Goal: Answer question/provide support: Share knowledge or assist other users

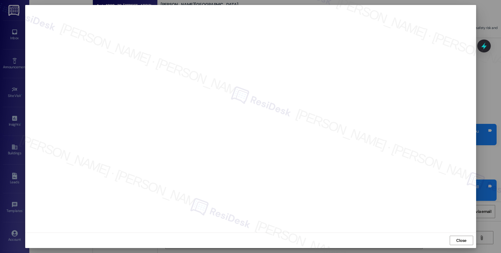
scroll to position [27955, 0]
click at [461, 239] on span "Close" at bounding box center [461, 241] width 10 height 6
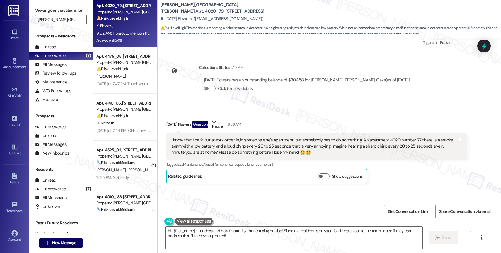
scroll to position [27870, 0]
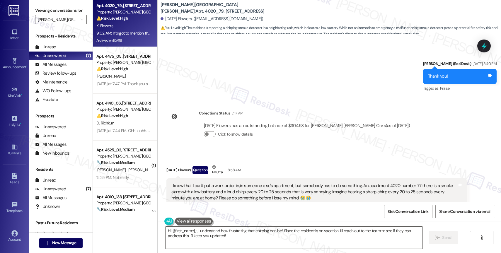
click at [377, 183] on div "I know that I can't put a work order in,in someone else's apartment, but somebo…" at bounding box center [314, 192] width 286 height 19
click at [233, 239] on textarea "Hi {{first_name}}, I understand how frustrating that chirping can be! Since the…" at bounding box center [294, 238] width 257 height 22
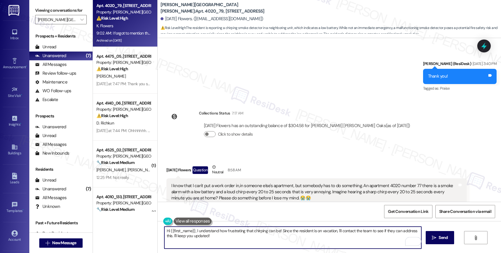
click at [219, 240] on textarea "Hi {{first_name}}, I understand how frustrating that chirping can be! Since the…" at bounding box center [292, 238] width 257 height 22
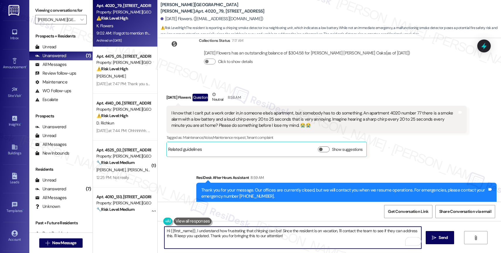
scroll to position [27955, 0]
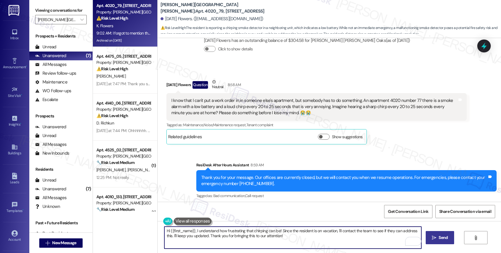
type textarea "Hi {{first_name}}, I understand how frustrating that chirping can be! Since the…"
click at [439, 241] on span "Send" at bounding box center [443, 238] width 9 height 6
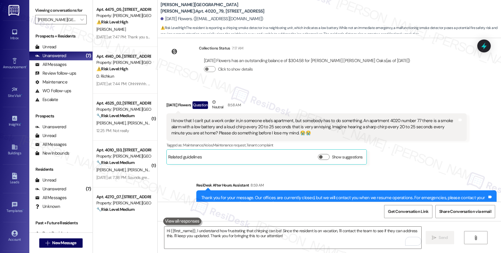
scroll to position [27867, 0]
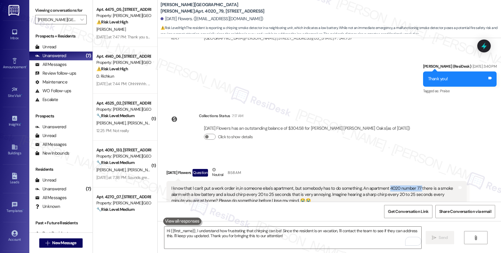
drag, startPoint x: 382, startPoint y: 137, endPoint x: 413, endPoint y: 137, distance: 31.7
click at [413, 186] on div "I know that I can't put a work order in,in someone else's apartment, but somebo…" at bounding box center [314, 195] width 286 height 19
copy div "4020 number 77"
click at [327, 162] on div "Received via SMS Karma Flowers Question Neutral 8:58 AM I know that I can't put…" at bounding box center [316, 199] width 309 height 74
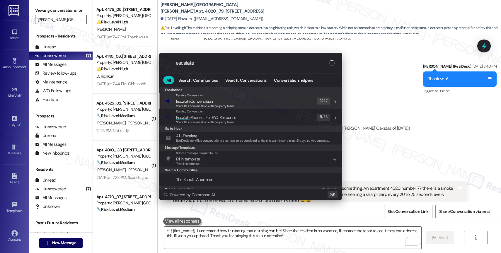
type input "escalate"
click at [216, 101] on span "Escalate Conversation" at bounding box center [205, 101] width 58 height 6
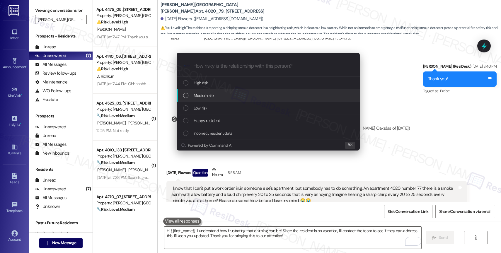
click at [203, 92] on span "Medium risk" at bounding box center [204, 95] width 21 height 6
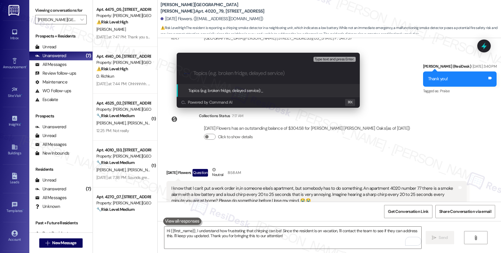
click at [205, 73] on input "Topics (e.g. broken fridge, delayed service)" at bounding box center [272, 73] width 159 height 6
paste input "4020 number 77"
click at [249, 73] on input "Smoke Alarm beeping in 4020 number 77" at bounding box center [270, 73] width 154 height 6
click at [292, 73] on input "Smoke Alarm beeping in Apt. 4020 number 77" at bounding box center [270, 73] width 154 height 6
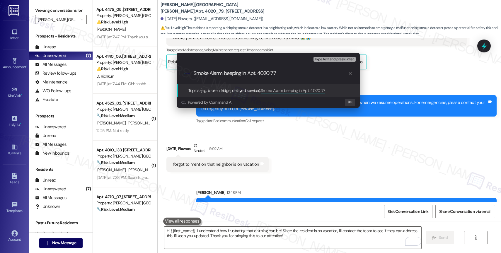
scroll to position [28043, 0]
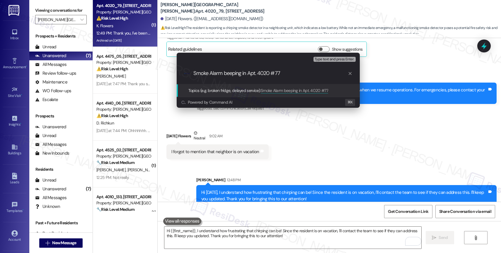
click at [296, 75] on input "Smoke Alarm beeping in Apt. 4020 #77" at bounding box center [270, 73] width 154 height 6
click at [275, 73] on input "Smoke Alarm beeping in Apt. 4020 #77" at bounding box center [270, 73] width 154 height 6
click at [307, 76] on input "Smoke Alarm beeping in Apt. 4020_77" at bounding box center [270, 73] width 154 height 6
click at [300, 73] on input "Smoke Alarm beeping in Apt. 4020_77" at bounding box center [270, 73] width 154 height 6
type input "Smoke Alarm beeping in Apt. 4020_77"
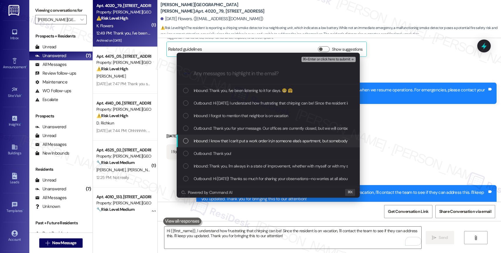
drag, startPoint x: 236, startPoint y: 143, endPoint x: 236, endPoint y: 138, distance: 5.6
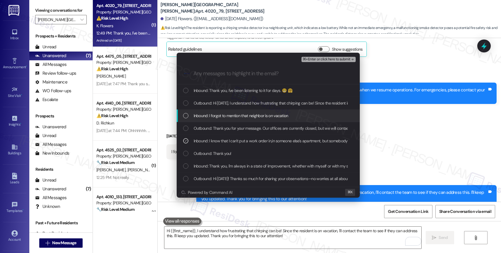
click at [233, 118] on span "Inbound: I forgot to mention that neighbor is on vacation" at bounding box center [241, 116] width 95 height 6
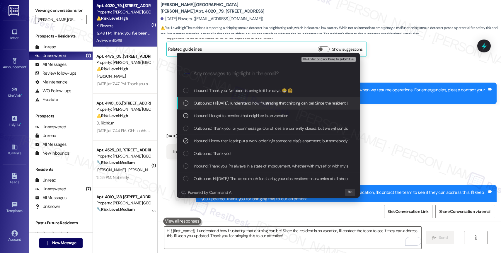
click at [235, 100] on span "Outbound: Hi Karma, I understand how frustrating that chirping can be! Since th…" at bounding box center [381, 103] width 374 height 6
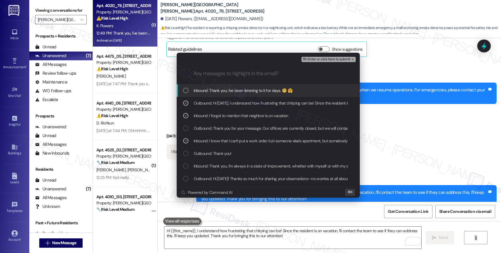
click at [240, 90] on span "Inbound: Thank you, I've been listening to it for days. 😬 🤗" at bounding box center [243, 90] width 99 height 6
click at [347, 58] on span "⌘+Enter or click here to submit" at bounding box center [326, 59] width 47 height 4
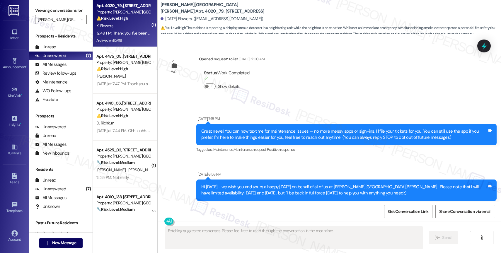
scroll to position [28060, 0]
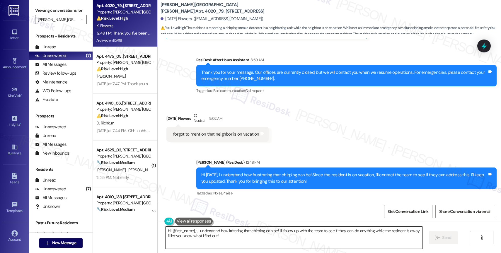
click at [205, 235] on textarea "Hi {{first_name}}, I understand how irritating that chirping can be! I'll follo…" at bounding box center [294, 238] width 257 height 22
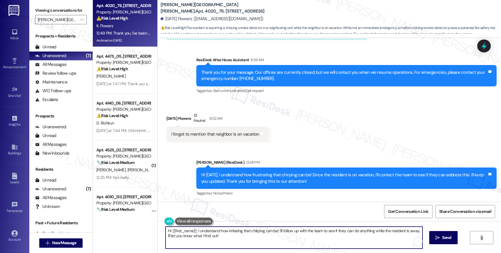
click at [205, 235] on textarea "Hi {{first_name}}, I understand how irritating that chirping can be! I'll follo…" at bounding box center [294, 238] width 257 height 22
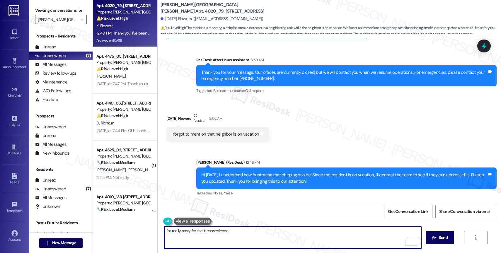
click at [164, 230] on textarea "I'm really sorry for the inconvenience." at bounding box center [292, 238] width 257 height 22
click at [235, 233] on textarea "I'm really sorry for the inconvenience." at bounding box center [292, 238] width 257 height 22
drag, startPoint x: 243, startPoint y: 232, endPoint x: 301, endPoint y: 233, distance: 58.1
click at [301, 233] on textarea "I'm really sorry for the inconvenience. Hopefully, escalating it helps expedite…" at bounding box center [292, 238] width 257 height 22
click at [306, 233] on textarea "I'm really sorry for the inconvenience. Hopefully, escalating it helps expedite…" at bounding box center [292, 238] width 257 height 22
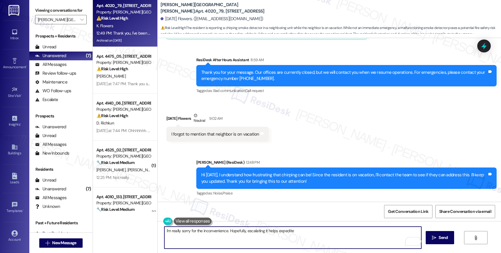
drag, startPoint x: 225, startPoint y: 230, endPoint x: 347, endPoint y: 236, distance: 122.1
click at [347, 236] on textarea "I'm really sorry for the inconvenience. Hopefully, escalating it helps expedite" at bounding box center [292, 238] width 257 height 22
click at [164, 231] on textarea "I'm really sorry for the inconvenience. We'll do our best to fix it as soon as …" at bounding box center [292, 238] width 257 height 22
click at [324, 233] on textarea "I'm really sorry for the inconvenience. We'll do our best to fix it as soon as …" at bounding box center [292, 238] width 257 height 22
type textarea "I'm really sorry for the inconvenience. We'll do our best to fix it as soon as …"
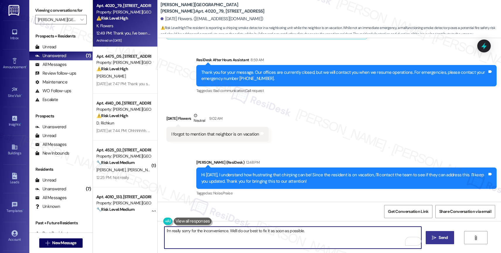
click at [446, 240] on span "Send" at bounding box center [443, 238] width 9 height 6
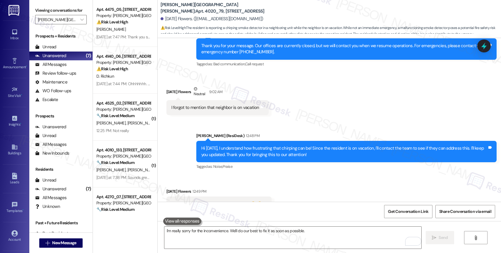
scroll to position [28101, 0]
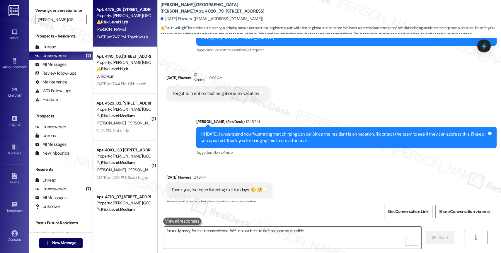
click at [113, 22] on strong "⚠️ Risk Level: High" at bounding box center [112, 21] width 32 height 5
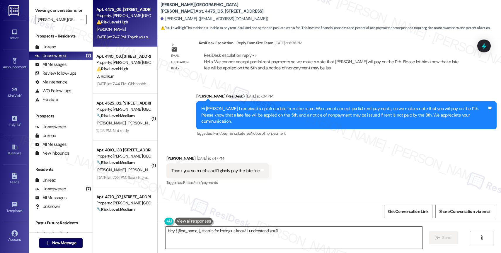
scroll to position [1708, 0]
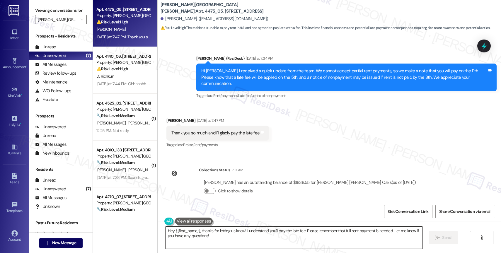
click at [213, 234] on textarea "Hey {{first_name}}, thanks for letting us know! I understand you'll pay the lat…" at bounding box center [294, 238] width 257 height 22
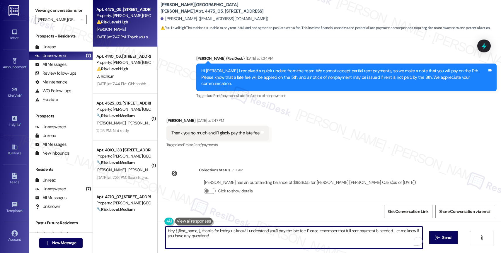
click at [213, 234] on textarea "Hey {{first_name}}, thanks for letting us know! I understand you'll pay the lat…" at bounding box center [294, 238] width 257 height 22
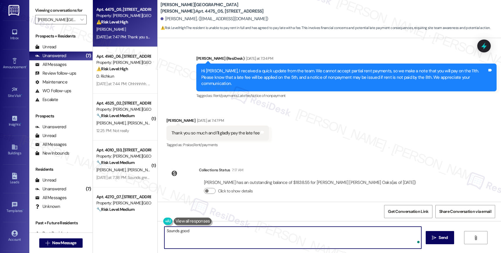
type textarea "Sounds good!"
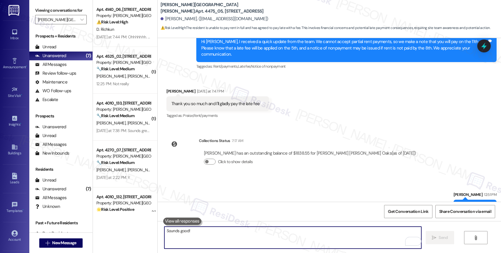
scroll to position [1749, 0]
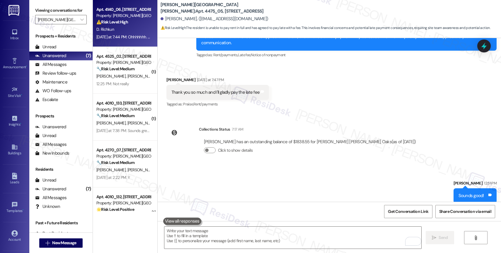
click at [125, 41] on div "Apt. 4140_06, 4275 NW Clubhouse Pl Property: Witham Hill Oaks ⚠️ Risk Level: Hi…" at bounding box center [125, 23] width 64 height 47
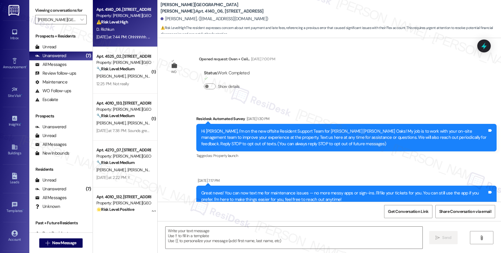
scroll to position [1146, 0]
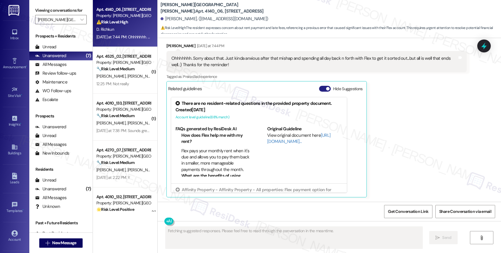
click at [319, 89] on button "Hide Suggestions" at bounding box center [325, 89] width 12 height 6
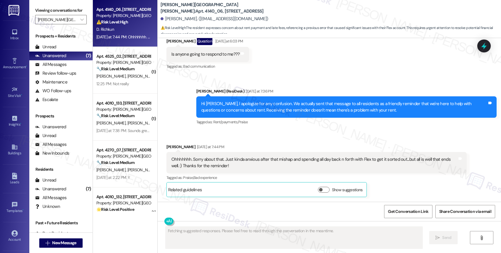
click at [259, 138] on div "Received via SMS Danna Richkun Yesterday at 7:44 PM Ohhhhhhh. Sorry about that.…" at bounding box center [330, 166] width 344 height 71
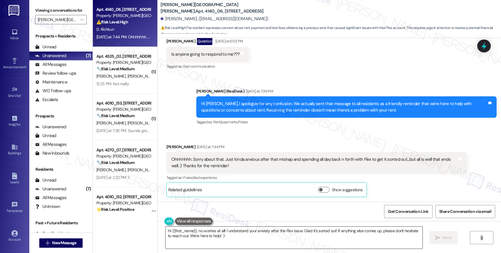
click at [217, 236] on textarea "Hi {{first_name}}, no worries at all! I understand your anxiety after the Flex …" at bounding box center [294, 238] width 257 height 22
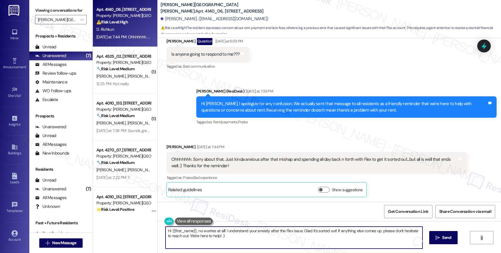
click at [217, 236] on textarea "Hi {{first_name}}, no worries at all! I understand your anxiety after the Flex …" at bounding box center [294, 238] width 257 height 22
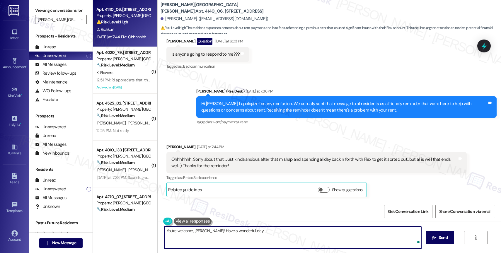
type textarea "You're welcome, Danna! Have a wonderful day!"
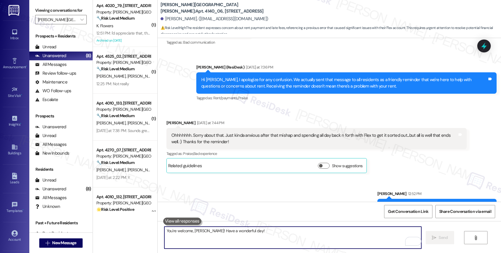
scroll to position [1086, 0]
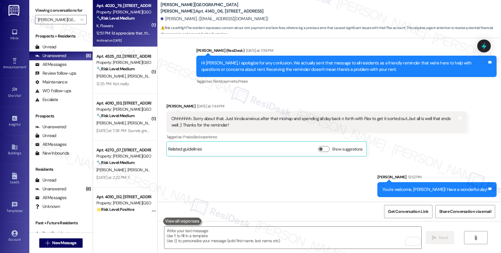
click at [126, 36] on div "12:51 PM: I'd appreciate that, thank you so much 12:51 PM: I'd appreciate that,…" at bounding box center [123, 33] width 55 height 7
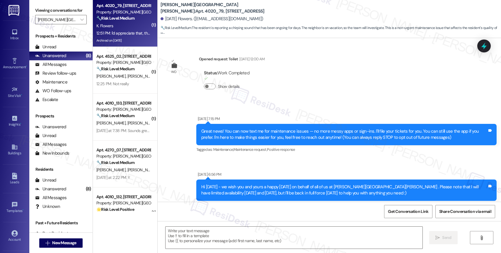
scroll to position [28231, 0]
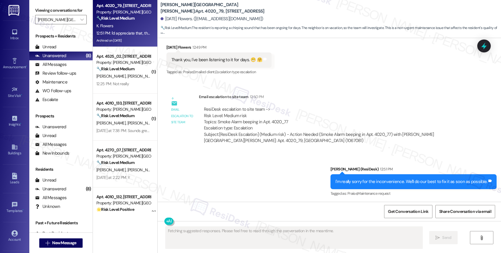
click at [282, 202] on div "Received via SMS Karma Flowers 12:51 PM I'd appreciate that, thank you so much …" at bounding box center [330, 227] width 344 height 50
click at [211, 239] on textarea "Fetching suggested responses. Please feel free to read through the conversation…" at bounding box center [294, 238] width 257 height 22
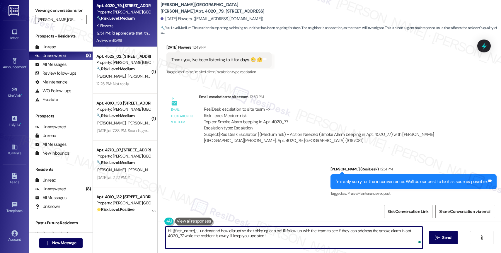
click at [211, 239] on textarea "Hi {{first_name}}, I understand how disruptive that chirping can be! I'll follo…" at bounding box center [294, 238] width 257 height 22
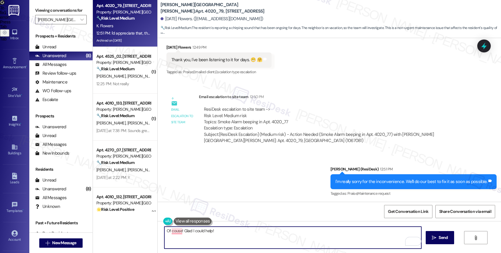
drag, startPoint x: 179, startPoint y: 230, endPoint x: 232, endPoint y: 231, distance: 53.4
click at [232, 231] on textarea "Of couse! Glad I could help!" at bounding box center [292, 238] width 257 height 22
click at [173, 231] on textarea "Of couse! I'm happy to help!" at bounding box center [292, 238] width 257 height 22
click at [224, 230] on textarea "Of course! I'm happy to help!" at bounding box center [292, 238] width 257 height 22
type textarea "Of course! I'm happy to help!"
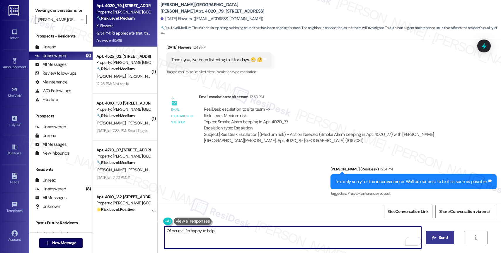
click at [441, 239] on span "Send" at bounding box center [443, 238] width 9 height 6
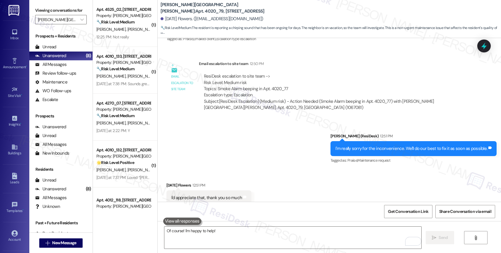
scroll to position [28272, 0]
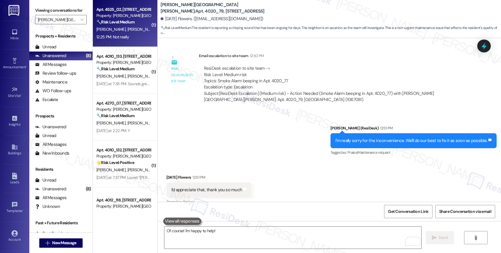
click at [127, 29] on span "H. Blanton" at bounding box center [141, 29] width 29 height 5
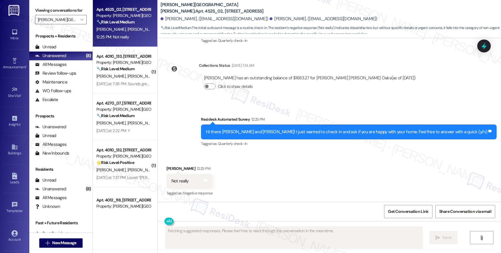
scroll to position [332, 0]
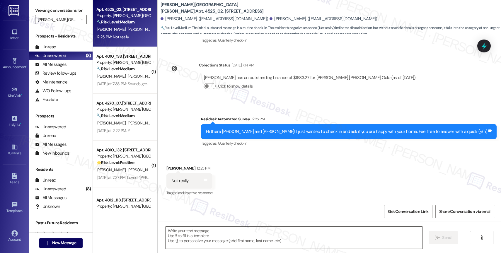
click at [262, 191] on div "Received via SMS Howard Blanton 12:25 PM Not really Tags and notes Tagged as: N…" at bounding box center [330, 177] width 344 height 50
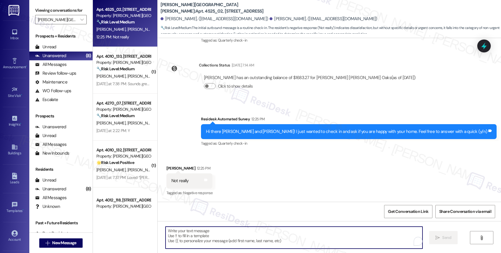
click at [200, 237] on textarea "To enrich screen reader interactions, please activate Accessibility in Grammarl…" at bounding box center [294, 238] width 257 height 22
paste textarea "Thank you for your honest feedback, {{first_name}}. We're committed to continua…"
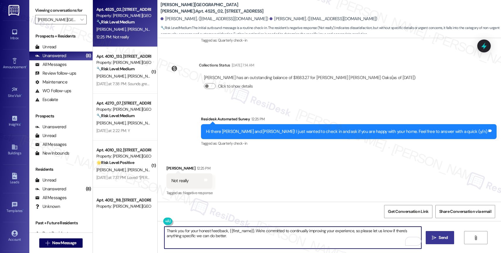
type textarea "Thank you for your honest feedback, {{first_name}}. We're committed to continua…"
click at [433, 234] on button " Send" at bounding box center [440, 237] width 28 height 13
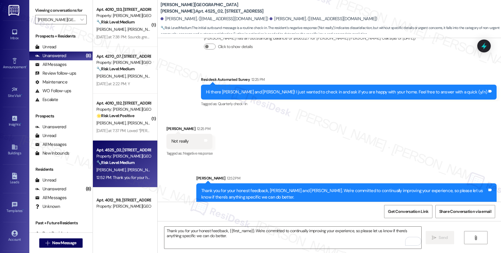
scroll to position [379, 0]
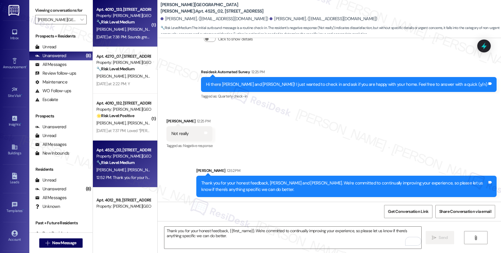
click at [132, 31] on div "N. Ross D. Paiz" at bounding box center [123, 29] width 55 height 7
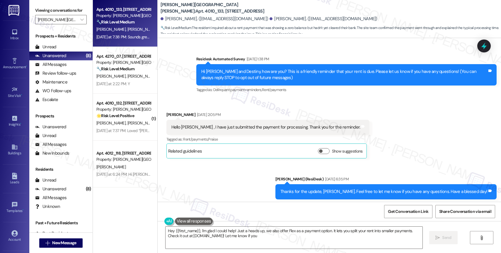
scroll to position [2245, 0]
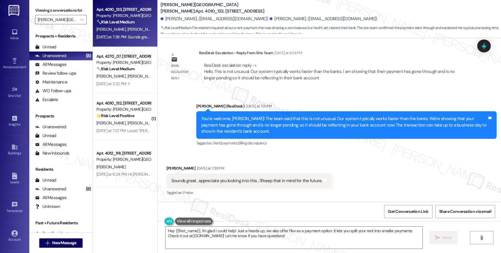
click at [283, 160] on div "Received via SMS Nathan Ross Yesterday at 7:38 PM Sounds great , appreciate you…" at bounding box center [330, 177] width 344 height 50
click at [237, 242] on textarea "Hey {{first_name}}, I'm glad I could help! Just a heads up, we also offer Flex …" at bounding box center [294, 238] width 257 height 22
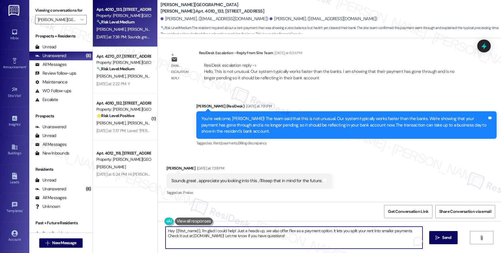
click at [237, 242] on textarea "Hey {{first_name}}, I'm glad I could help! Just a heads up, we also offer Flex …" at bounding box center [294, 238] width 257 height 22
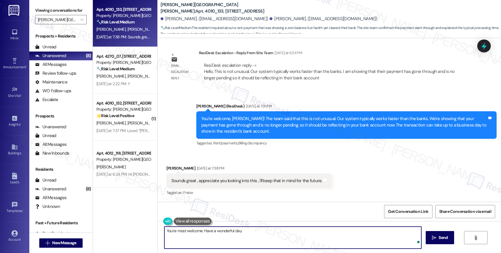
type textarea "You're most welcome. Have a wonderful day!"
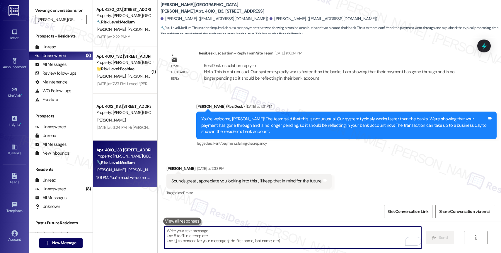
scroll to position [2286, 0]
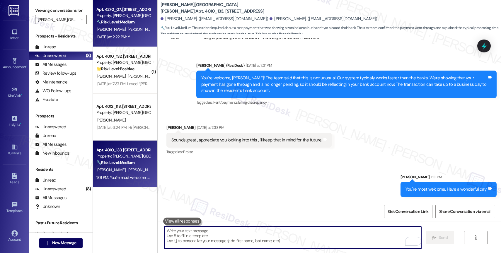
click at [101, 16] on div "Property: [PERSON_NAME][GEOGRAPHIC_DATA][PERSON_NAME]" at bounding box center [123, 16] width 54 height 6
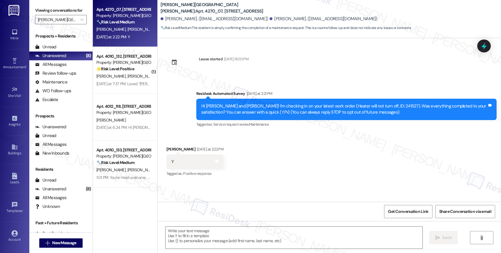
type textarea "Fetching suggested responses. Please feel free to read through the conversation…"
click at [194, 232] on textarea at bounding box center [294, 238] width 257 height 22
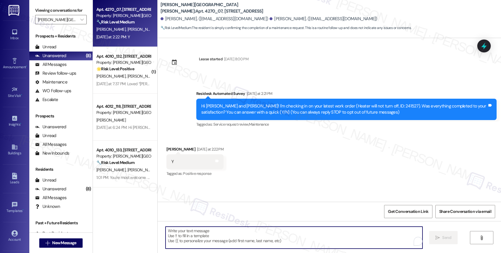
paste textarea "Hi {{first_name}}, thank you for confirming that the work order has been comple…"
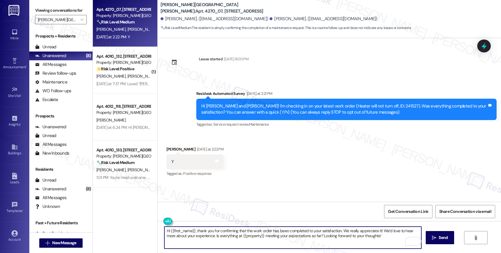
click at [167, 230] on textarea "Hi {{first_name}}, thank you for confirming that the work order has been comple…" at bounding box center [292, 238] width 257 height 22
click at [384, 237] on textarea "Hey {{first_name}}, thank you for confirming that the work order has been compl…" at bounding box center [292, 238] width 257 height 22
type textarea "Hey {{first_name}}, thank you for confirming that the work order has been compl…"
click at [439, 240] on span "Send" at bounding box center [443, 238] width 9 height 6
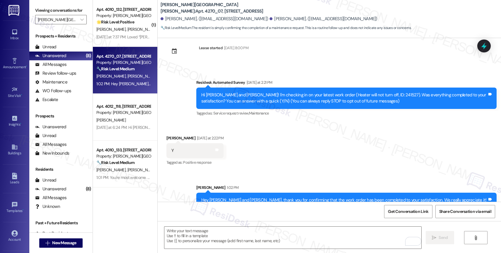
scroll to position [28, 0]
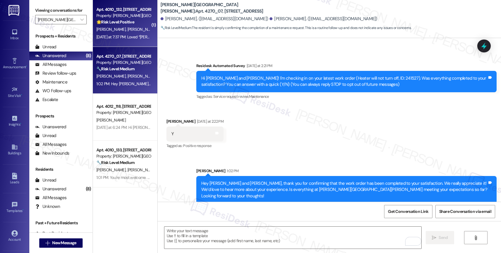
click at [127, 29] on span "[PERSON_NAME]" at bounding box center [141, 29] width 29 height 5
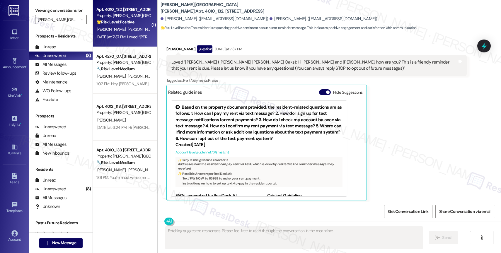
scroll to position [164, 0]
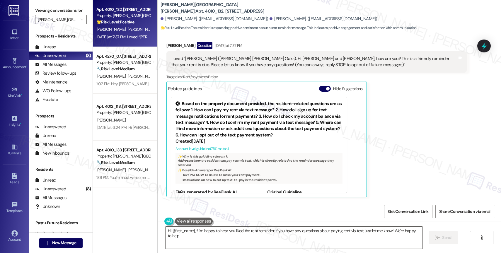
type textarea "Hi {{first_name}}! I'm happy to hear you liked the rent reminder. If you have a…"
click at [319, 88] on button "Hide Suggestions" at bounding box center [325, 89] width 12 height 6
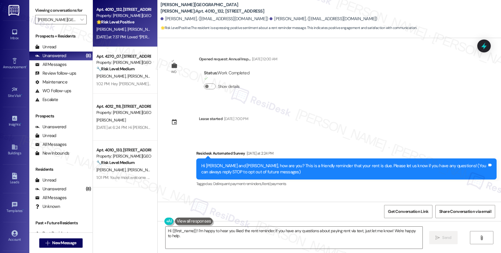
scroll to position [117, 0]
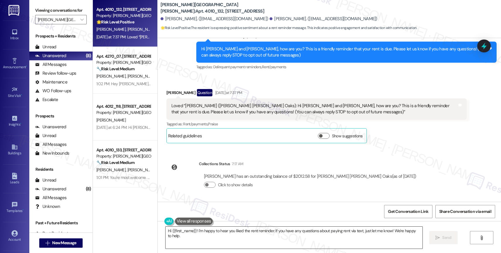
click at [187, 233] on textarea "Hi {{first_name}}! I'm happy to hear you liked the rent reminder. If you have a…" at bounding box center [294, 238] width 257 height 22
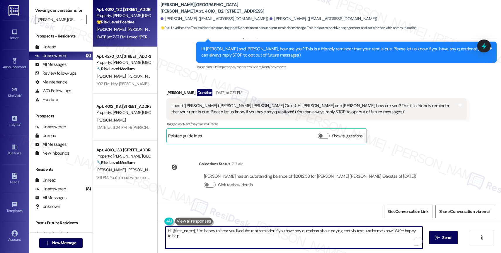
click at [187, 233] on textarea "Hi {{first_name}}! I'm happy to hear you liked the rent reminder. If you have a…" at bounding box center [294, 238] width 257 height 22
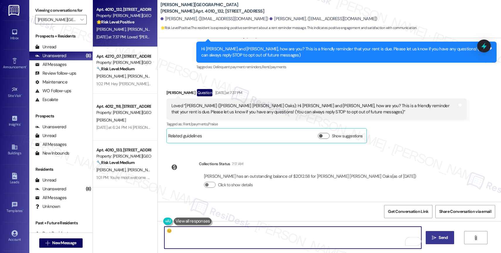
type textarea "😊"
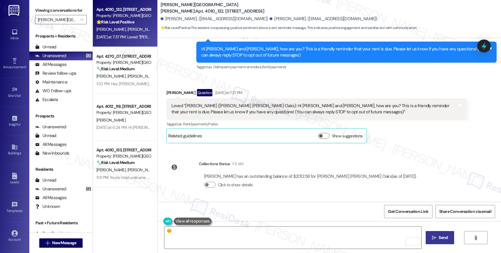
click at [434, 235] on span " Send" at bounding box center [440, 238] width 18 height 6
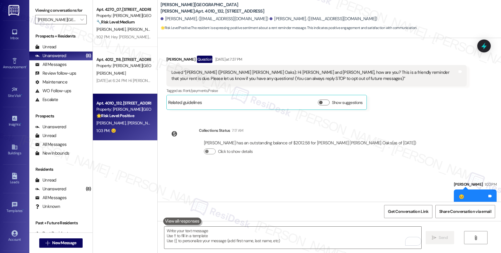
scroll to position [158, 0]
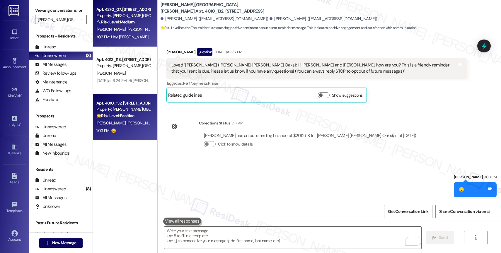
click at [127, 22] on strong "🔧 Risk Level: Medium" at bounding box center [115, 21] width 38 height 5
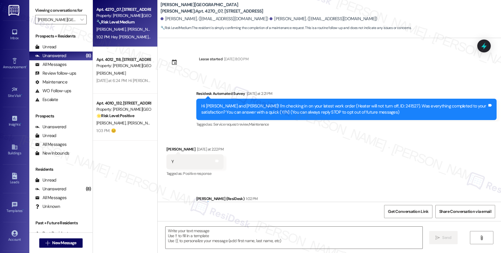
type textarea "Fetching suggested responses. Please feel free to read through the conversation…"
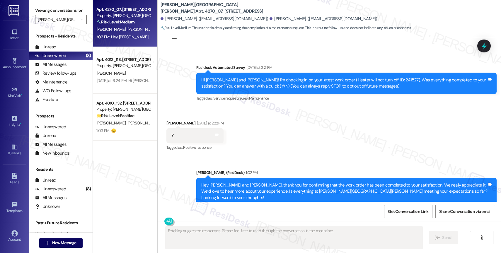
scroll to position [37, 0]
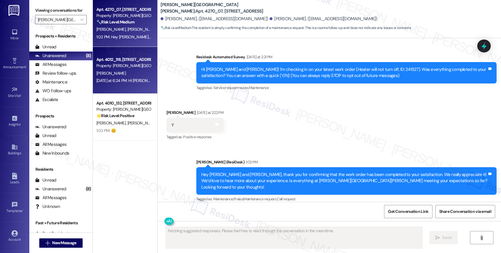
click at [118, 65] on div "Property: [PERSON_NAME][GEOGRAPHIC_DATA][PERSON_NAME]" at bounding box center [123, 66] width 54 height 6
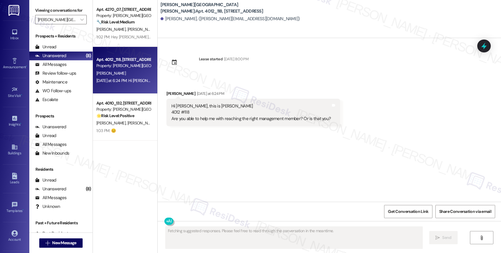
click at [239, 167] on div "Lease started Aug 11, 2025 at 8:00 PM Received via SMS Christopher Kelly Yester…" at bounding box center [330, 120] width 344 height 164
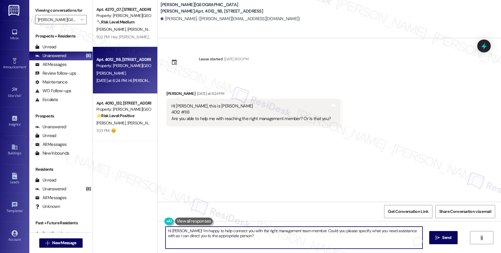
drag, startPoint x: 206, startPoint y: 239, endPoint x: 272, endPoint y: 250, distance: 67.2
click at [272, 250] on div "Hi Chris! I'm happy to help connect you with the right management team member. …" at bounding box center [330, 243] width 344 height 44
click at [366, 232] on textarea "Hi Chris, thank you for getting in touch. I'm part of the Offsite Resident Supp…" at bounding box center [292, 238] width 257 height 22
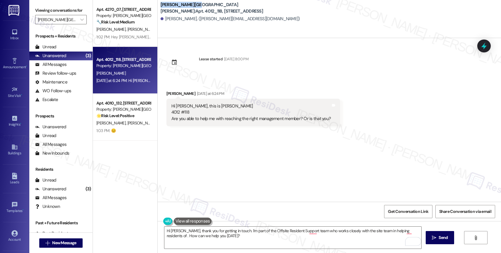
drag, startPoint x: 156, startPoint y: 6, endPoint x: 188, endPoint y: 8, distance: 32.6
click at [188, 8] on b "Witham Hill Oaks: Apt. 4012_118, 4275 NW Clubhouse Pl" at bounding box center [219, 8] width 117 height 13
copy b "[PERSON_NAME][GEOGRAPHIC_DATA][PERSON_NAME]"
click at [407, 232] on textarea "Hi Chris, thank you for getting in touch. I'm part of the Offsite Resident Supp…" at bounding box center [292, 238] width 257 height 22
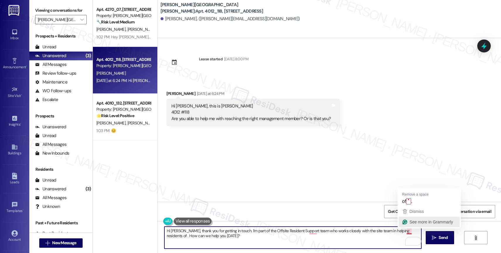
paste textarea "[PERSON_NAME][GEOGRAPHIC_DATA][PERSON_NAME]"
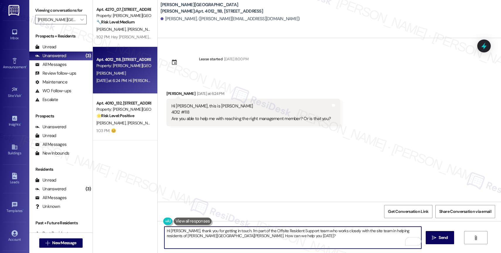
click at [264, 240] on textarea "Hi Chris, thank you for getting in touch. I'm part of the Offsite Resident Supp…" at bounding box center [292, 238] width 257 height 22
click at [317, 212] on span "which" at bounding box center [315, 212] width 13 height 5
type textarea "Hi Chris, thank you for getting in touch. I'm part of the Offsite Resident Supp…"
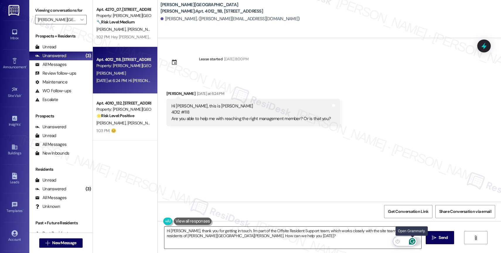
click at [413, 241] on icon "Open Grammarly. 0 Suggestions." at bounding box center [412, 241] width 6 height 6
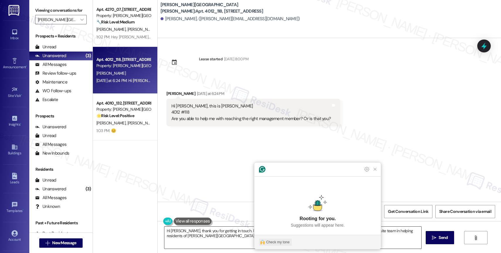
click at [283, 240] on div "Check my tone" at bounding box center [277, 242] width 23 height 5
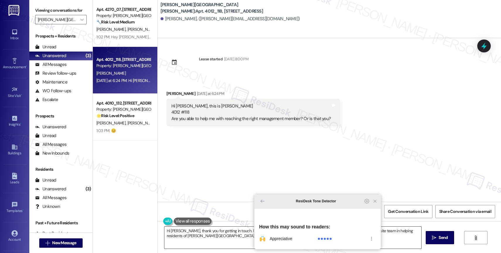
click at [376, 203] on icon "Close Grammarly Assistant" at bounding box center [375, 201] width 2 height 2
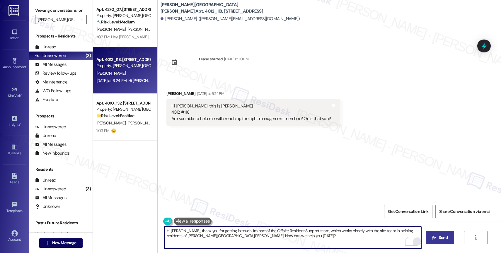
click at [428, 236] on button " Send" at bounding box center [440, 237] width 28 height 13
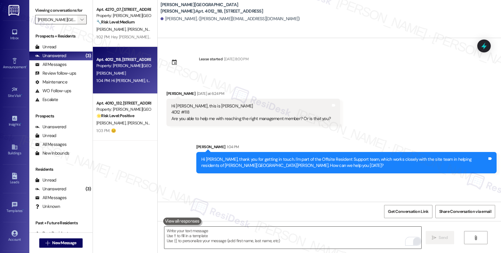
click at [80, 22] on icon "" at bounding box center [81, 19] width 3 height 5
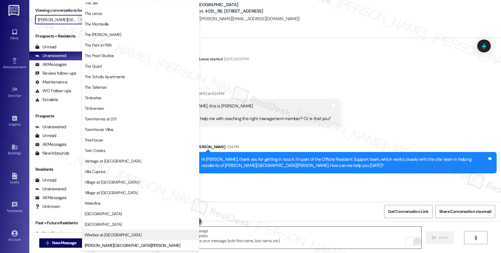
scroll to position [1054, 0]
click at [113, 233] on span "Windsor at Amberglen" at bounding box center [113, 235] width 57 height 6
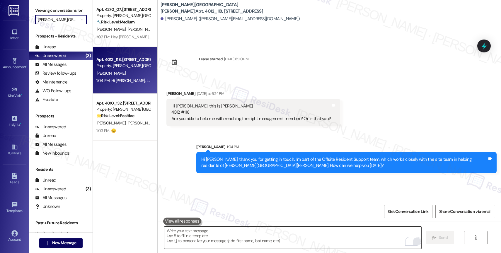
type input "Windsor at Amberglen"
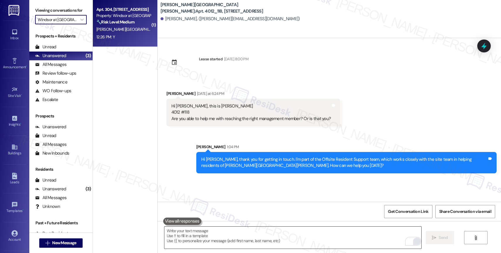
click at [127, 20] on strong "🔧 Risk Level: Medium" at bounding box center [115, 21] width 38 height 5
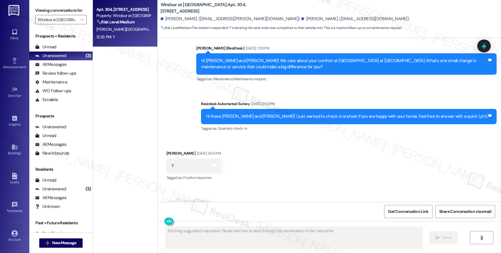
scroll to position [1323, 0]
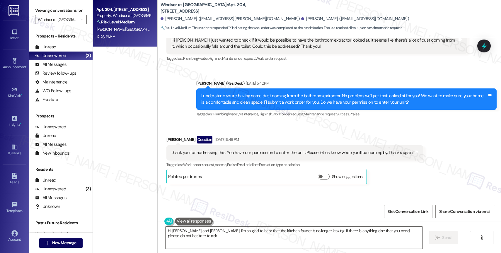
type textarea "Hi Zimkhitha and Josue! I'm so glad to hear that the kitchen faucet is no longe…"
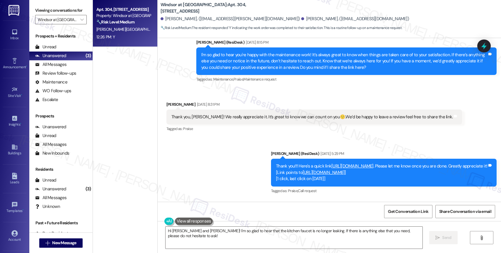
scroll to position [995, 0]
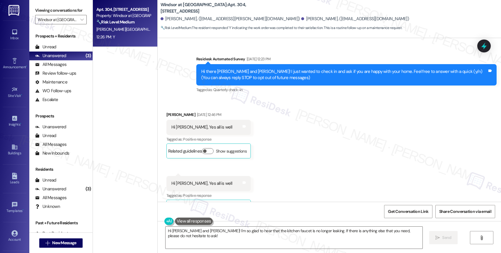
scroll to position [995, 0]
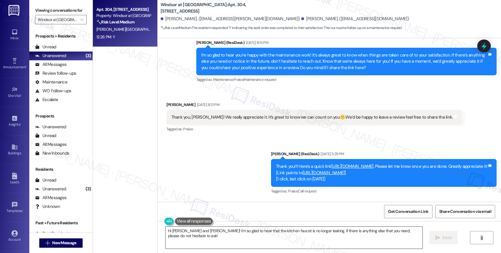
click at [220, 242] on textarea "Hi [PERSON_NAME] and [PERSON_NAME]! I'm so glad to hear that the kitchen faucet…" at bounding box center [294, 238] width 257 height 22
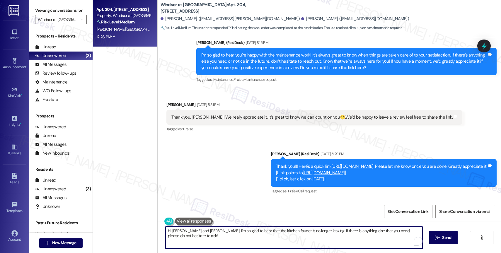
click at [220, 242] on textarea "Hi Zimkhitha and Josue! I'm so glad to hear that the kitchen faucet is no longe…" at bounding box center [294, 238] width 257 height 22
paste textarea "{{first_name}}, thank you for confirming that the work order has been completed…"
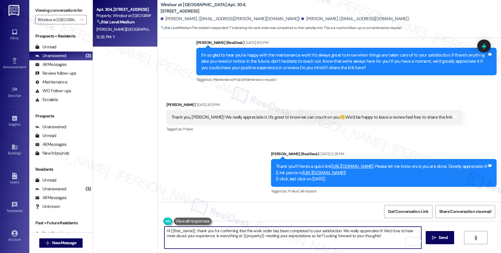
click at [167, 232] on textarea "Hi {{first_name}}, thank you for confirming that the work order has been comple…" at bounding box center [292, 238] width 257 height 22
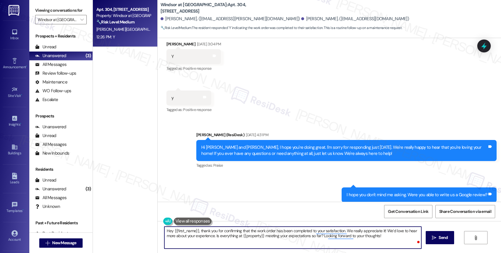
scroll to position [1491, 0]
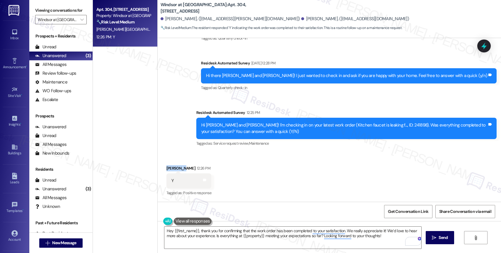
drag, startPoint x: 178, startPoint y: 167, endPoint x: 160, endPoint y: 166, distance: 18.5
click at [162, 166] on div "Received via SMS Zimkhitha Kazadi 12:26 PM Y Tags and notes Tagged as: Positive…" at bounding box center [189, 181] width 54 height 41
copy div "Zimkhitha"
click at [190, 238] on textarea "Hey {{first_name}}, thank you for confirming that the work order has been compl…" at bounding box center [292, 238] width 257 height 22
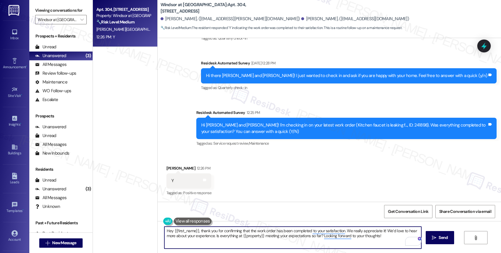
drag, startPoint x: 170, startPoint y: 230, endPoint x: 195, endPoint y: 230, distance: 24.9
click at [195, 230] on textarea "Hey {{first_name}}, thank you for confirming that the work order has been compl…" at bounding box center [292, 238] width 257 height 22
paste textarea "Zimkhitha"
type textarea "Hey Zimkhitha, thank you for confirming that the work order has been completed …"
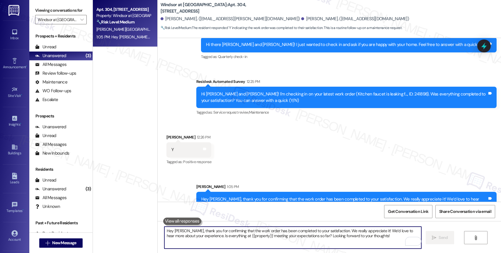
scroll to position [1538, 0]
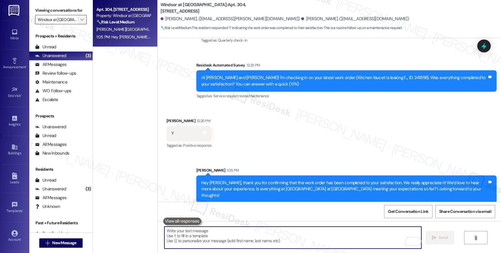
click at [79, 24] on span "" at bounding box center [82, 19] width 6 height 9
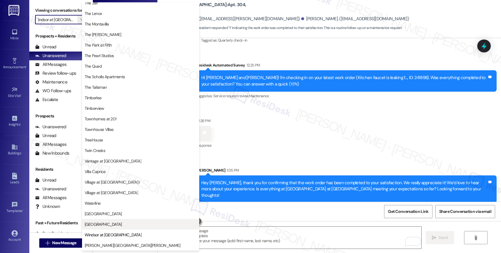
scroll to position [1044, 0]
click at [107, 227] on span "Willow Tree Place" at bounding box center [103, 226] width 37 height 6
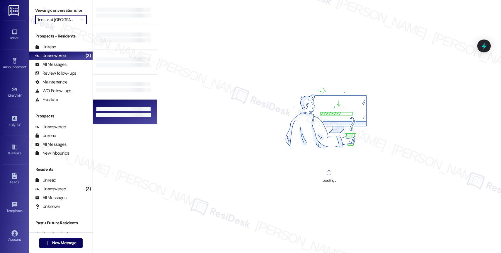
type input "Willow Tree Place"
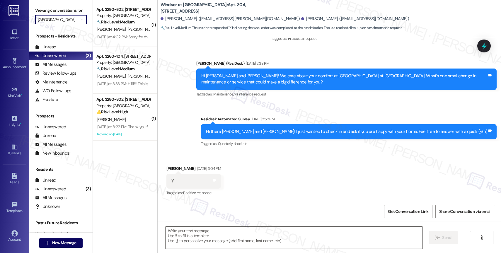
type textarea "Fetching suggested responses. Please feel free to read through the conversation…"
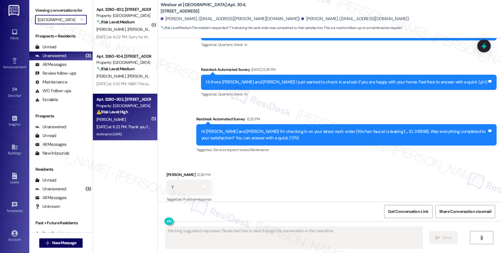
scroll to position [1490, 0]
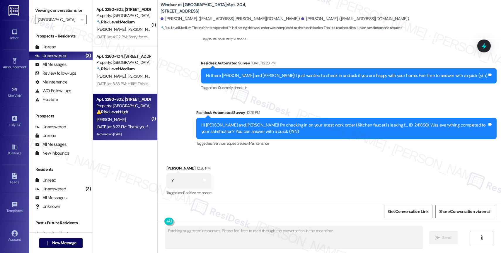
click at [128, 118] on div "R. Arce" at bounding box center [123, 119] width 55 height 7
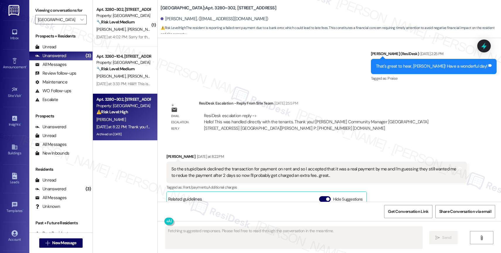
scroll to position [5592, 0]
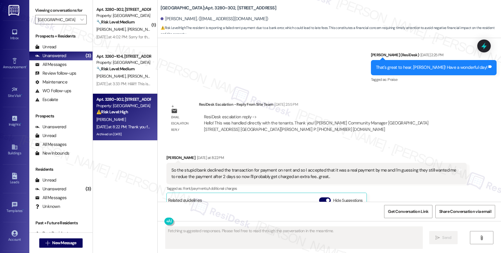
click at [271, 142] on div "Received via SMS Reynaldo Arce Yesterday at 8:22 PM So the stupid bank declined…" at bounding box center [330, 228] width 344 height 172
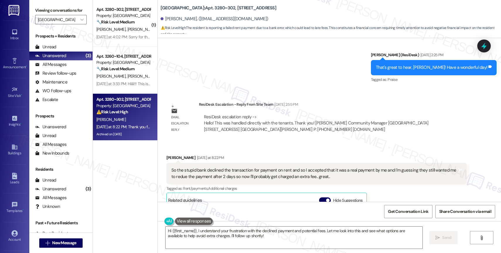
click at [280, 142] on div "Received via SMS Reynaldo Arce Yesterday at 8:22 PM So the stupid bank declined…" at bounding box center [330, 228] width 344 height 172
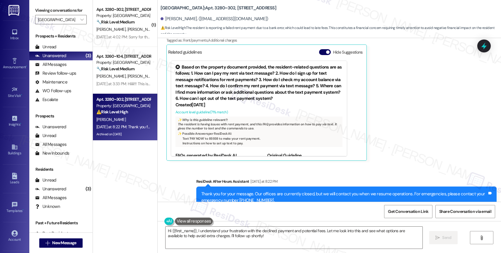
scroll to position [5670, 0]
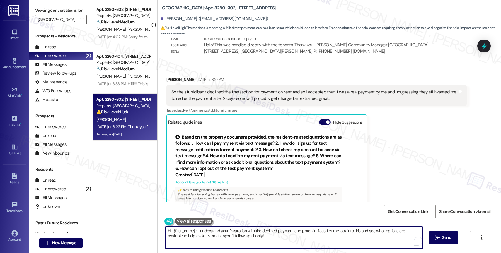
drag, startPoint x: 194, startPoint y: 229, endPoint x: 278, endPoint y: 238, distance: 84.3
click at [278, 238] on textarea "Hi {{first_name}}, I understand your frustration with the declined payment and …" at bounding box center [294, 238] width 257 height 22
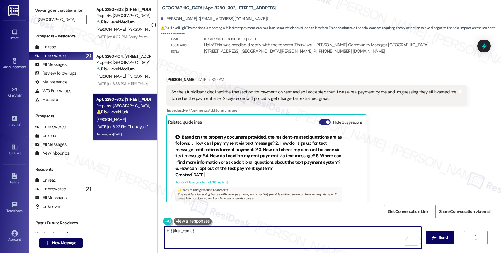
click at [320, 119] on button "Hide Suggestions" at bounding box center [325, 122] width 12 height 6
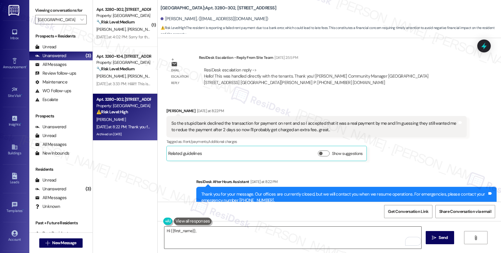
click at [212, 230] on textarea "Hi {{first_name}}," at bounding box center [292, 238] width 257 height 22
click at [254, 145] on div "Received via SMS Reynaldo Arce Yesterday at 8:22 PM So the stupid bank declined…" at bounding box center [316, 134] width 309 height 62
click at [213, 230] on textarea "Hi {{first_name}}," at bounding box center [292, 238] width 257 height 22
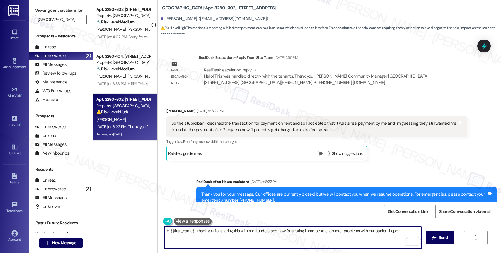
click at [399, 233] on textarea "Hi {{first_name}}, thank you for sharing this with me. I understand how frustra…" at bounding box center [292, 238] width 257 height 22
click at [381, 236] on textarea "Hi {{first_name}}, thank you for sharing this with me. I understand how frustra…" at bounding box center [292, 238] width 257 height 22
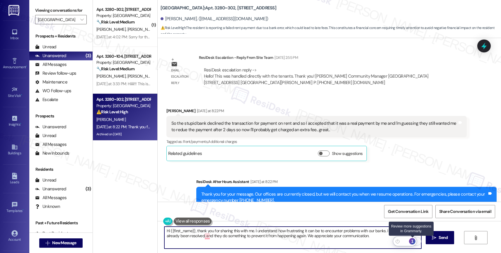
type textarea "Hi {{first_name}}, thank you for sharing this with me. I understand how frustra…"
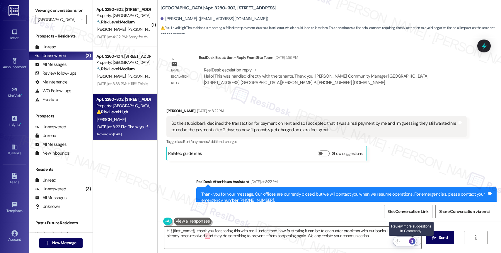
click at [414, 240] on div "1" at bounding box center [412, 241] width 6 height 6
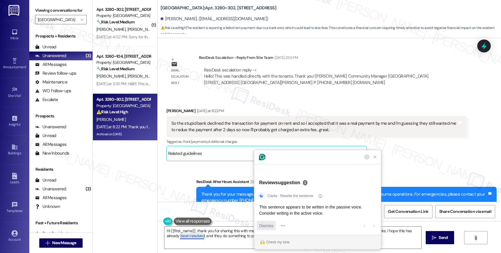
click at [271, 226] on span "Dismiss" at bounding box center [266, 226] width 14 height 6
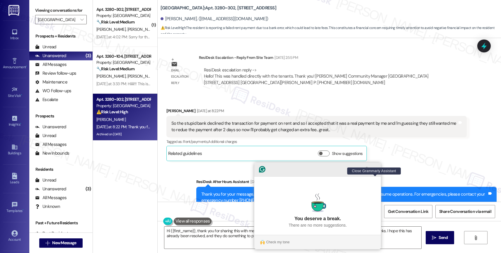
click at [376, 172] on icon "Close Grammarly Assistant" at bounding box center [375, 169] width 5 height 5
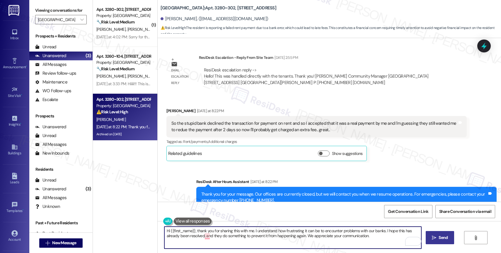
click at [441, 236] on span "Send" at bounding box center [443, 238] width 9 height 6
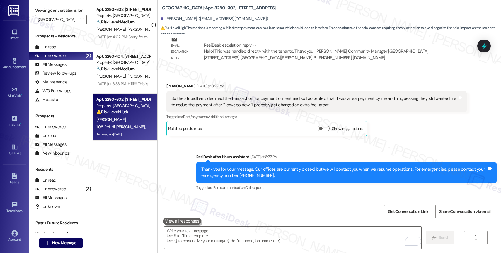
scroll to position [5686, 0]
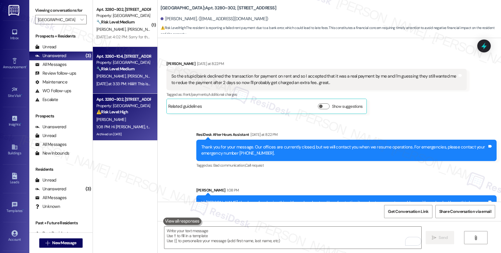
click at [135, 67] on div "🔧 Risk Level: Medium Resident indicates they gave the rent check to Dillan. Thi…" at bounding box center [123, 69] width 54 height 6
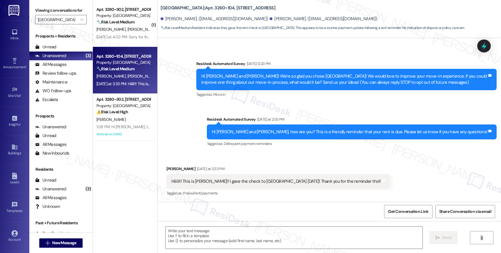
type textarea "Fetching suggested responses. Please feel free to read through the conversation…"
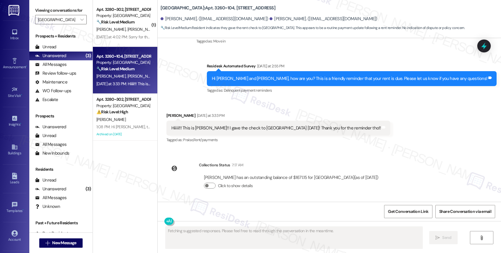
scroll to position [84, 0]
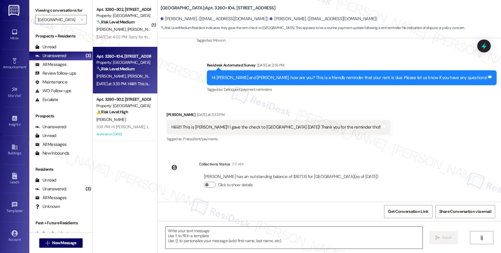
click at [190, 236] on textarea at bounding box center [294, 238] width 257 height 22
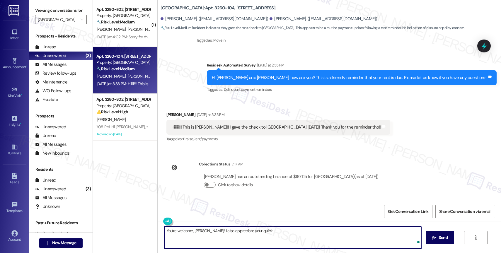
type textarea "You're welcome, Patrick! I also appreciate your quick r"
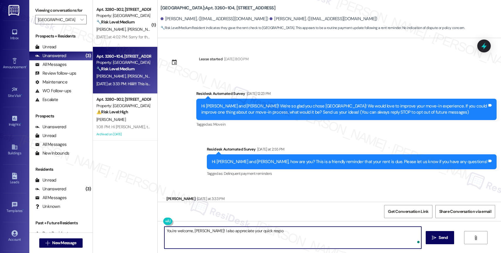
scroll to position [84, 0]
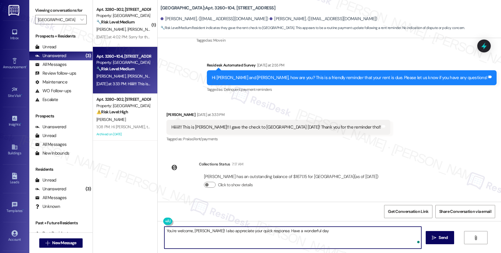
type textarea "You're welcome, [PERSON_NAME]! I also appreciate your quick response. Have a wo…"
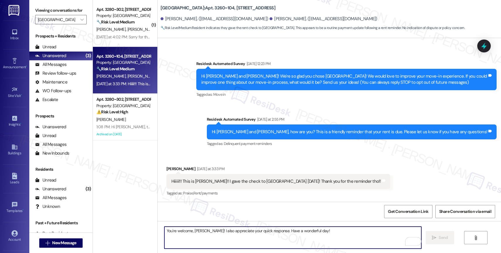
scroll to position [125, 0]
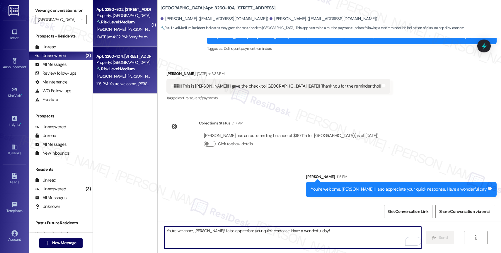
click at [118, 26] on div "[PERSON_NAME] [PERSON_NAME]" at bounding box center [123, 29] width 55 height 7
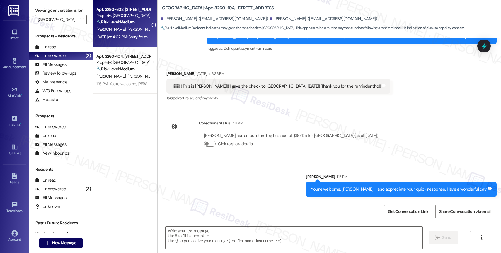
type textarea "Fetching suggested responses. Please feel free to read through the conversation…"
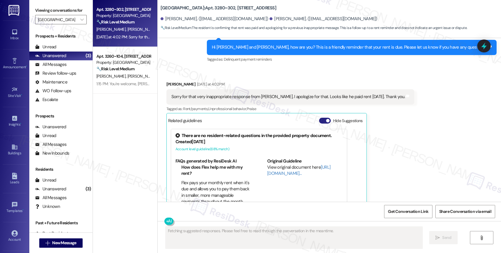
click at [319, 118] on button "Hide Suggestions" at bounding box center [325, 121] width 12 height 6
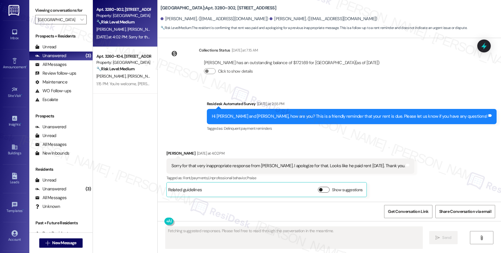
scroll to position [13672, 0]
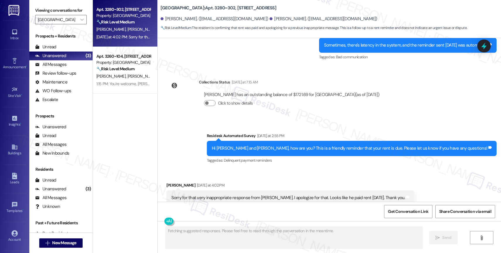
click at [187, 120] on div "Survey, sent via SMS Residesk Automated Survey Yesterday at 2:55 PM Hi Ana and …" at bounding box center [330, 145] width 344 height 50
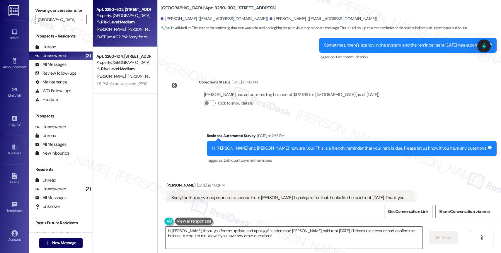
click at [210, 120] on div "Survey, sent via SMS Residesk Automated Survey Yesterday at 2:55 PM Hi Ana and …" at bounding box center [330, 145] width 344 height 50
click at [251, 239] on textarea "Hi Ana, thank you for the update and apology! I understand Reynaldo paid rent y…" at bounding box center [294, 238] width 257 height 22
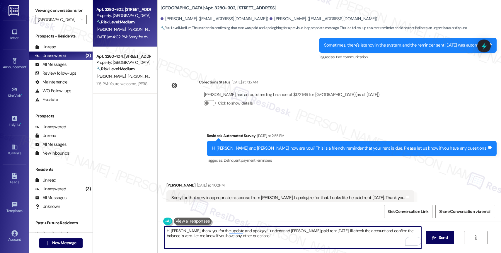
click at [319, 241] on textarea "Hi Ana, thank you for the update and apology! I understand Reynaldo paid rent y…" at bounding box center [292, 238] width 257 height 22
drag, startPoint x: 315, startPoint y: 232, endPoint x: 319, endPoint y: 237, distance: 6.4
click at [319, 237] on textarea "Hi Ana, thank you for the update and apology! I understand Reynaldo paid rent y…" at bounding box center [292, 238] width 257 height 22
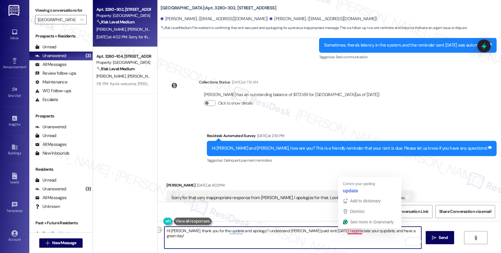
drag, startPoint x: 314, startPoint y: 230, endPoint x: 357, endPoint y: 232, distance: 43.4
click at [357, 232] on textarea "Hi Ana, thank you for the update and apology! I understand Reynaldo paid rent y…" at bounding box center [292, 238] width 257 height 22
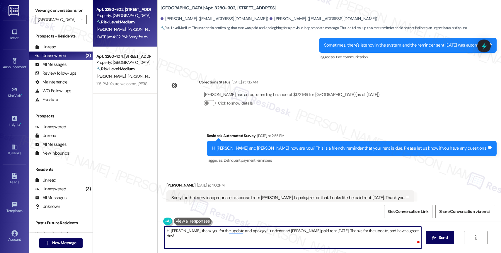
click at [407, 231] on textarea "Hi Ana, thank you for the update and apology! I understand Reynaldo paid rent y…" at bounding box center [292, 238] width 257 height 22
click at [412, 240] on div "1" at bounding box center [412, 241] width 6 height 6
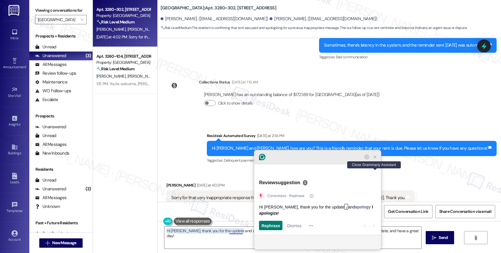
click at [373, 161] on icon "Close Grammarly Assistant" at bounding box center [375, 157] width 7 height 7
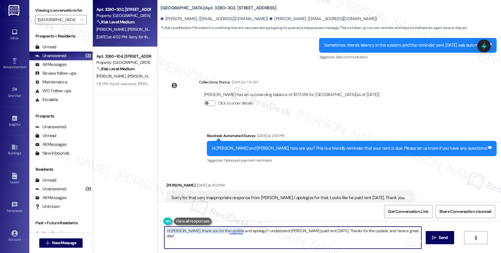
drag, startPoint x: 239, startPoint y: 232, endPoint x: 224, endPoint y: 231, distance: 15.0
click at [224, 231] on textarea "Hi Ana, thank you for the update and apology! I understand Reynaldo paid rent y…" at bounding box center [292, 238] width 257 height 22
click at [256, 232] on textarea "Hi Ana, thank you for the update! I understand Reynaldo paid rent yesterday. Th…" at bounding box center [292, 238] width 257 height 22
drag, startPoint x: 283, startPoint y: 232, endPoint x: 381, endPoint y: 230, distance: 98.5
click at [381, 230] on textarea "Hi Ana, thank you for the update! I understand Rey paid rent yesterday. Thanks …" at bounding box center [292, 238] width 257 height 22
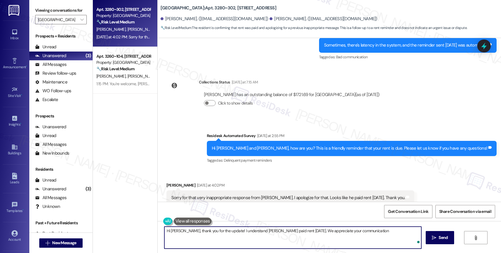
type textarea "Hi Ana, thank you for the update! I understand Rey paid rent yesterday. We appr…"
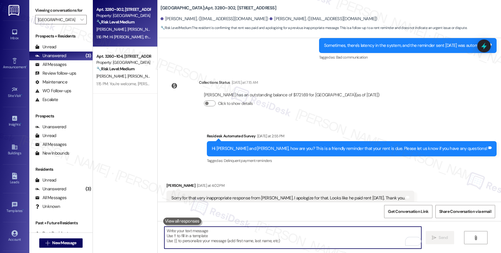
scroll to position [13713, 0]
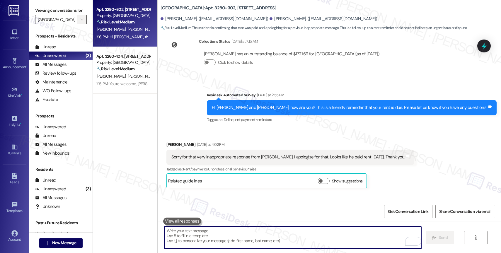
click at [79, 24] on span "" at bounding box center [82, 19] width 6 height 9
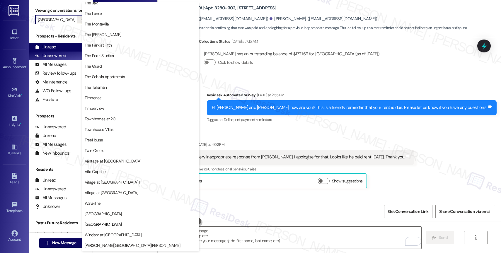
click at [62, 52] on div "Unread (0)" at bounding box center [60, 47] width 63 height 9
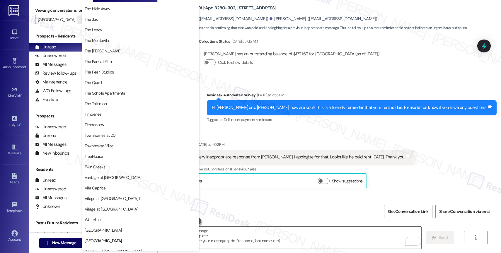
scroll to position [1070, 0]
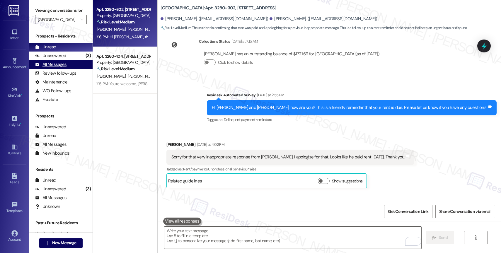
type input "Townhomes at 201"
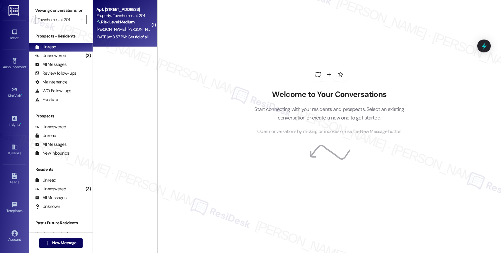
click at [127, 31] on span "D. Gonzalez" at bounding box center [141, 29] width 29 height 5
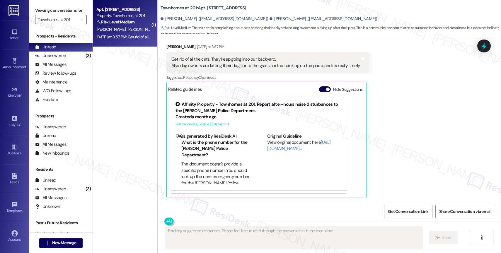
scroll to position [826, 0]
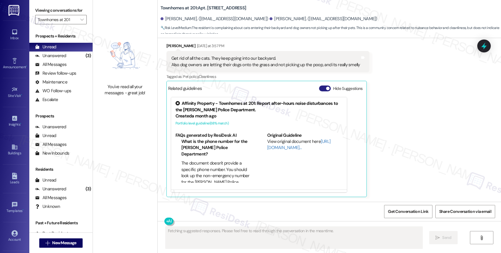
click at [320, 89] on button "Hide Suggestions" at bounding box center [325, 89] width 12 height 6
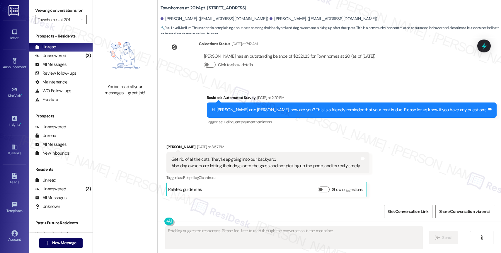
click at [218, 106] on div "Survey, sent via SMS Residesk Automated Survey Yesterday at 2:20 PM Hi Lizbeth …" at bounding box center [330, 106] width 344 height 50
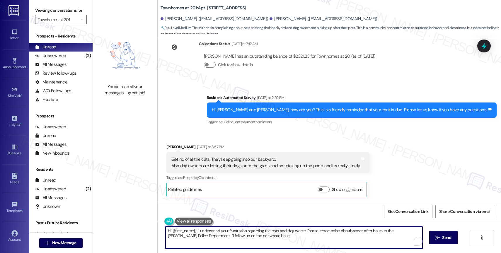
drag, startPoint x: 196, startPoint y: 230, endPoint x: 322, endPoint y: 250, distance: 127.7
click at [322, 250] on div "Hi {{first_name}}, I understand your frustration regarding the cats and dog was…" at bounding box center [330, 243] width 344 height 44
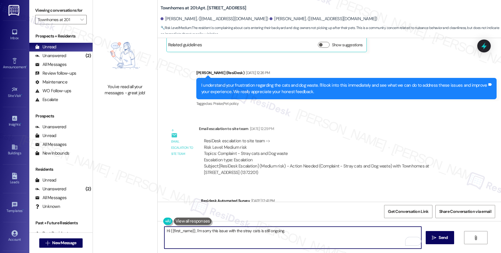
scroll to position [458, 0]
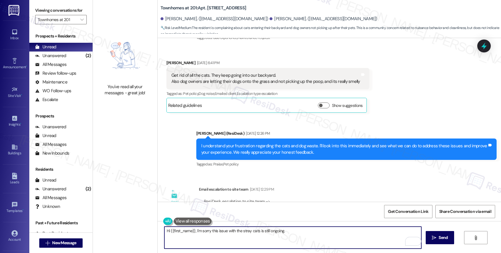
drag, startPoint x: 256, startPoint y: 232, endPoint x: 299, endPoint y: 227, distance: 43.4
click at [256, 232] on textarea "Hi {{first_name}}, I'm sorry this issue with the stray cats is still ongoing." at bounding box center [292, 238] width 257 height 22
click at [339, 231] on textarea "Hi {{first_name}}, I'm sorry this issue with the stray cats and dog owners are …" at bounding box center [292, 238] width 257 height 22
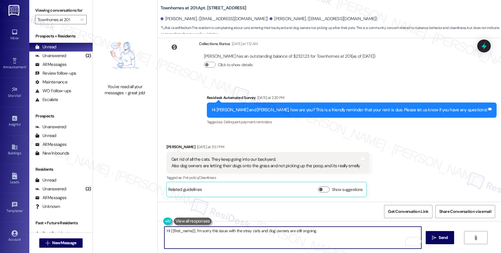
scroll to position [655, 0]
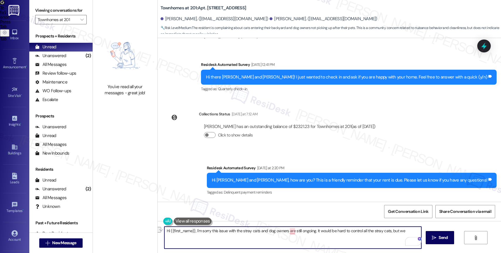
drag, startPoint x: 313, startPoint y: 230, endPoint x: 415, endPoint y: 232, distance: 101.5
click at [415, 232] on textarea "Hi {{first_name}}, I'm sorry this issue with the stray cats and dog owners are …" at bounding box center [292, 238] width 257 height 22
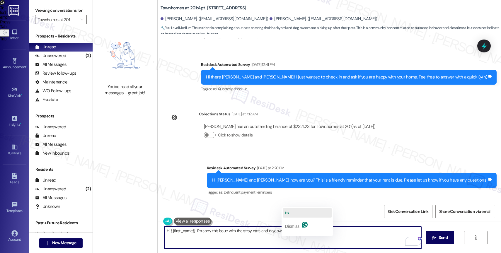
click at [301, 210] on button "is" at bounding box center [307, 212] width 49 height 9
click at [342, 235] on textarea "Hi {{first_name}}, I'm sorry this issue with the stray cats and dog owners is s…" at bounding box center [292, 238] width 257 height 22
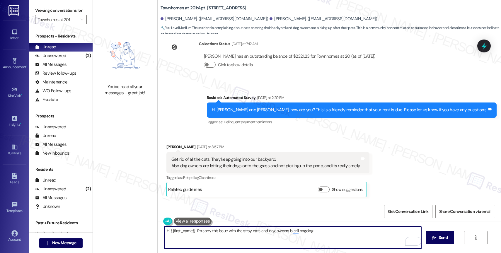
click at [324, 233] on textarea "Hi {{first_name}}, I'm sorry this issue with the stray cats and dog owners is s…" at bounding box center [292, 238] width 257 height 22
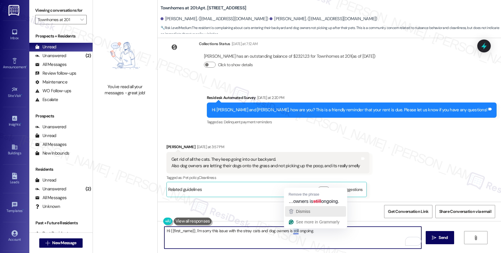
click at [303, 211] on span "Dismiss" at bounding box center [303, 211] width 14 height 5
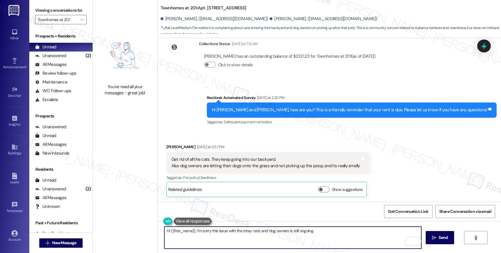
click at [328, 231] on textarea "Hi {{first_name}}, I'm sorry this issue with the stray cats and dog owners is s…" at bounding box center [292, 238] width 257 height 22
click at [303, 236] on textarea "Hi {{first_name}}, I'm sorry this issue with the stray cats and dog owners is s…" at bounding box center [292, 238] width 257 height 22
click at [344, 243] on textarea "Hi {{first_name}}, I'm sorry this issue with the stray cats and dog owners is s…" at bounding box center [292, 238] width 257 height 22
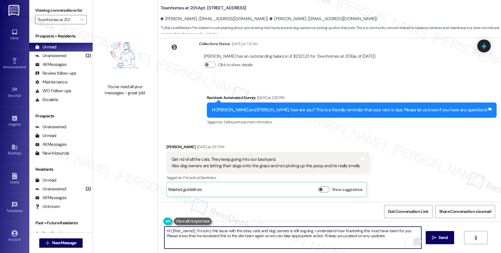
drag, startPoint x: 320, startPoint y: 237, endPoint x: 412, endPoint y: 240, distance: 92.4
click at [412, 240] on div "Hi {{first_name}}, I'm sorry this issue with the stray cats and dog owners is s…" at bounding box center [293, 238] width 258 height 23
drag, startPoint x: 345, startPoint y: 237, endPoint x: 321, endPoint y: 237, distance: 24.3
click at [321, 237] on textarea "Hi {{first_name}}, I'm sorry this issue with the stray cats and dog owners is s…" at bounding box center [292, 238] width 257 height 22
click at [337, 240] on textarea "Hi {{first_name}}, I'm sorry this issue with the stray cats and dog owners is s…" at bounding box center [292, 238] width 257 height 22
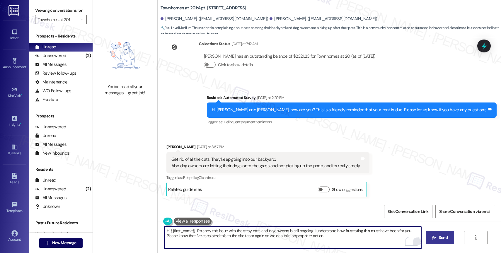
type textarea "Hi {{first_name}}, I'm sorry this issue with the stray cats and dog owners is s…"
click at [438, 238] on span "Send" at bounding box center [443, 238] width 11 height 6
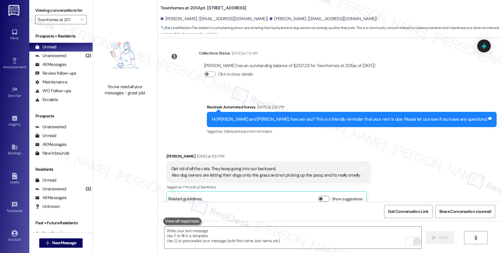
scroll to position [772, 0]
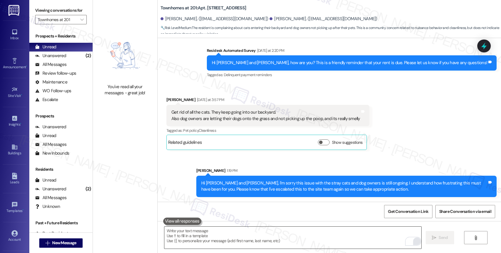
click at [206, 234] on textarea "To enrich screen reader interactions, please activate Accessibility in Grammarl…" at bounding box center [292, 238] width 257 height 22
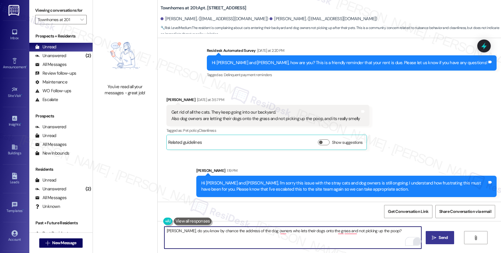
type textarea "Diego, do you know by chance the address of the dog owners who lets their dogs …"
click at [397, 236] on textarea "Diego, do you know by chance the address of the dog owners who let their dogs o…" at bounding box center [292, 238] width 257 height 22
click at [381, 234] on textarea "Diego, do you know by chance the address of the dog owners who let their dogs o…" at bounding box center [292, 238] width 257 height 22
type textarea "Diego, do you know by chance the address of the dog owners who let their dogs o…"
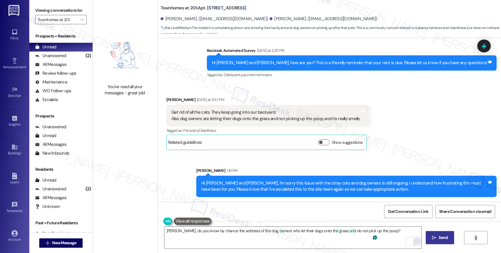
click at [429, 237] on button " Send" at bounding box center [440, 237] width 28 height 13
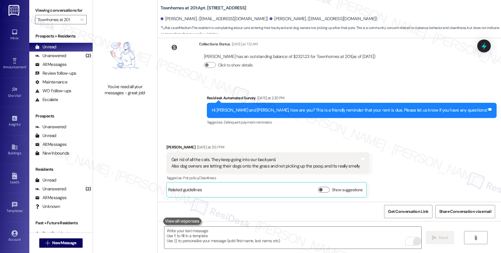
scroll to position [813, 0]
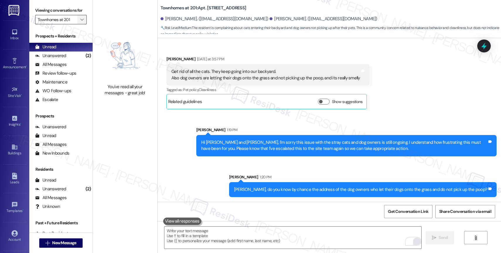
click at [80, 22] on icon "" at bounding box center [81, 19] width 3 height 5
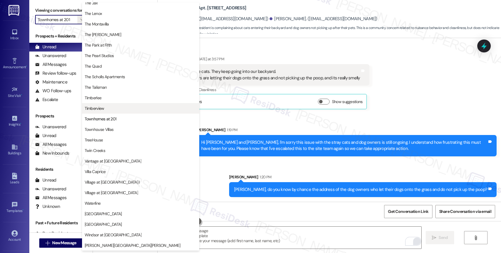
scroll to position [1054, 0]
click at [106, 106] on span "Timberview" at bounding box center [141, 109] width 112 height 6
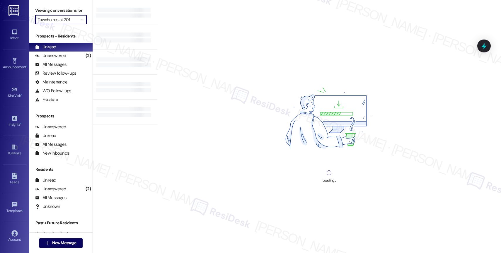
type input "Timberview"
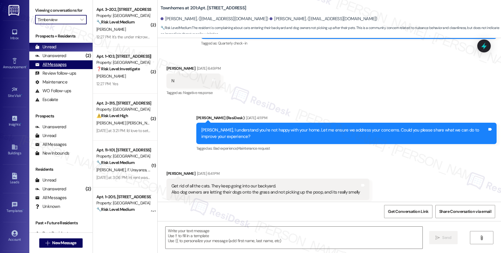
type textarea "Fetching suggested responses. Please feel free to read through the conversation…"
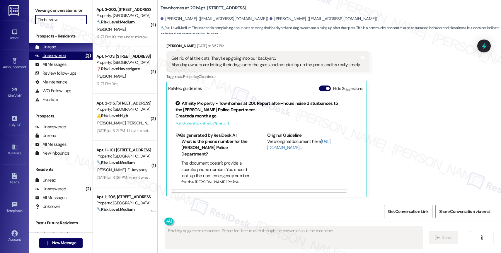
click at [72, 60] on div "Unanswered (2)" at bounding box center [60, 56] width 63 height 9
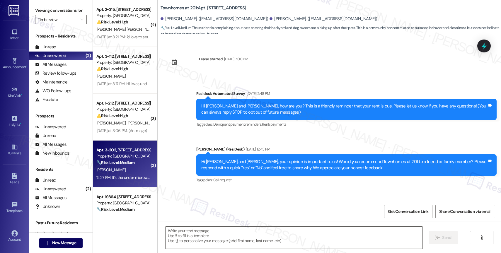
scroll to position [240, 0]
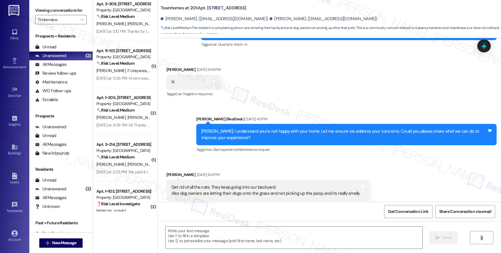
type textarea "Fetching suggested responses. Please feel free to read through the conversation…"
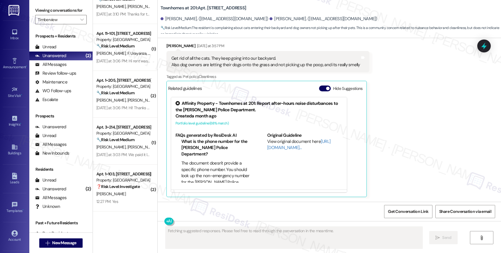
scroll to position [0, 0]
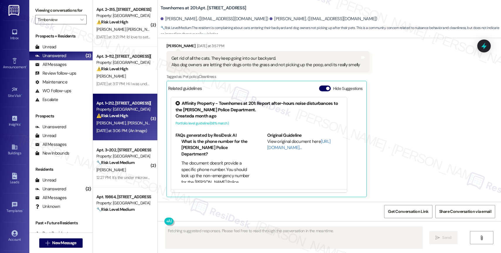
click at [124, 126] on div "J. Maresh B. Coelho" at bounding box center [123, 123] width 55 height 7
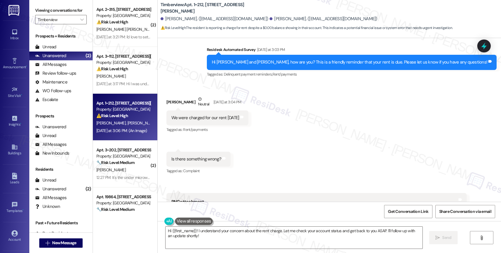
scroll to position [1428, 0]
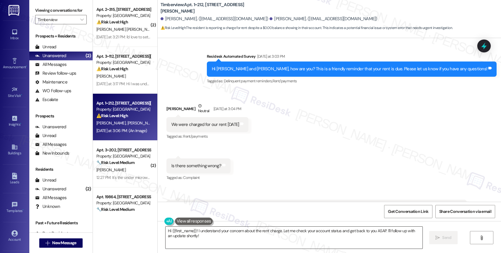
click at [194, 235] on textarea "Hi {{first_name}}! I understand your concern about the rent charge. Let me chec…" at bounding box center [294, 238] width 257 height 22
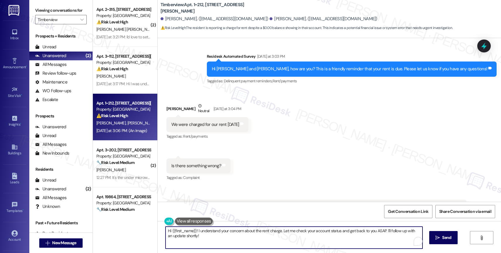
click at [194, 235] on textarea "Hi {{first_name}}! I understand your concern about the rent charge. Let me chec…" at bounding box center [294, 238] width 257 height 22
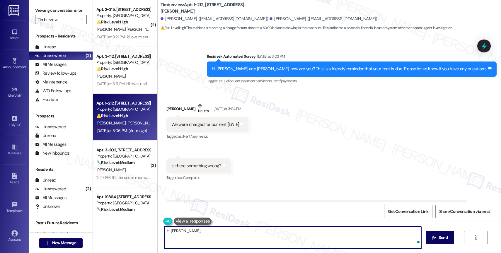
type textarea "Hi Baylee,"
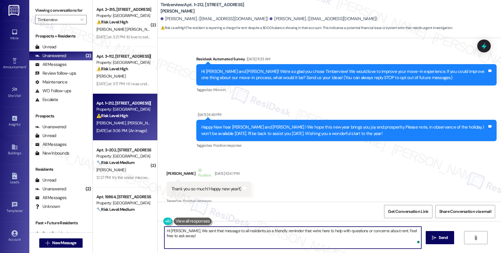
scroll to position [1428, 0]
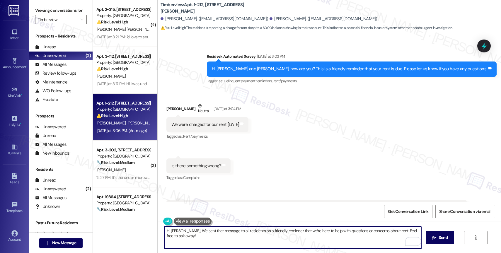
click at [179, 232] on textarea "Hi [PERSON_NAME], We sent that message to all residents as a friendly reminder …" at bounding box center [292, 238] width 257 height 22
click at [230, 241] on textarea "Hi Baylee, no, we sent that message to all residents as a friendly reminder tha…" at bounding box center [292, 238] width 257 height 22
drag, startPoint x: 392, startPoint y: 232, endPoint x: 397, endPoint y: 242, distance: 11.3
click at [397, 242] on textarea "Hi Baylee, no, we sent that message to all residents as a friendly reminder tha…" at bounding box center [292, 238] width 257 height 22
type textarea "Hi Baylee, no, we sent that message to all residents as a friendly reminder tha…"
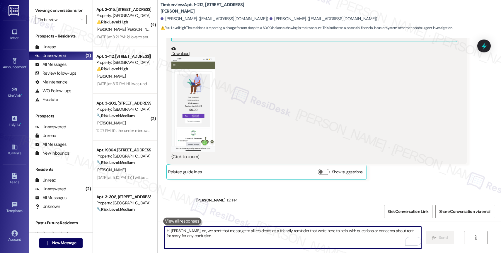
scroll to position [1650, 0]
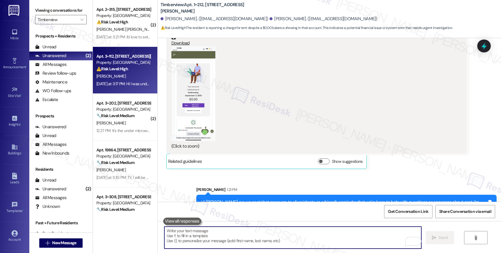
click at [120, 74] on div "[PERSON_NAME]" at bounding box center [123, 76] width 55 height 7
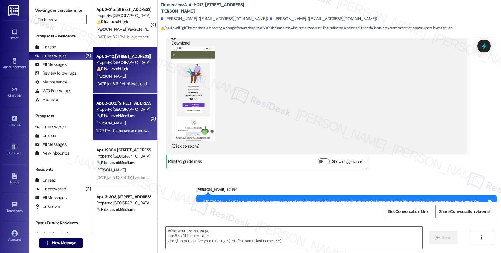
type textarea "Fetching suggested responses. Please feel free to read through the conversation…"
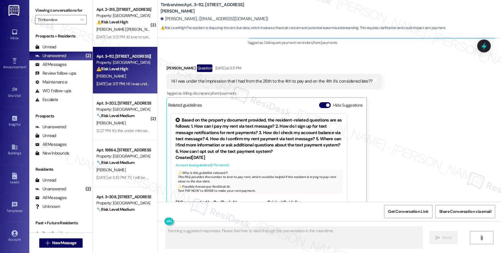
scroll to position [288, 0]
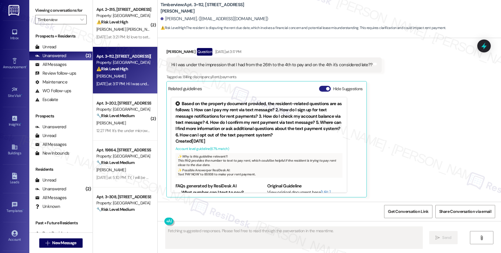
click at [322, 87] on button "Hide Suggestions" at bounding box center [325, 89] width 12 height 6
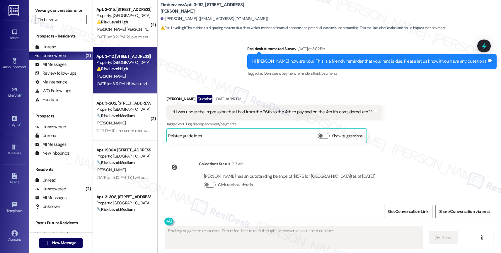
click at [206, 71] on div "Sent via SMS Sarah (ResiDesk) Aug 28, 2025 at 12:50 PM Madison, I'm happy to he…" at bounding box center [330, 12] width 344 height 140
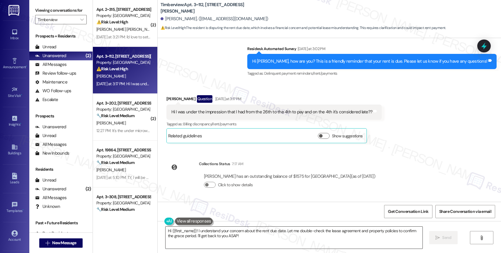
click at [207, 236] on textarea "Hi {{first_name}}! I understand your concern about the rent due date. Let me do…" at bounding box center [294, 238] width 257 height 22
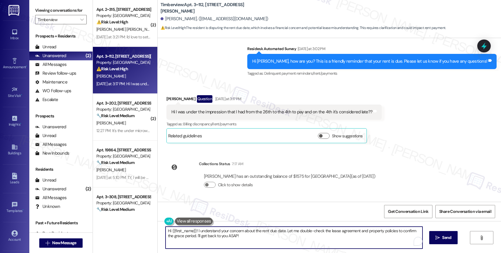
click at [207, 236] on textarea "Hi {{first_name}}! I understand your concern about the rent due date. Let me do…" at bounding box center [294, 238] width 257 height 22
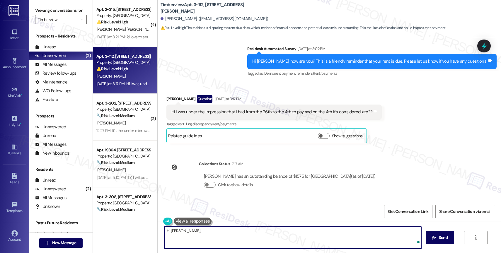
paste textarea "We sent that message to all residents as a friendly reminder that we're here to…"
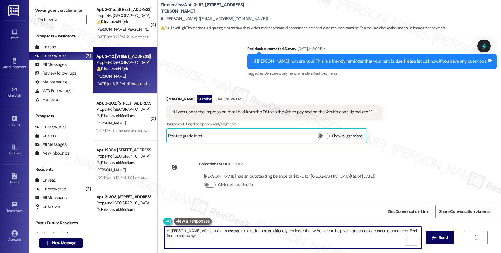
click at [186, 234] on textarea "Hi Madison, We sent that message to all residents as a friendly reminder that w…" at bounding box center [292, 238] width 257 height 22
click at [186, 231] on textarea "Hi Madison, We sent that message to all residents as a friendly reminder that w…" at bounding box center [292, 238] width 257 height 22
drag, startPoint x: 390, startPoint y: 230, endPoint x: 391, endPoint y: 240, distance: 10.0
click at [391, 240] on textarea "Hi Madison, we sent that message to all residents as a friendly reminder that w…" at bounding box center [292, 238] width 257 height 22
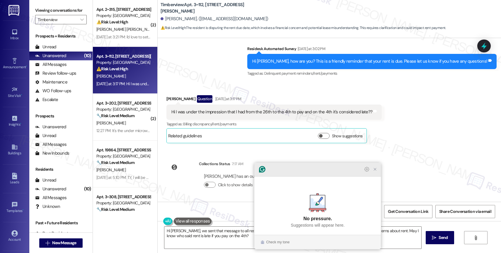
click at [373, 172] on icon "Close Grammarly Assistant" at bounding box center [375, 169] width 5 height 5
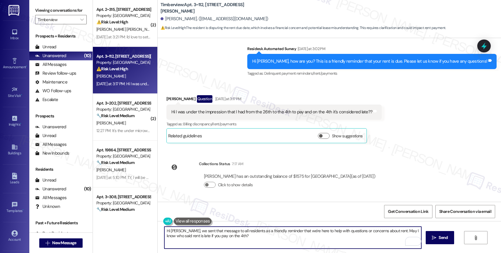
click at [390, 230] on textarea "Hi Madison, we sent that message to all residents as a friendly reminder that w…" at bounding box center [292, 238] width 257 height 22
click at [244, 242] on textarea "Hi Madison, we sent that message to all residents as a friendly reminder that w…" at bounding box center [292, 238] width 257 height 22
type textarea "Hi Madison, we sent that message to all residents as a friendly reminder that w…"
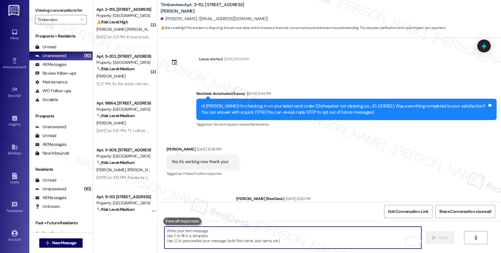
scroll to position [288, 0]
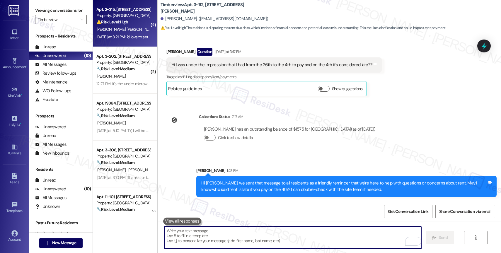
click at [118, 29] on span "L. Anderson Sebree" at bounding box center [126, 29] width 60 height 5
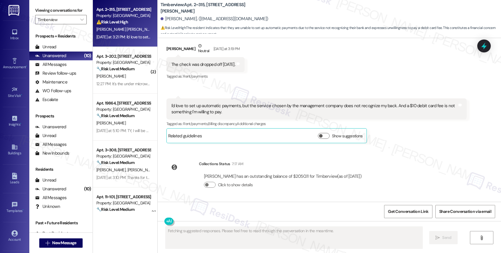
scroll to position [79, 0]
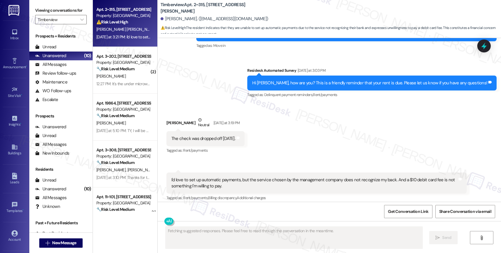
click at [304, 138] on div "Received via SMS Leah Anderson Sebree Neutral Yesterday at 3:19 PM The check wa…" at bounding box center [330, 163] width 344 height 118
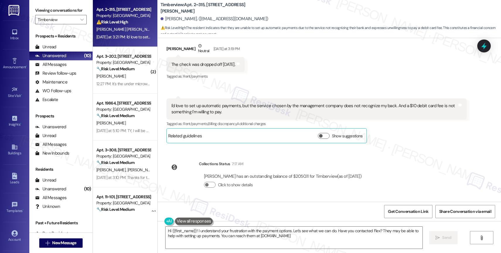
type textarea "Hi {{first_name}}! I understand your frustration with the payment options. Let'…"
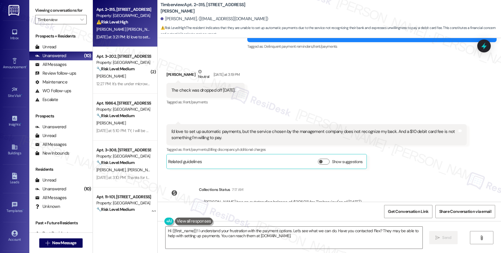
scroll to position [93, 0]
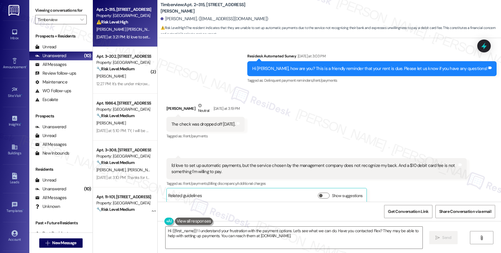
click at [288, 134] on div "Received via SMS Leah Anderson Sebree Neutral Yesterday at 3:19 PM The check wa…" at bounding box center [330, 148] width 344 height 118
click at [403, 172] on div "I'd love to set up automatic payments, but the service chosen by the management…" at bounding box center [314, 169] width 286 height 13
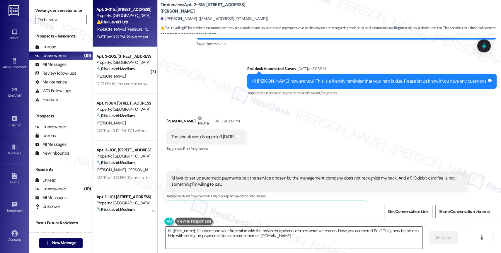
scroll to position [80, 0]
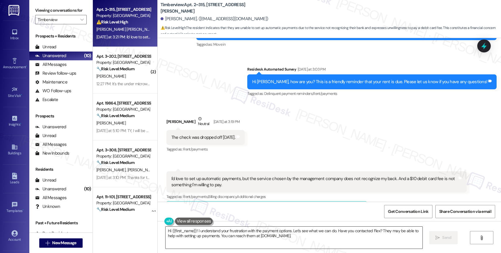
click at [216, 239] on textarea "Hi {{first_name}}! I understand your frustration with the payment options. Let'…" at bounding box center [294, 238] width 257 height 22
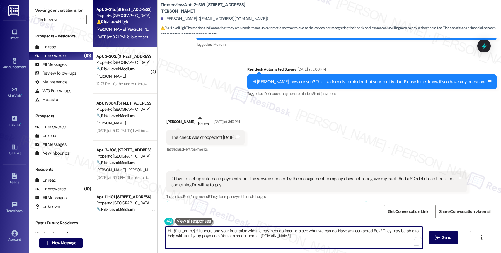
click at [216, 239] on textarea "Hi {{first_name}}! I understand your frustration with the payment options. Let'…" at bounding box center [294, 238] width 257 height 22
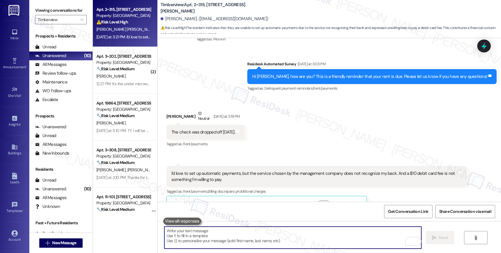
scroll to position [82, 0]
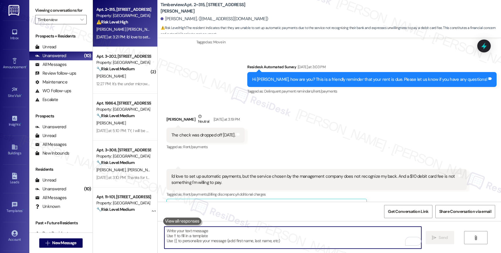
click at [189, 234] on textarea "To enrich screen reader interactions, please activate Accessibility in Grammarl…" at bounding box center [292, 238] width 257 height 22
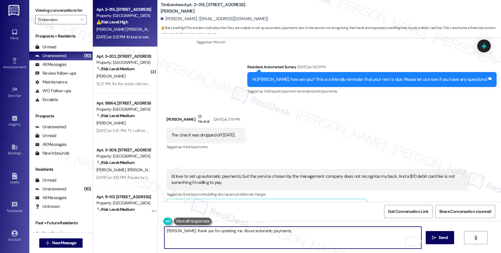
drag, startPoint x: 219, startPoint y: 234, endPoint x: 335, endPoint y: 239, distance: 116.2
click at [329, 239] on textarea "Leah, thank you for updating me. About automatic payments," at bounding box center [292, 238] width 257 height 22
click at [235, 232] on textarea "Leah, thank you for updating me! Have you discussed with the site team" at bounding box center [292, 238] width 257 height 22
click at [294, 230] on textarea "Leah, thank you for updating me! Have you also discussed with the site team" at bounding box center [292, 238] width 257 height 22
drag, startPoint x: 276, startPoint y: 230, endPoint x: 365, endPoint y: 237, distance: 89.1
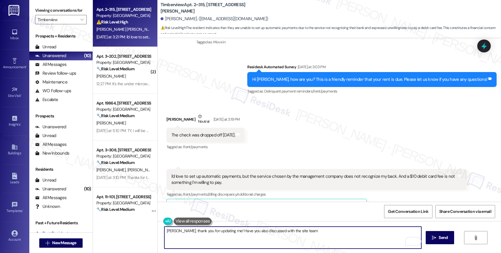
click at [365, 237] on textarea "Leah, thank you for updating me! Have you also discussed with the site team" at bounding box center [292, 238] width 257 height 22
click at [314, 233] on textarea "Leah, thank you for updating me! Have you also discussed with the site team" at bounding box center [292, 238] width 257 height 22
drag, startPoint x: 219, startPoint y: 231, endPoint x: 395, endPoint y: 231, distance: 176.5
click at [395, 231] on textarea "Leah, thank you for updating me! Have you also discussed with the office about …" at bounding box center [292, 238] width 257 height 22
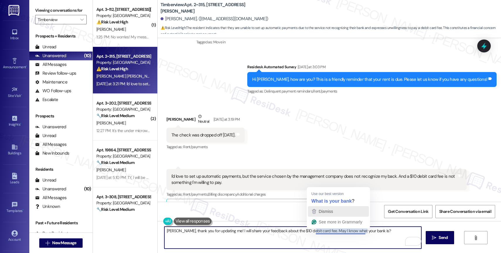
click at [339, 210] on div "Dismiss" at bounding box center [339, 211] width 56 height 9
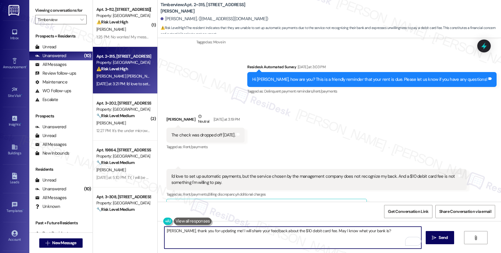
click at [321, 228] on textarea "Leah, thank you for updating me! I will share your feedback about the $10 debit…" at bounding box center [292, 238] width 257 height 22
click at [322, 232] on textarea "Leah, thank you for updating me! I will share your feedback about the $10 debit…" at bounding box center [292, 238] width 257 height 22
click at [380, 233] on textarea "Leah, thank you for updating me! I will share your feedback about the $10 debit…" at bounding box center [292, 238] width 257 height 22
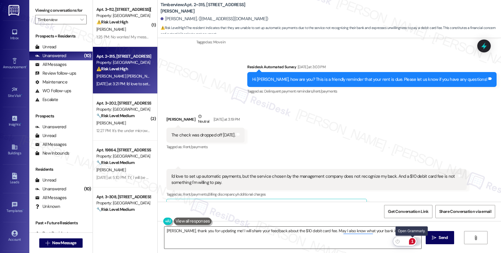
click at [414, 242] on div "1" at bounding box center [412, 241] width 6 height 6
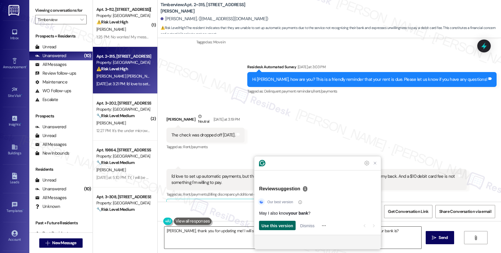
click at [279, 224] on span "Use this version" at bounding box center [277, 226] width 32 height 6
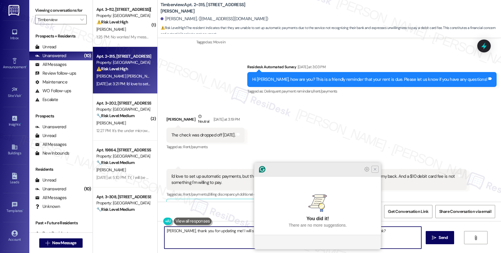
type textarea "Leah, thank you for updating me! I will share your feedback about the $10 debit…"
click at [373, 173] on icon "Close Grammarly Assistant" at bounding box center [375, 169] width 7 height 7
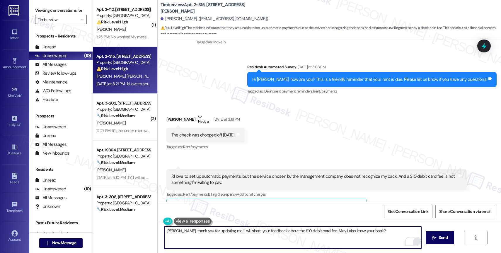
click at [374, 237] on textarea "Leah, thank you for updating me! I will share your feedback about the $10 debit…" at bounding box center [292, 238] width 257 height 22
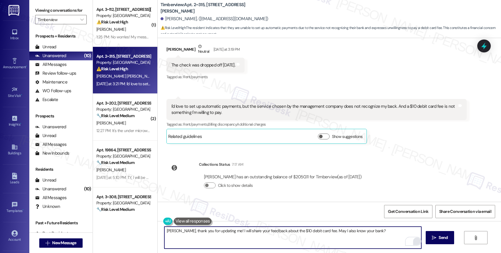
scroll to position [153, 0]
click at [434, 237] on icon "" at bounding box center [434, 238] width 4 height 5
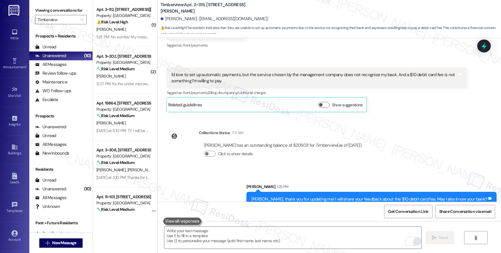
scroll to position [194, 0]
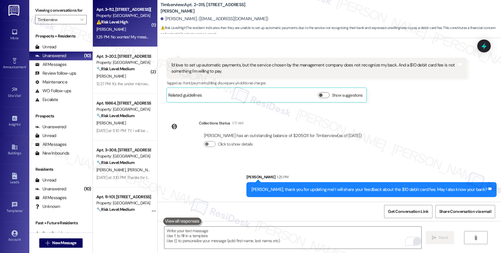
click at [126, 35] on div "1:25 PM: No worries! My message meant to say pay the 26th-the 4th and after the…" at bounding box center [199, 36] width 207 height 5
type textarea "Fetching suggested responses. Please feel free to read through the conversation…"
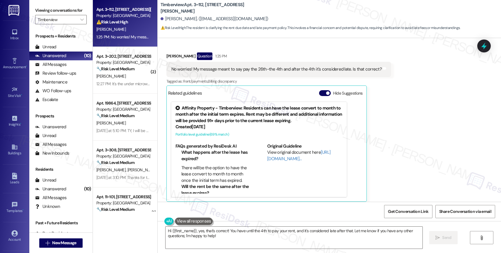
scroll to position [463, 0]
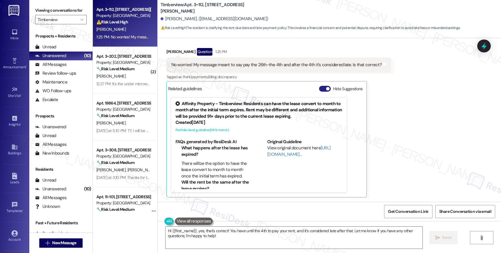
click at [320, 89] on button "Hide Suggestions" at bounding box center [325, 89] width 12 height 6
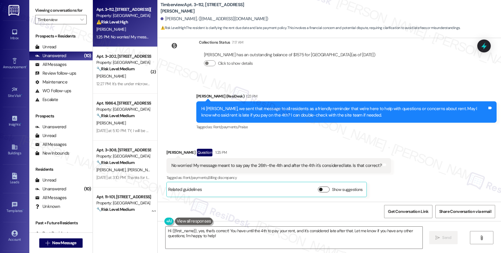
scroll to position [362, 0]
click at [261, 135] on div "Sent via SMS Sarah (ResiDesk) 1:23 PM Hi Madison, we sent that message to all r…" at bounding box center [346, 112] width 309 height 47
click at [214, 239] on textarea "Hi {{first_name}}, yes, that's correct! You have until the 4th to pay your rent…" at bounding box center [294, 238] width 257 height 22
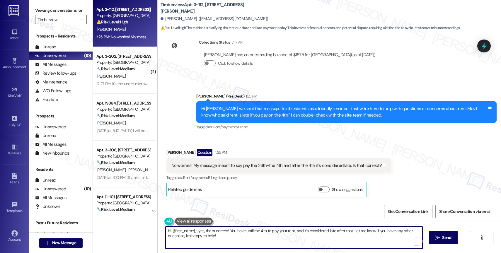
click at [214, 239] on textarea "Hi {{first_name}}, yes, that's correct! You have until the 4th to pay your rent…" at bounding box center [294, 238] width 257 height 22
click at [214, 239] on textarea "Hi {{first_name}}, yes, that's correct! You have until the 4th to pay your rent…" at bounding box center [292, 238] width 257 height 22
drag, startPoint x: 193, startPoint y: 230, endPoint x: 142, endPoint y: 226, distance: 50.6
click at [142, 226] on div "Apt. 3~112, 15150 Gifford Ln Property: Timberview ⚠️ Risk Level: High The resid…" at bounding box center [297, 126] width 408 height 253
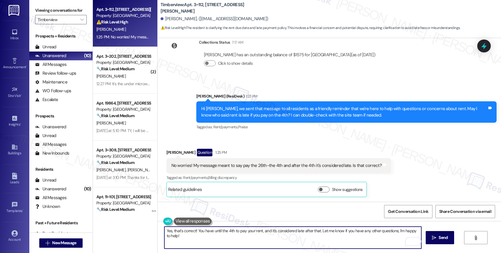
click at [297, 243] on textarea "Yes, that's correct! You have until the 4th to pay your rent, and it's consider…" at bounding box center [292, 238] width 257 height 22
drag, startPoint x: 393, startPoint y: 232, endPoint x: 397, endPoint y: 242, distance: 10.6
click at [397, 242] on textarea "Yes, that's correct! You have until the 4th to pay your rent, and it's consider…" at bounding box center [292, 238] width 257 height 22
click at [356, 244] on textarea "Yes, that's correct! You have until the 4th to pay your rent, and it's consider…" at bounding box center [292, 238] width 257 height 22
type textarea "Yes, that's correct! You have until the 4th to pay your rent, and it's consider…"
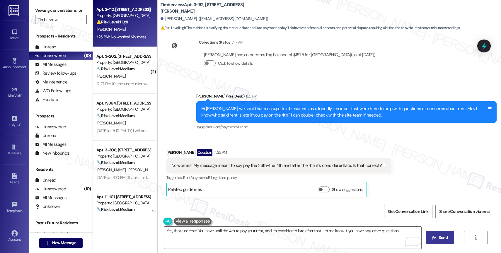
click at [436, 237] on span " Send" at bounding box center [440, 238] width 18 height 6
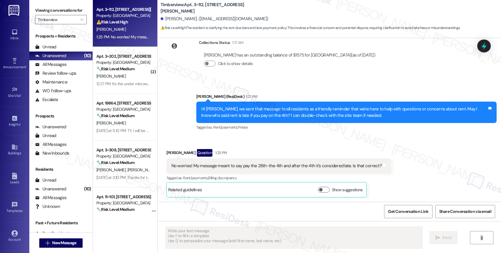
scroll to position [403, 0]
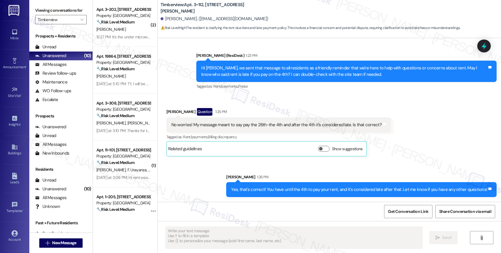
click at [385, 108] on div "Received via SMS Madison Stockdale Question 1:25 PM No worries! My message mean…" at bounding box center [279, 132] width 234 height 57
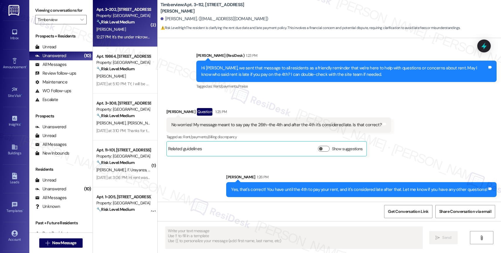
click at [120, 26] on div "Apt. 3~202, 15150 Gifford Ln Property: Timberview 🔧 Risk Level: Medium The resi…" at bounding box center [123, 16] width 55 height 20
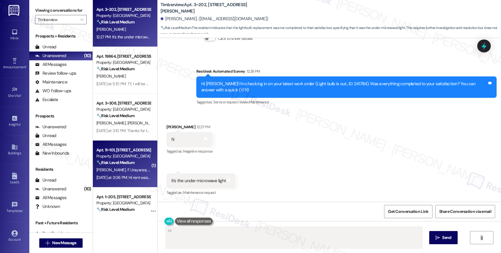
scroll to position [257, 0]
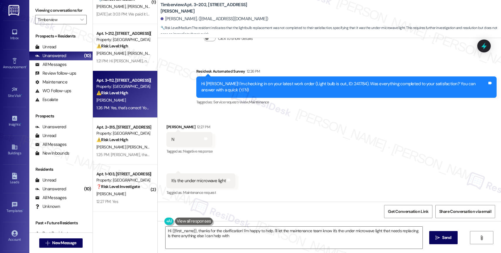
type textarea "Hi {{first_name}}, thanks for the clarification! I'm happy to help. I'll let th…"
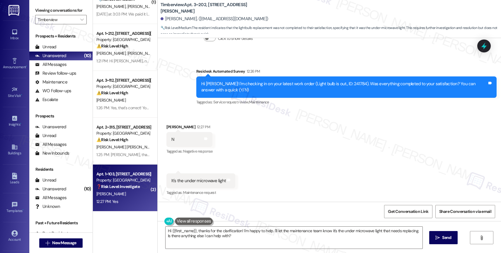
click at [133, 191] on div "K. Copping" at bounding box center [123, 194] width 55 height 7
type textarea "Hi {{first_name}}, I understand the light under the microwave wasn't fixed. I'm…"
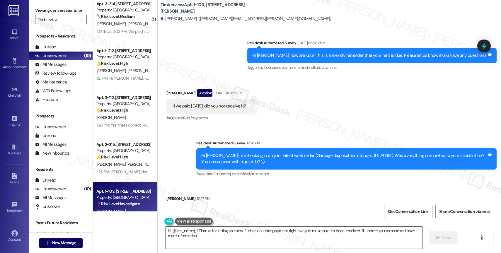
scroll to position [979, 0]
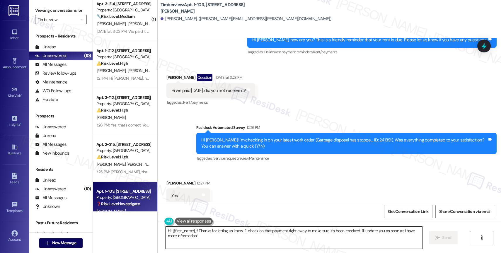
click at [201, 238] on textarea "Hi {{first_name}}! Thanks for letting us know. I'll check on that payment right…" at bounding box center [294, 238] width 257 height 22
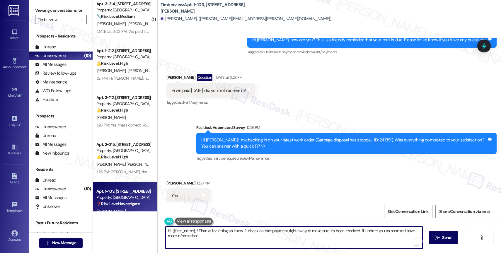
click at [201, 238] on textarea "Hi {{first_name}}! Thanks for letting us know. I'll check on that payment right…" at bounding box center [294, 238] width 257 height 22
paste textarea "Thank you for informing me, {{first_name}}. If you have no further questions, p…"
click at [234, 232] on textarea "Thank you for informing me, {{first_name}}. If you have no further questions, p…" at bounding box center [292, 238] width 257 height 22
drag, startPoint x: 186, startPoint y: 231, endPoint x: 219, endPoint y: 243, distance: 35.2
click at [219, 243] on textarea "Thank you for informing me, {{first_name}}. If you have no further questions, p…" at bounding box center [292, 238] width 257 height 22
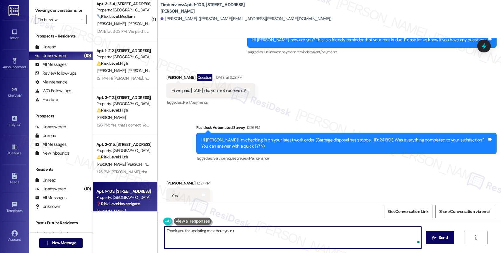
type textarea "Thank you for updating me about your re"
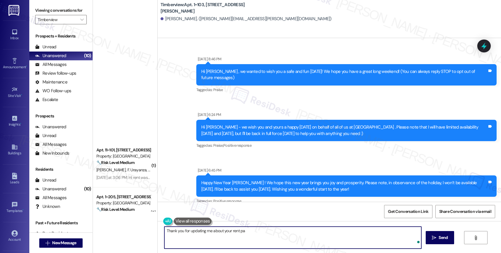
scroll to position [979, 0]
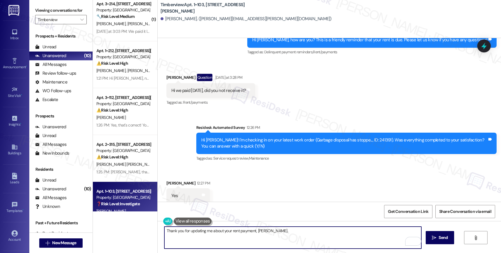
paste textarea "If you have no further questions, please feel free to disregard the automated r…"
type textarea "Thank you for updating me about your rent payment, [PERSON_NAME]. If you have n…"
click at [439, 236] on span "Send" at bounding box center [443, 238] width 9 height 6
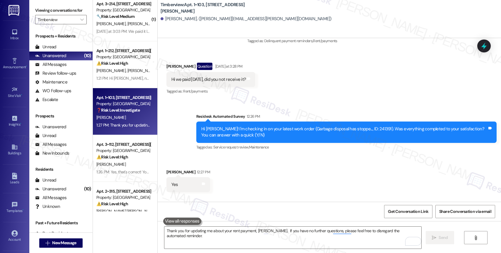
scroll to position [1020, 0]
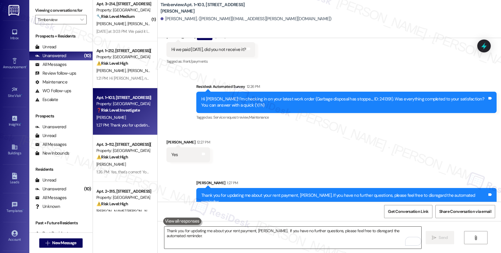
click at [205, 240] on textarea "Thank you for updating me about your rent payment, [PERSON_NAME]. If you have n…" at bounding box center [292, 238] width 257 height 22
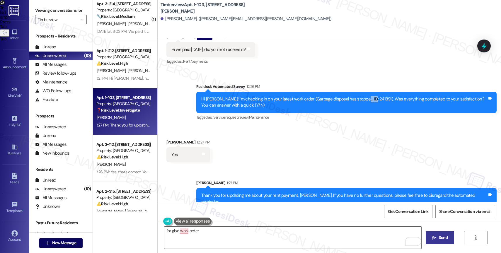
drag, startPoint x: 360, startPoint y: 94, endPoint x: 348, endPoint y: 92, distance: 12.5
click at [348, 96] on div "Hi [PERSON_NAME]! I'm checking in on your latest work order (Garbage disposal h…" at bounding box center [344, 102] width 286 height 13
copy div "241391)"
click at [243, 233] on textarea "I'm glad work order" at bounding box center [292, 238] width 257 height 22
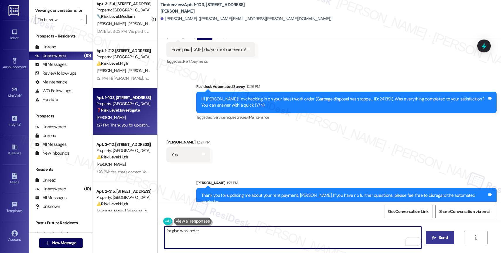
paste textarea "241391)"
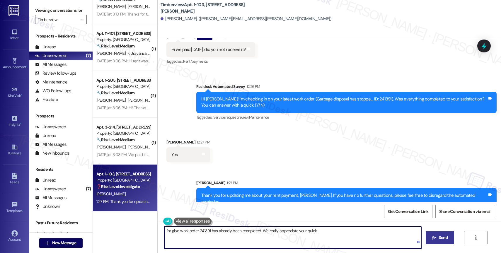
scroll to position [117, 0]
type textarea "I'm glad work order 241391 has already been completed. We really appreciate you…"
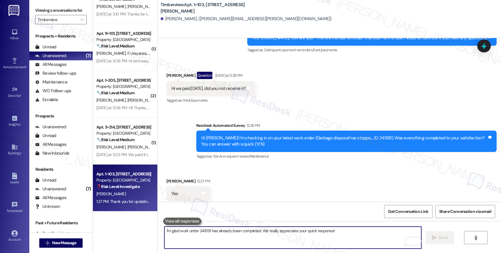
scroll to position [1061, 0]
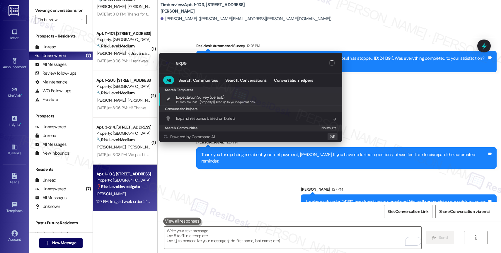
type input "expec"
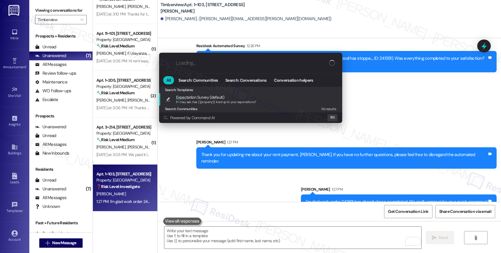
type textarea "If I may ask...has {{property}} lived up to your expectations?"
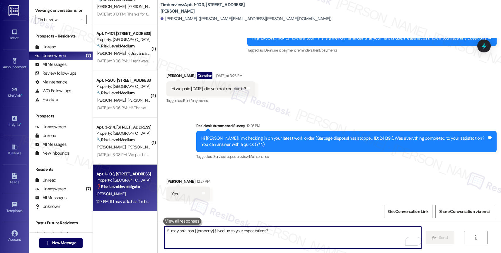
scroll to position [1102, 0]
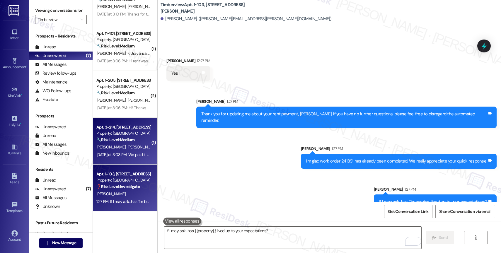
click at [136, 137] on div "🔧 Risk Level: Medium The resident is inquiring about a rent payment they made. …" at bounding box center [123, 140] width 54 height 6
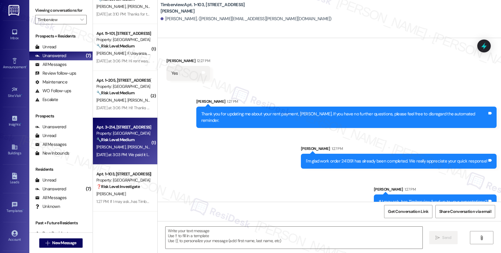
type textarea "Fetching suggested responses. Please feel free to read through the conversation…"
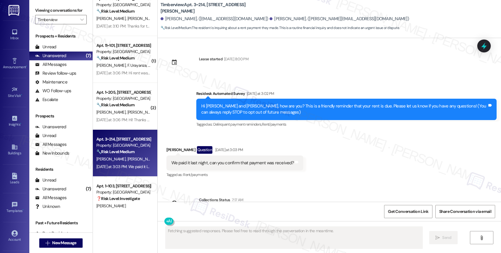
scroll to position [36, 0]
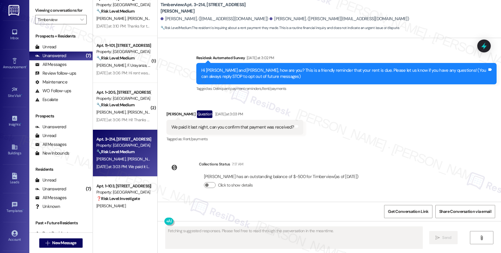
click at [277, 147] on div "Received via SMS Kevin Ounjian Question Yesterday at 3:03 PM We paid it last ni…" at bounding box center [235, 127] width 146 height 42
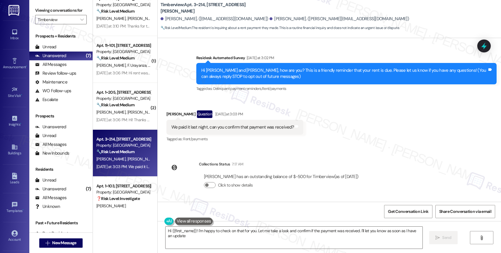
type textarea "Hi {{first_name}}! I'm happy to check on that for you. Let me take a look and c…"
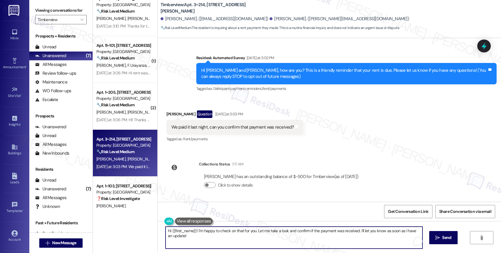
click at [210, 234] on textarea "Hi {{first_name}}! I'm happy to check on that for you. Let me take a look and c…" at bounding box center [294, 238] width 257 height 22
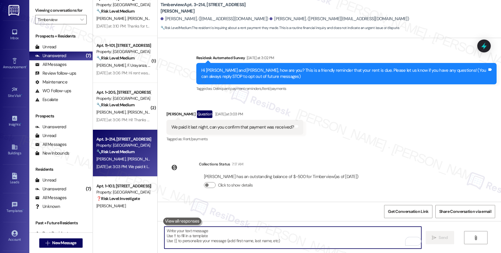
click at [201, 237] on textarea "To enrich screen reader interactions, please activate Accessibility in Grammarl…" at bounding box center [292, 238] width 257 height 22
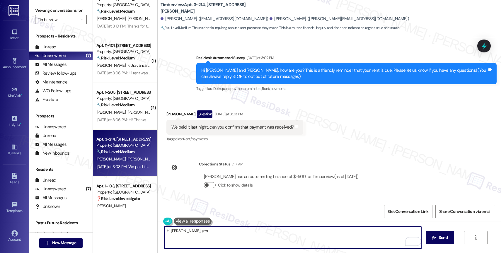
click at [206, 183] on button "Click to show details" at bounding box center [210, 185] width 12 height 6
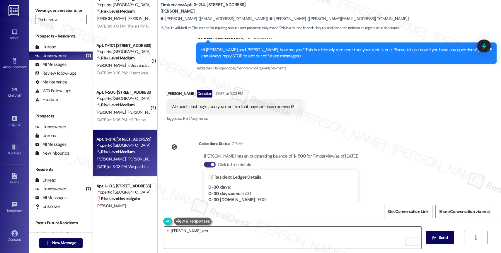
scroll to position [103, 0]
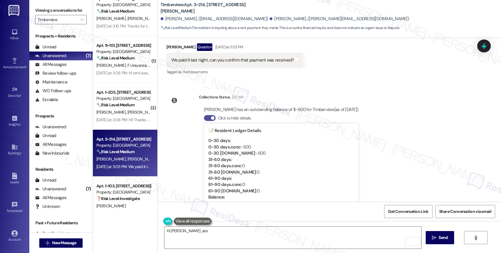
click at [205, 116] on button "Click to hide details" at bounding box center [210, 118] width 12 height 6
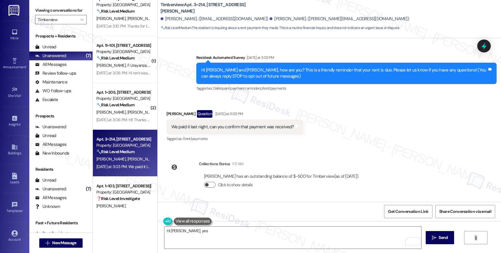
scroll to position [36, 0]
click at [191, 233] on textarea "Hi Kevin, yes" at bounding box center [292, 238] width 257 height 22
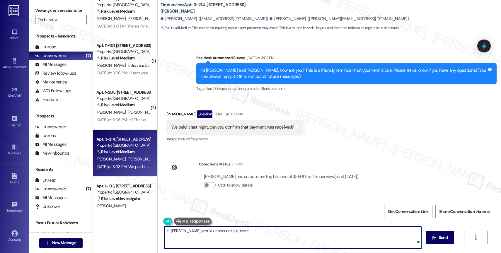
paste textarea "We sent that message to all residents as a friendly reminder that we're here to…"
drag, startPoint x: 182, startPoint y: 237, endPoint x: 296, endPoint y: 238, distance: 114.6
click at [296, 238] on textarea "Hi Kevin, yes, your account is current. We sent that message to all residents a…" at bounding box center [292, 238] width 257 height 22
type textarea "Hi Kevin, yes, your account is current. We sent that message to all residents a…"
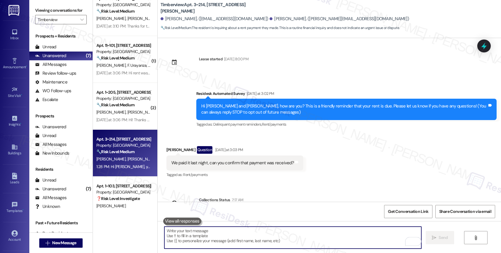
scroll to position [83, 0]
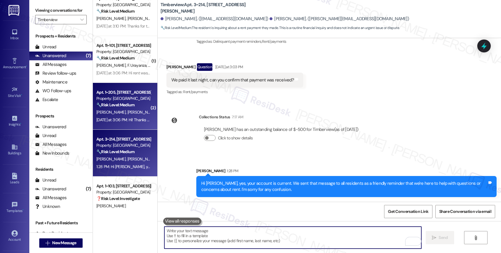
click at [108, 101] on div "Property: [GEOGRAPHIC_DATA]" at bounding box center [123, 99] width 54 height 6
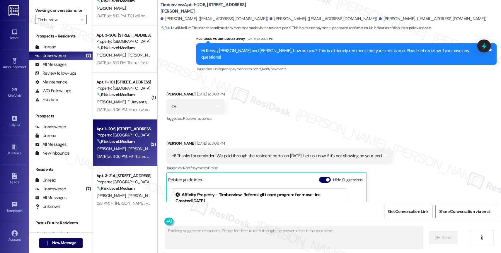
scroll to position [1175, 0]
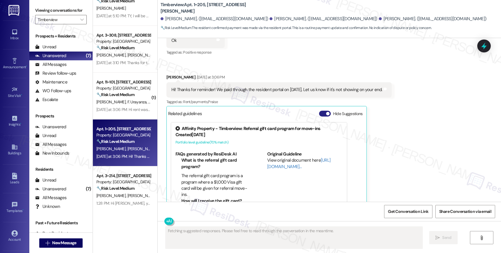
click at [319, 111] on button "Hide Suggestions" at bounding box center [325, 114] width 12 height 6
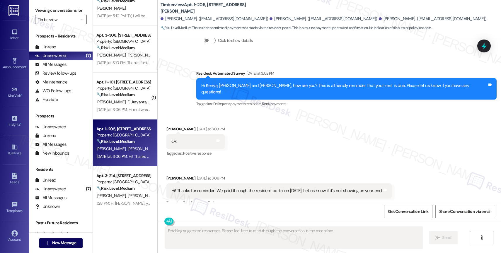
click at [269, 128] on div "Received via SMS Dominique Tucker Yesterday at 3:03 PM Ok Tags and notes Tagged…" at bounding box center [330, 170] width 344 height 114
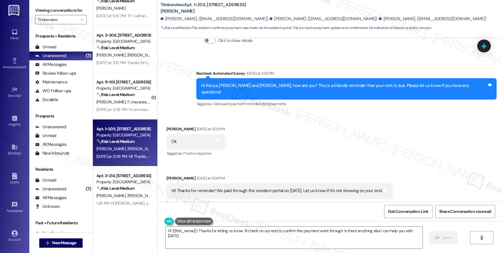
type textarea "Hi {{first_name}}! Thanks for letting us know. I'll check on our end to confirm…"
click at [281, 123] on div "Received via SMS Dominique Tucker Yesterday at 3:03 PM Ok Tags and notes Tagged…" at bounding box center [330, 170] width 344 height 114
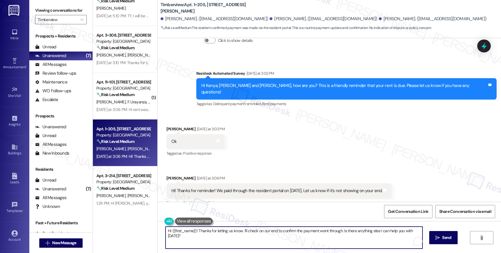
click at [202, 238] on textarea "Hi {{first_name}}! Thanks for letting us know. I'll check on our end to confirm…" at bounding box center [294, 238] width 257 height 22
click at [316, 241] on textarea "Hi {{first_name}}! Thanks for letting us know. I'll check on our end to confirm…" at bounding box center [292, 238] width 257 height 22
click at [428, 237] on button " Send" at bounding box center [440, 237] width 28 height 13
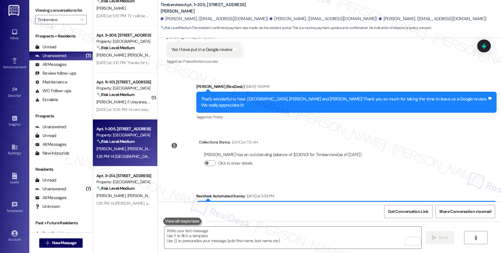
scroll to position [1121, 0]
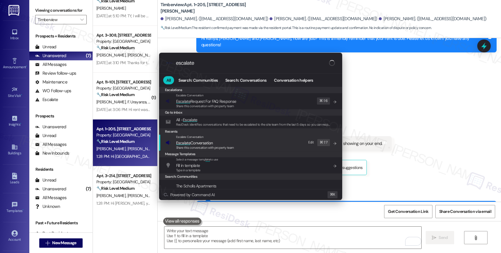
type input "escalate"
click at [206, 137] on div "Escalate Conversation" at bounding box center [205, 137] width 58 height 5
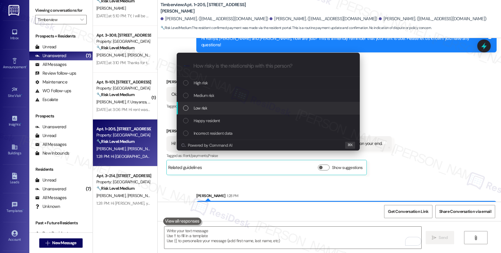
click at [212, 107] on div "Low risk" at bounding box center [268, 108] width 171 height 6
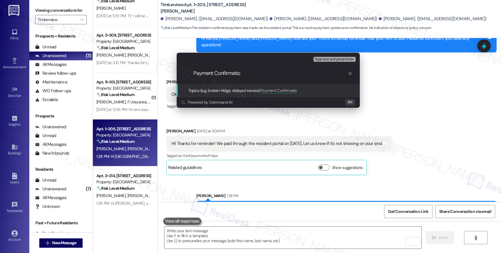
type input "Payment Confirmation"
click at [253, 73] on input "Payment Confirmation" at bounding box center [270, 73] width 154 height 6
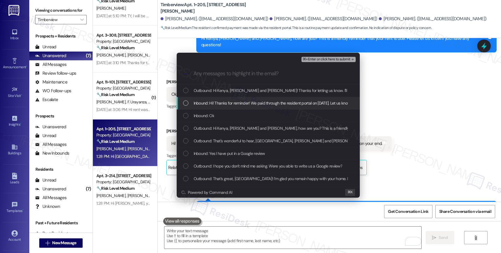
click at [245, 106] on span "Inbound: Hi! Thanks for reminder! We paid through the resident portal on 9/2/25…" at bounding box center [298, 103] width 209 height 6
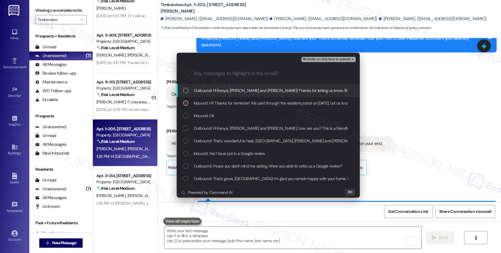
click at [333, 58] on span "⌘+Enter or click here to submit" at bounding box center [326, 59] width 47 height 4
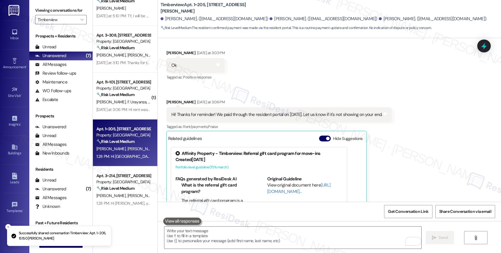
scroll to position [1175, 0]
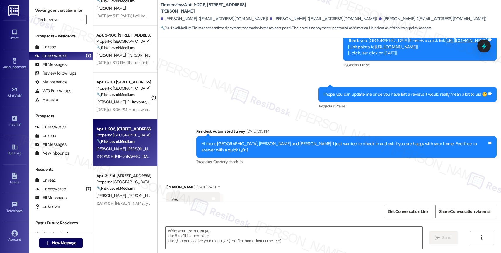
type textarea "Fetching suggested responses. Please feel free to read through the conversation…"
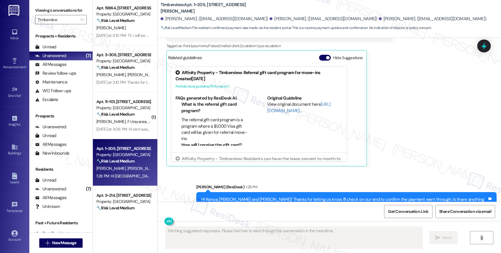
scroll to position [48, 0]
click at [112, 117] on strong "🔧 Risk Level: Medium" at bounding box center [115, 114] width 38 height 5
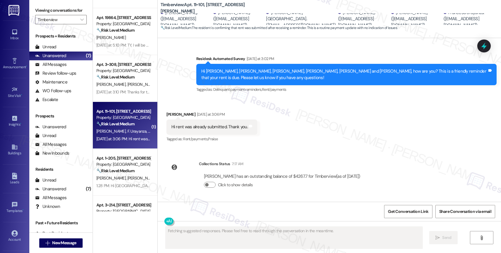
scroll to position [0, 0]
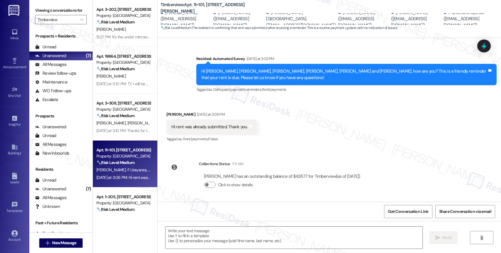
click at [275, 149] on div "Lease started Jul 31, 2024 at 8:00 PM Survey, sent via SMS Residesk Automated S…" at bounding box center [330, 120] width 344 height 164
click at [218, 236] on textarea at bounding box center [294, 238] width 257 height 22
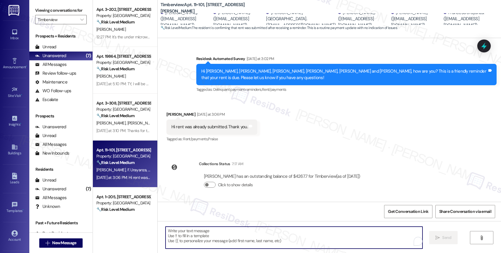
paste textarea "Thank you for informing me, {{first_name}}. If you have no further questions, p…"
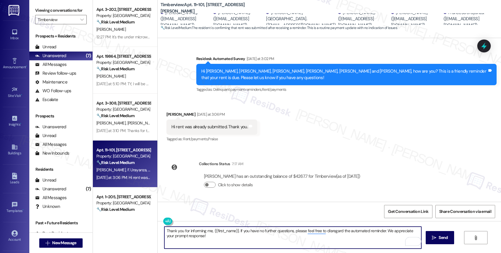
drag, startPoint x: 211, startPoint y: 232, endPoint x: 233, endPoint y: 230, distance: 22.1
click at [235, 231] on textarea "Thank you for informing me, {{first_name}}. If you have no further questions, p…" at bounding box center [292, 238] width 257 height 22
click at [233, 236] on textarea "Thank you for informing me, Kirsten. If you have no further questions, please f…" at bounding box center [292, 238] width 257 height 22
type textarea "Thank you for informing me, Kirsten. If you have no further questions, please f…"
click at [441, 238] on span "Send" at bounding box center [443, 238] width 9 height 6
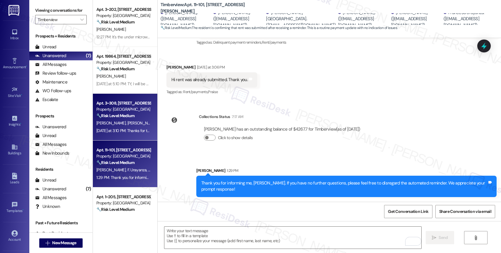
click at [120, 117] on strong "🔧 Risk Level: Medium" at bounding box center [115, 115] width 38 height 5
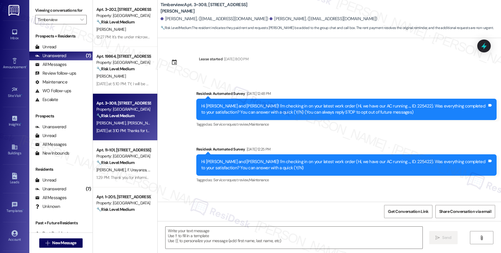
scroll to position [786, 0]
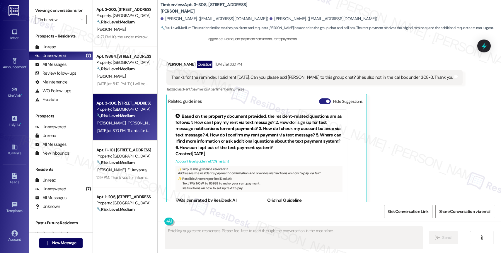
click at [320, 98] on button "Hide Suggestions" at bounding box center [325, 101] width 12 height 6
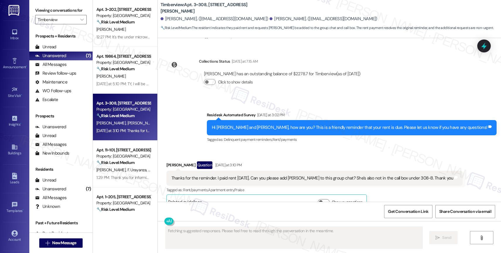
click at [204, 116] on div "Survey, sent via SMS Residesk Automated Survey Yesterday at 3:02 PM Hi Kortney …" at bounding box center [330, 124] width 344 height 50
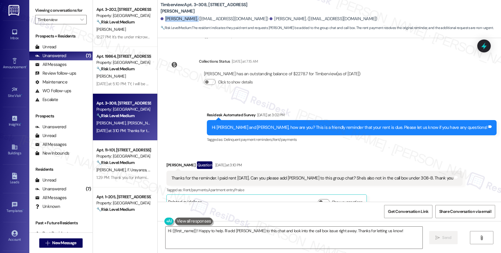
drag, startPoint x: 161, startPoint y: 18, endPoint x: 189, endPoint y: 18, distance: 28.2
click at [189, 18] on div "[PERSON_NAME]. ([EMAIL_ADDRESS][DOMAIN_NAME])" at bounding box center [215, 19] width 108 height 6
copy div "Kortney Mihalak"
click at [228, 105] on div "Survey, sent via SMS Residesk Automated Survey Yesterday at 3:02 PM Hi Kortney …" at bounding box center [330, 124] width 344 height 50
click at [199, 232] on textarea "Hi {{first_name}}! Happy to help. I'll add Kortney to this chat and look into t…" at bounding box center [294, 238] width 257 height 22
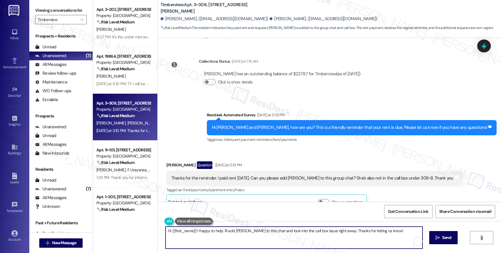
click at [199, 232] on textarea "Hi {{first_name}}! Happy to help. I'll add Kortney to this chat and look into t…" at bounding box center [294, 238] width 257 height 22
paste textarea "Kortney Mihalak"
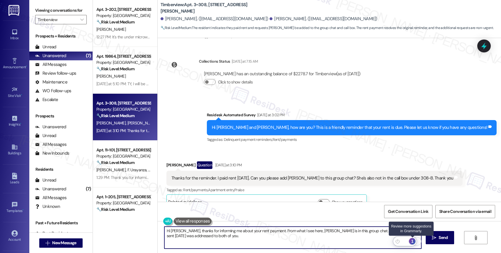
type textarea "Hi [PERSON_NAME], thanks for informing me about your rent payment. From what I …"
click at [413, 242] on div "1" at bounding box center [412, 241] width 6 height 6
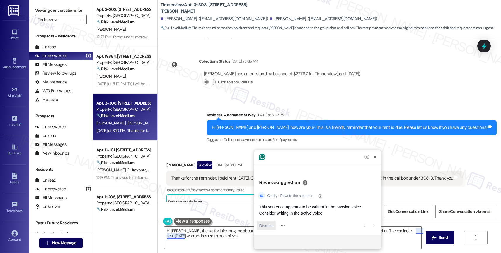
click at [267, 224] on span "Dismiss" at bounding box center [266, 226] width 14 height 6
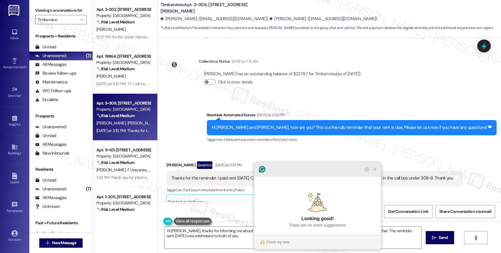
click at [376, 173] on icon "Close Grammarly Assistant" at bounding box center [375, 169] width 7 height 7
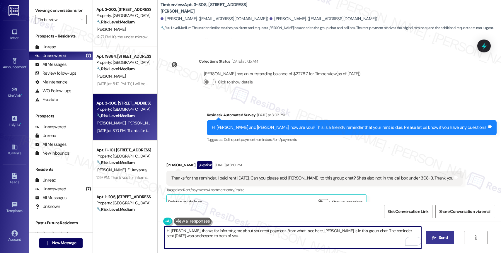
click at [439, 239] on span "Send" at bounding box center [443, 238] width 9 height 6
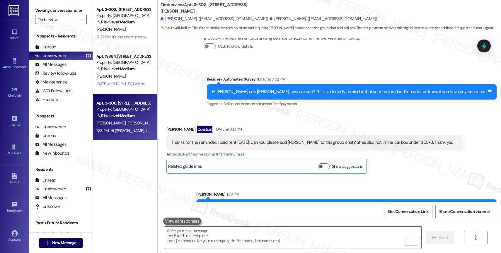
scroll to position [732, 0]
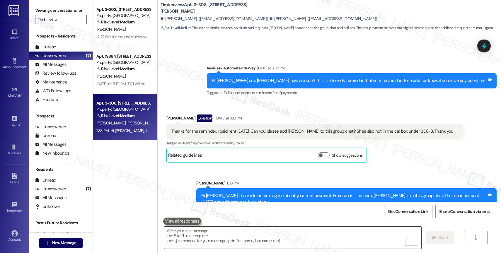
click at [219, 236] on textarea "To enrich screen reader interactions, please activate Accessibility in Grammarl…" at bounding box center [292, 238] width 257 height 22
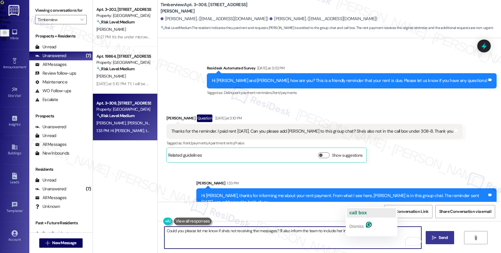
click at [359, 215] on span "call box" at bounding box center [358, 212] width 18 height 5
click at [389, 233] on textarea "Could you please let me know if she's not receiving the messages? I'll also inf…" at bounding box center [292, 238] width 257 height 22
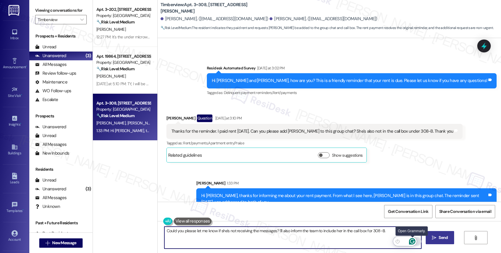
type textarea "Could you please let me know if she's not receiving the messages? I'll also inf…"
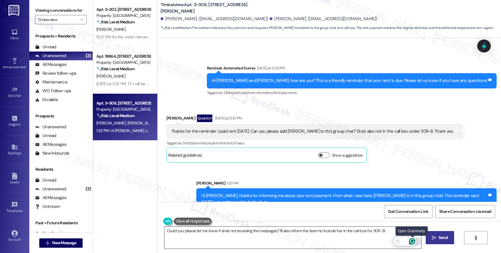
click at [412, 242] on icon "Open Grammarly. 0 Suggestions." at bounding box center [412, 241] width 6 height 6
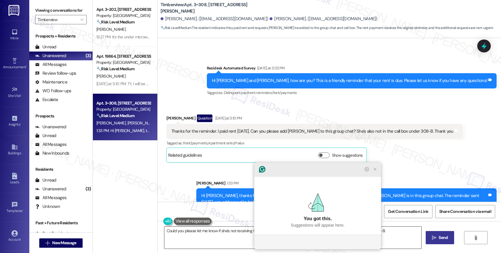
click at [376, 172] on icon "Close Grammarly Assistant" at bounding box center [375, 169] width 5 height 5
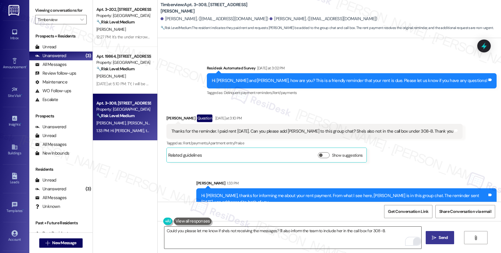
click at [443, 235] on span "Send" at bounding box center [443, 238] width 9 height 6
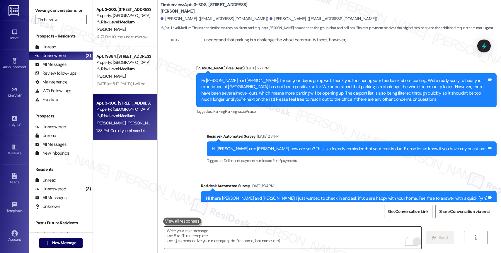
scroll to position [773, 0]
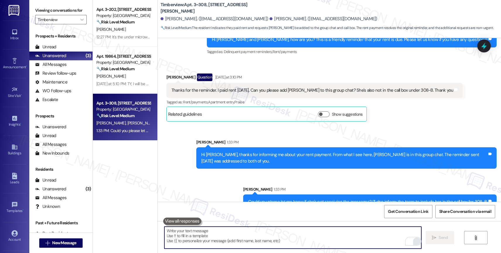
click at [198, 231] on textarea "To enrich screen reader interactions, please activate Accessibility in Grammarl…" at bounding box center [292, 238] width 257 height 22
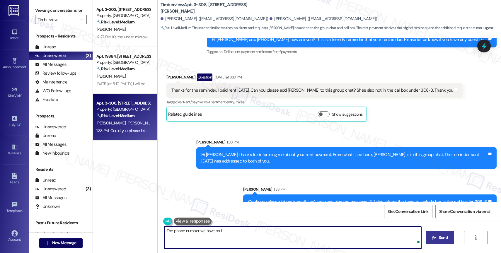
type textarea "The phone number we have on fi"
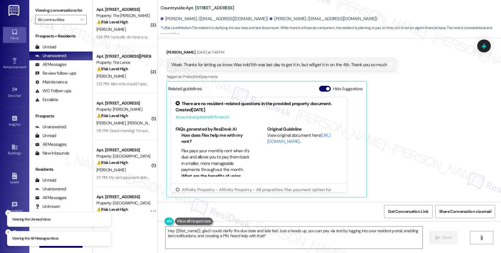
scroll to position [140, 0]
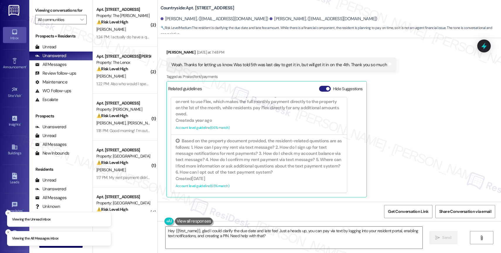
click at [319, 89] on button "Hide Suggestions" at bounding box center [325, 89] width 12 height 6
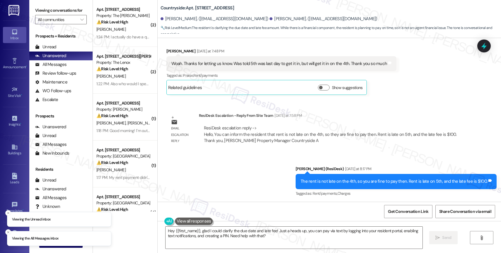
scroll to position [538, 0]
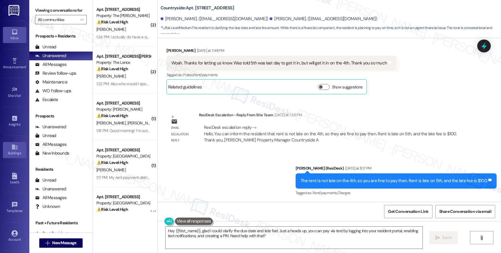
click at [12, 143] on link "Buildings" at bounding box center [14, 150] width 23 height 16
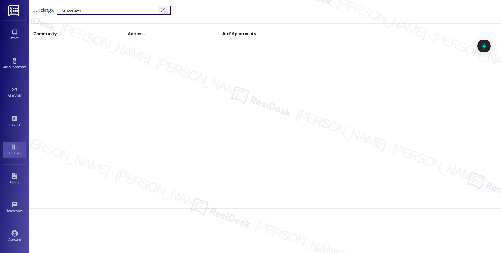
type input "timberview"
click at [164, 11] on icon "" at bounding box center [162, 10] width 3 height 5
type input "T"
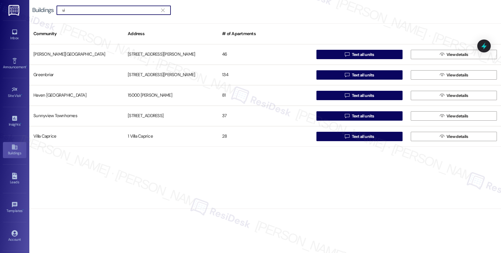
type input "v"
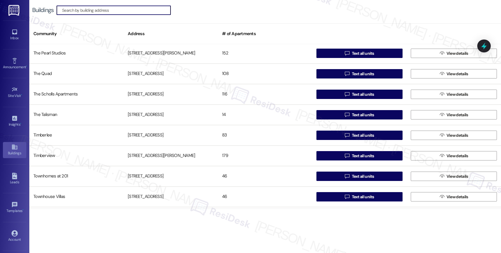
scroll to position [2136, 0]
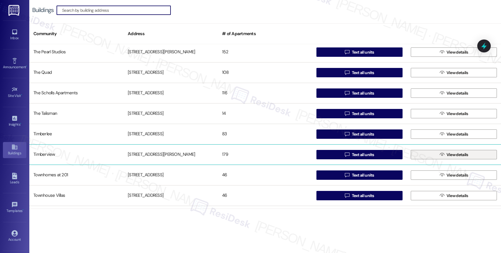
click at [433, 153] on button " View details" at bounding box center [454, 154] width 86 height 9
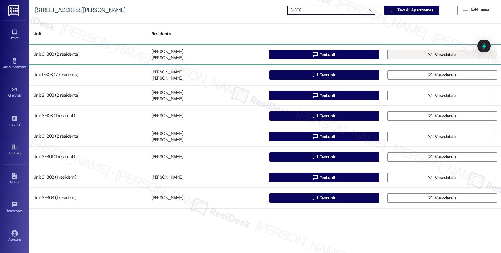
type input "3~308"
click at [451, 54] on span "View details" at bounding box center [446, 55] width 22 height 6
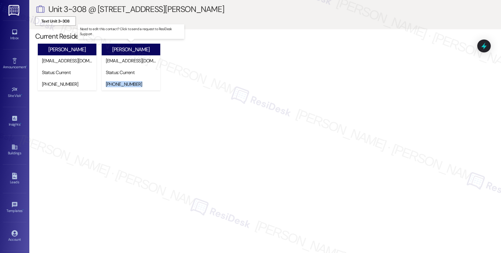
drag, startPoint x: 140, startPoint y: 84, endPoint x: 102, endPoint y: 83, distance: 37.5
click at [102, 83] on div "[PHONE_NUMBER]" at bounding box center [131, 85] width 59 height 12
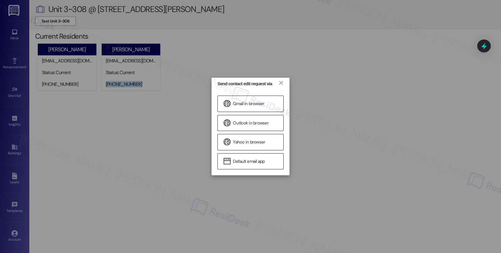
copy div "[PHONE_NUMBER]"
click at [282, 82] on link "×" at bounding box center [281, 82] width 6 height 6
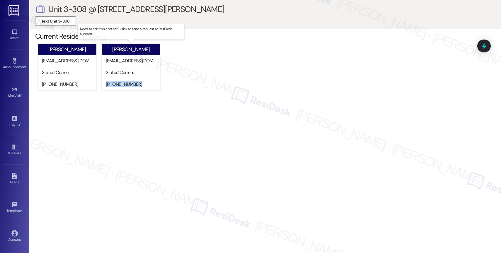
copy div "[PHONE_NUMBER]"
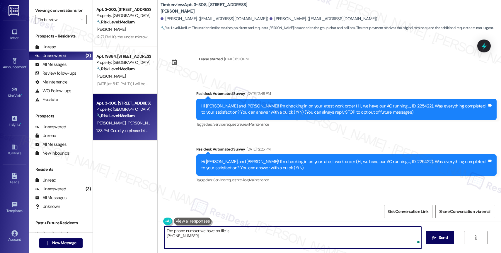
scroll to position [773, 0]
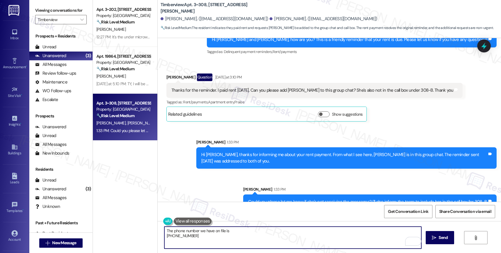
click at [164, 236] on textarea "The phone number we have on file is [PHONE_NUMBER]" at bounding box center [292, 238] width 257 height 22
click at [198, 232] on textarea "The phone number we have on file is [PHONE_NUMBER]" at bounding box center [292, 238] width 257 height 22
drag, startPoint x: 210, startPoint y: 231, endPoint x: 171, endPoint y: 230, distance: 38.4
click at [171, 230] on textarea "The phone number we have on file is (971) 469-6184" at bounding box center [292, 238] width 257 height 22
click at [202, 233] on textarea "The phone number we have on file is (971) 469-6184" at bounding box center [292, 238] width 257 height 22
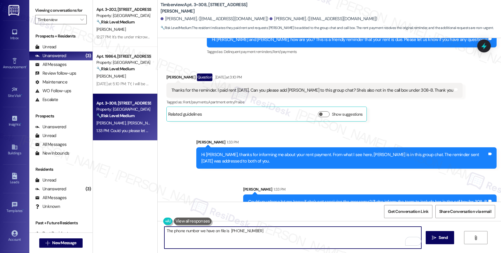
click at [221, 231] on textarea "The phone number we have on file is (971) 469-6184" at bounding box center [292, 238] width 257 height 22
click at [288, 232] on textarea "The phone number we have on file for Kortney is (971) 469-6184" at bounding box center [292, 238] width 257 height 22
click at [280, 232] on textarea "Our phone number on file for Kortney is [PHONE_NUMBER]." at bounding box center [292, 238] width 257 height 22
type textarea "Our phone number on file for Kortney is [PHONE_NUMBER]."
click at [441, 234] on button " Send" at bounding box center [440, 237] width 28 height 13
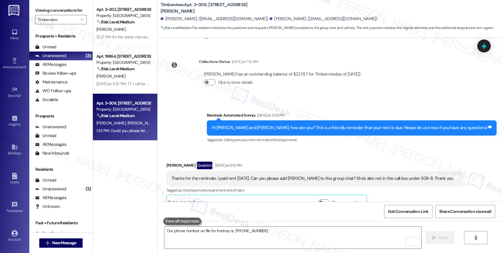
scroll to position [814, 0]
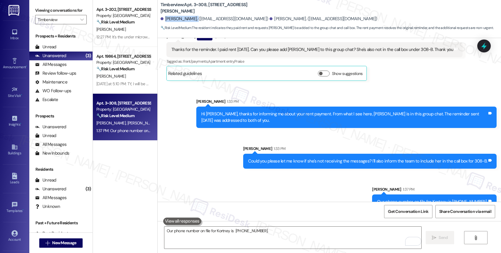
drag, startPoint x: 164, startPoint y: 19, endPoint x: 188, endPoint y: 19, distance: 24.3
click at [189, 19] on div "[PERSON_NAME]. ([EMAIL_ADDRESS][DOMAIN_NAME])" at bounding box center [215, 19] width 108 height 6
copy div "[PERSON_NAME]"
click at [212, 182] on div "Sent via SMS Sarah 1:33 PM Hi Ryley, thanks for informing me about your rent pa…" at bounding box center [330, 149] width 344 height 129
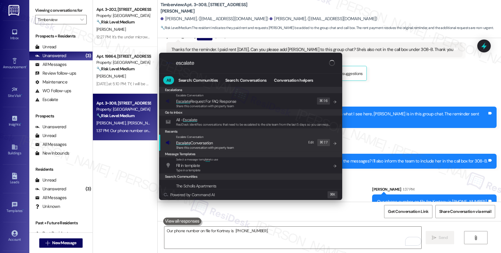
type input "escalate"
click at [211, 142] on span "Escalate Conversation" at bounding box center [194, 142] width 37 height 5
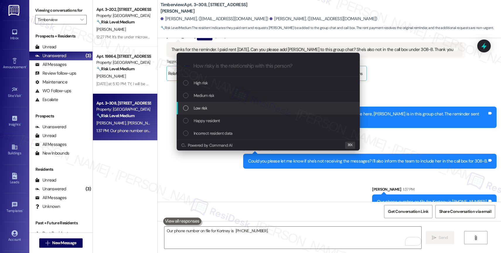
click at [204, 110] on span "Low risk" at bounding box center [200, 108] width 13 height 6
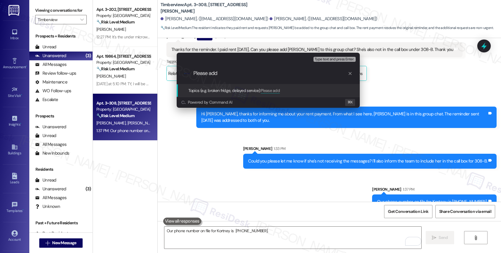
paste input "[PERSON_NAME]"
type input "Please add Kortney Mihalak to the call box under 308-B."
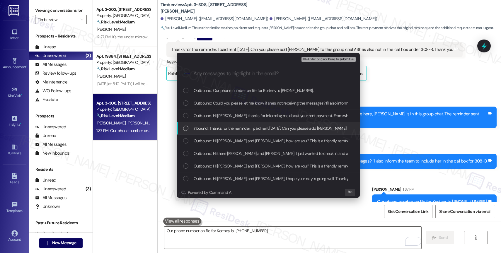
click at [237, 125] on span "Inbound: Thanks for the reminder. I paid rent yesterday. Can you please add Kor…" at bounding box center [332, 128] width 276 height 6
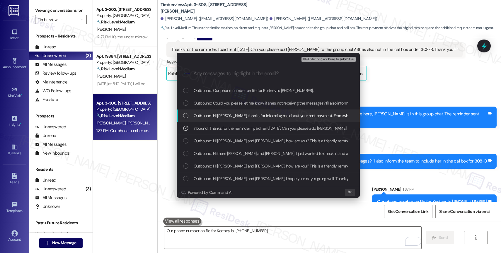
click at [236, 118] on span "Outbound: Hi Ryley, thanks for informing me about your rent payment. From what …" at bounding box center [363, 116] width 338 height 6
click at [242, 103] on span "Outbound: Could you please let me know if she's not receiving the messages? I'l…" at bounding box center [313, 103] width 238 height 6
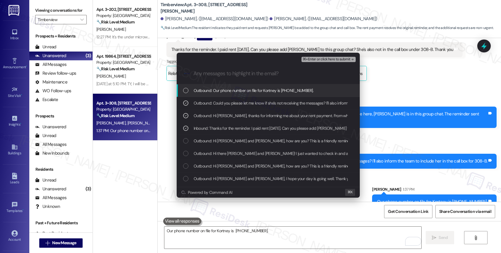
click at [241, 91] on span "Outbound: Our phone number on file for Kortney is (971) 469-6184." at bounding box center [254, 90] width 120 height 6
click at [327, 60] on span "⌘+Enter or click here to submit" at bounding box center [326, 59] width 47 height 4
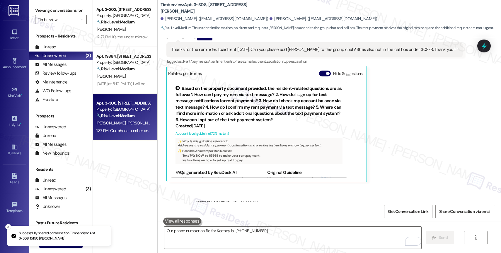
scroll to position [786, 0]
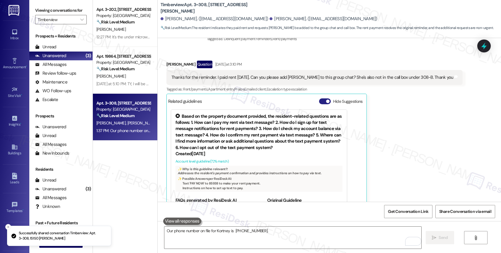
click at [319, 98] on button "Hide Suggestions" at bounding box center [325, 101] width 12 height 6
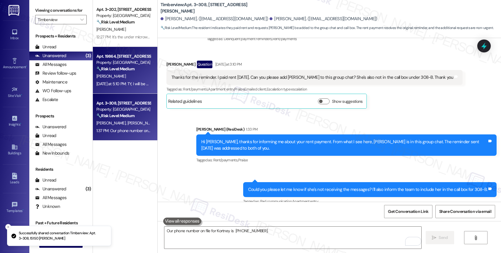
click at [111, 64] on div "Property: [GEOGRAPHIC_DATA]" at bounding box center [123, 63] width 54 height 6
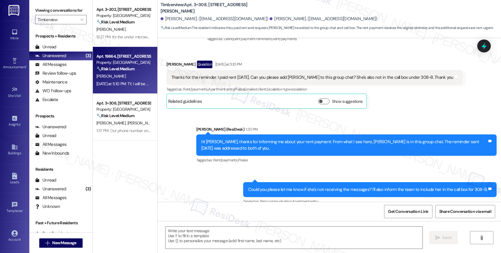
type textarea "Fetching suggested responses. Please feel free to read through the conversation…"
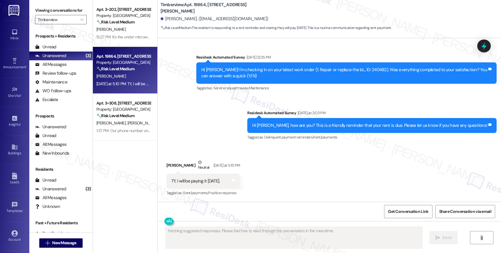
scroll to position [1452, 0]
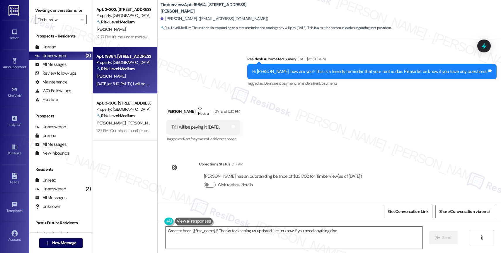
type textarea "Great to hear, {{first_name}}! Thanks for keeping us updated. Let us know if yo…"
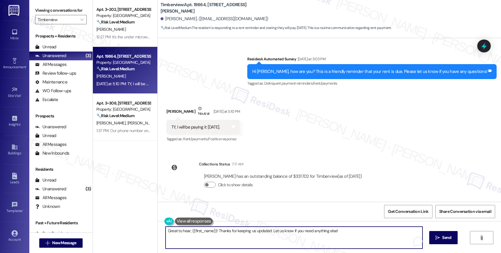
click at [343, 232] on textarea "Great to hear, {{first_name}}! Thanks for keeping us updated. Let us know if yo…" at bounding box center [294, 238] width 257 height 22
click at [442, 238] on span "Send" at bounding box center [443, 238] width 9 height 6
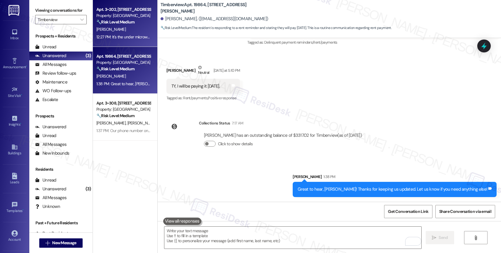
click at [134, 34] on div "12:27 PM: It's the under microwave light 12:27 PM: It's the under microwave lig…" at bounding box center [123, 36] width 55 height 7
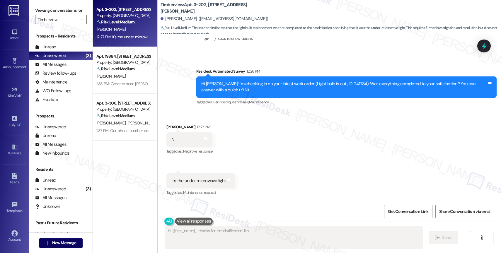
scroll to position [132, 0]
click at [279, 162] on div "Received via SMS David Mead 12:27 PM N Tags and notes Tagged as: Negative respo…" at bounding box center [330, 156] width 344 height 91
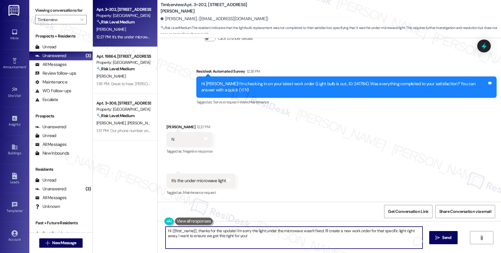
drag, startPoint x: 232, startPoint y: 231, endPoint x: 158, endPoint y: 229, distance: 73.9
click at [162, 229] on div "Hi {{first_name}}, thanks for the update! I'm sorry the light under the microwa…" at bounding box center [291, 238] width 258 height 23
click at [241, 240] on textarea "Hi {{first_name}}, thanks for the update! I'm sorry the light under the microwa…" at bounding box center [292, 238] width 257 height 22
drag, startPoint x: 400, startPoint y: 231, endPoint x: 418, endPoint y: 232, distance: 18.2
click at [418, 232] on textarea "Hi {{first_name}}, thanks for the update! I'm sorry the light under the microwa…" at bounding box center [292, 238] width 257 height 22
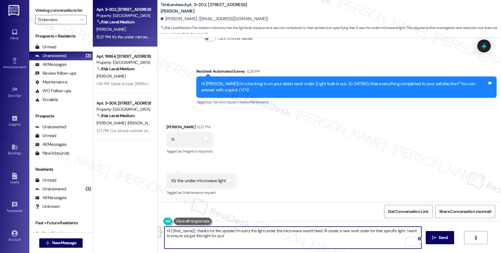
drag, startPoint x: 401, startPoint y: 232, endPoint x: 401, endPoint y: 237, distance: 5.0
click at [401, 237] on textarea "Hi {{first_name}}, thanks for the update! I'm sorry the light under the microwa…" at bounding box center [292, 238] width 257 height 22
type textarea "Hi {{first_name}}, thanks for the update! I'm sorry the light under the microwa…"
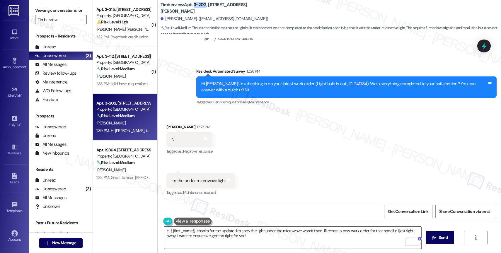
drag, startPoint x: 190, startPoint y: 6, endPoint x: 201, endPoint y: 6, distance: 11.1
click at [201, 6] on b "Timberview: Apt. 3~202, 15150 Gifford Ln" at bounding box center [219, 8] width 117 height 13
copy b "3~202"
click at [332, 54] on div "Collections Status Sep 02, 2025 at 7:14 AM David Mead has an outstanding balanc…" at bounding box center [264, 32] width 205 height 45
drag, startPoint x: 195, startPoint y: 8, endPoint x: 201, endPoint y: 7, distance: 5.3
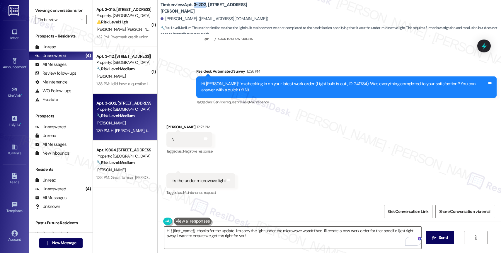
click at [201, 7] on b "Timberview: Apt. 3~202, 15150 Gifford Ln" at bounding box center [219, 8] width 117 height 13
copy b "3~202"
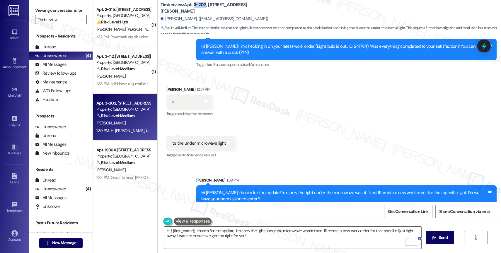
scroll to position [165, 0]
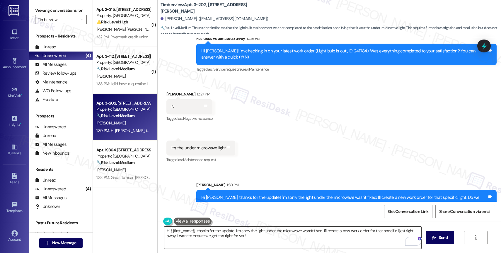
click at [219, 232] on textarea "Hi {{first_name}}, thanks for the update! I'm sorry the light under the microwa…" at bounding box center [292, 238] width 257 height 22
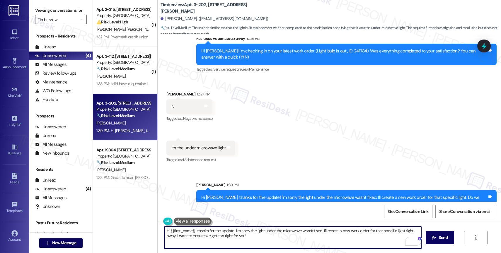
click at [219, 232] on textarea "Hi {{first_name}}, thanks for the update! I'm sorry the light under the microwa…" at bounding box center [292, 238] width 257 height 22
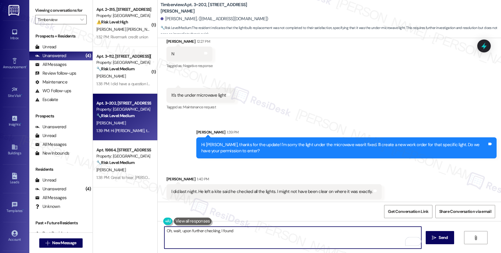
scroll to position [220, 0]
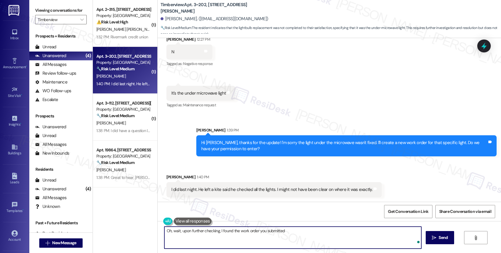
type textarea "Oh, wait, upon further checking, I found the work order you submitted."
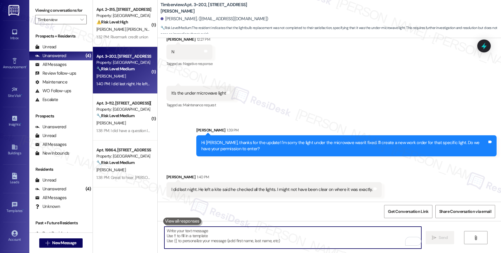
scroll to position [261, 0]
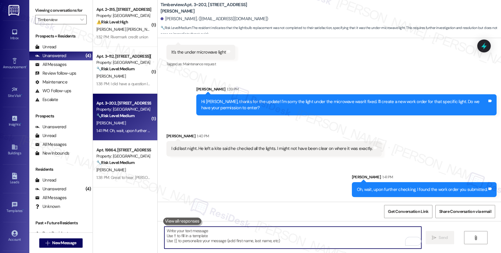
click at [201, 237] on textarea "To enrich screen reader interactions, please activate Accessibility in Grammarl…" at bounding box center [292, 238] width 257 height 22
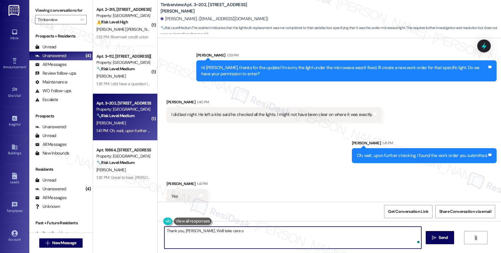
scroll to position [301, 0]
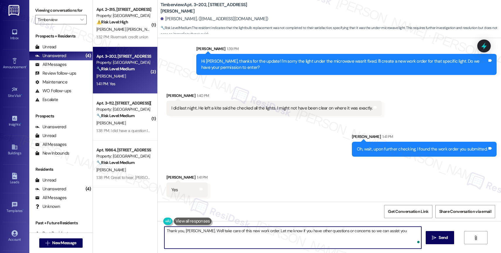
type textarea "Thank you, David. We'll take care of this new work order. Let me know if you ha…"
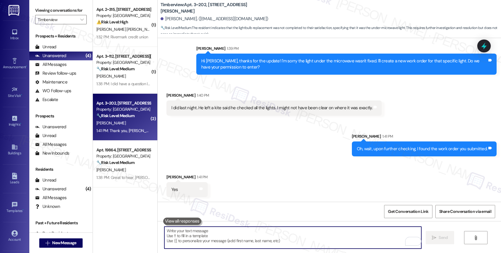
scroll to position [342, 0]
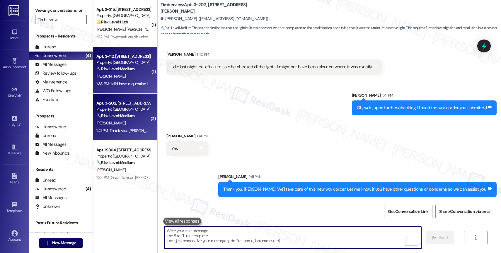
click at [120, 67] on strong "🔧 Risk Level: Medium" at bounding box center [115, 68] width 38 height 5
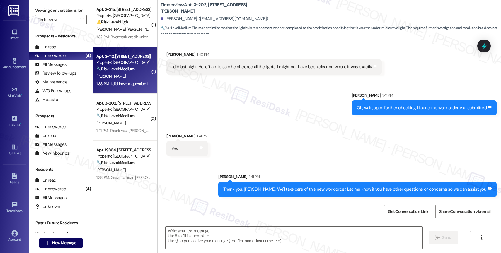
type textarea "Fetching suggested responses. Please feel free to read through the conversation…"
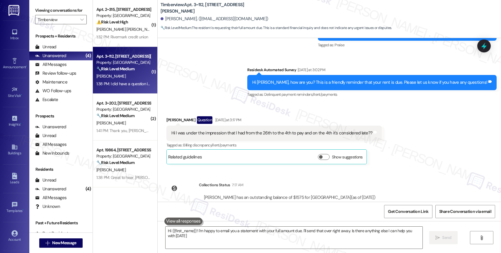
type textarea "Hi {{first_name}}! I'm happy to email you a statement with your full amount due…"
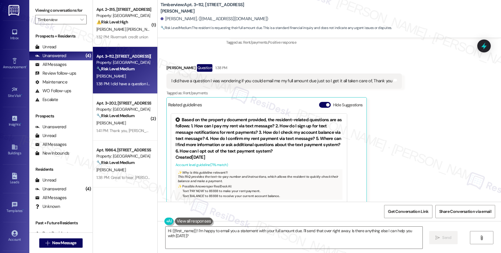
scroll to position [578, 0]
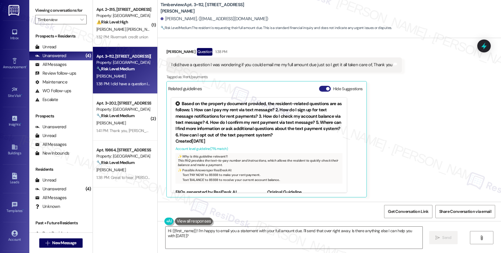
click at [319, 88] on button "Hide Suggestions" at bounding box center [325, 89] width 12 height 6
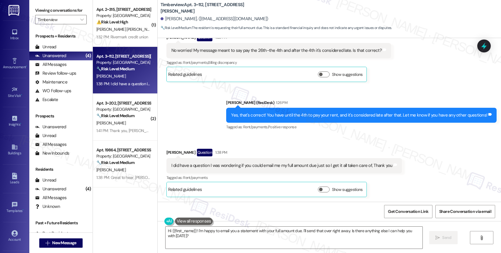
click at [228, 131] on div "Sent via SMS Sarah (ResiDesk) 1:26 PM Yes, that's correct! You have until the 4…" at bounding box center [361, 115] width 279 height 41
click at [197, 245] on textarea "Hi {{first_name}}! I'm happy to email you a statement with your full amount due…" at bounding box center [294, 238] width 257 height 22
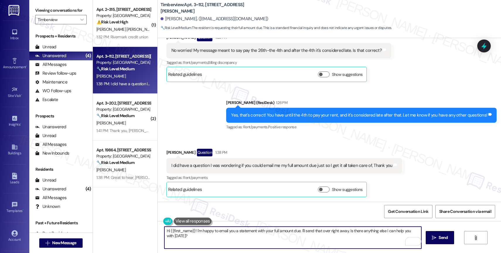
click at [194, 230] on textarea "Hi {{first_name}}! I'm happy to email you a statement with your full amount due…" at bounding box center [292, 238] width 257 height 22
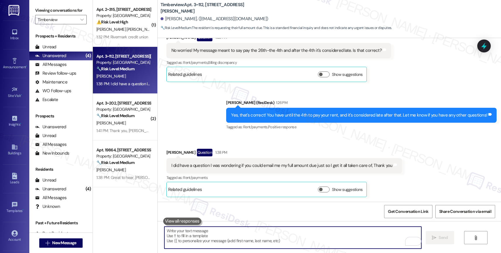
click at [193, 241] on textarea "To enrich screen reader interactions, please activate Accessibility in Grammarl…" at bounding box center [292, 238] width 257 height 22
type textarea "T"
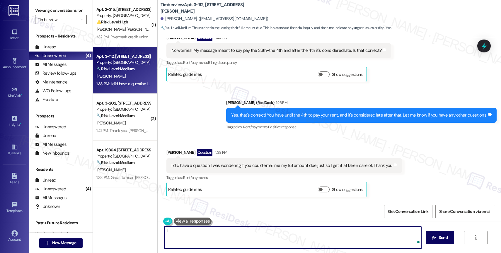
type textarea "I"
type textarea "The site team handles"
drag, startPoint x: 198, startPoint y: 230, endPoint x: 134, endPoint y: 230, distance: 63.6
click at [134, 230] on div "( 1 ) Apt. 2~315, 15150 Gifford Ln Property: Timberview ⚠️ Risk Level: High The…" at bounding box center [297, 126] width 408 height 253
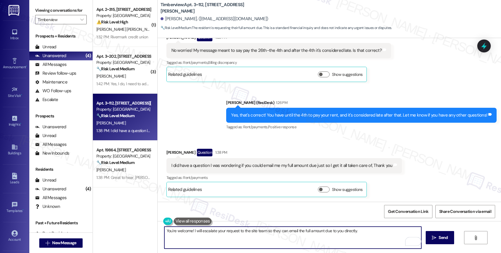
click at [364, 233] on textarea "You're welcome! I will escalate your request to the site team so they can email…" at bounding box center [292, 238] width 257 height 22
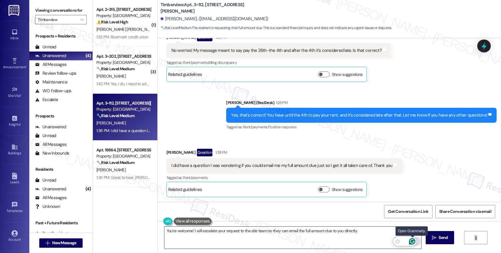
click at [412, 243] on icon "Open Grammarly. 0 Suggestions." at bounding box center [412, 241] width 6 height 6
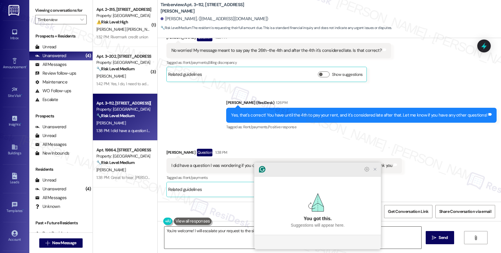
click at [377, 172] on icon "Close Grammarly Assistant" at bounding box center [375, 169] width 5 height 5
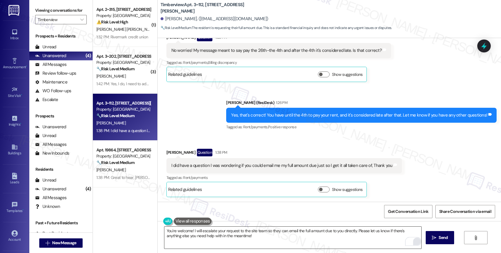
click at [414, 240] on div "Open Grammarly." at bounding box center [417, 241] width 8 height 8
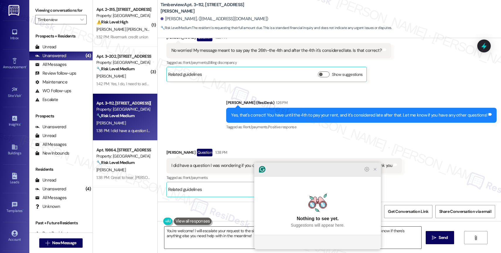
click at [377, 172] on icon "Close Grammarly Assistant" at bounding box center [375, 169] width 5 height 5
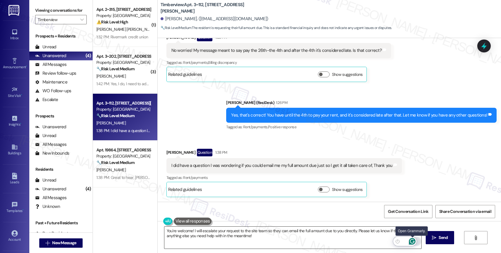
click at [412, 239] on icon "Open Grammarly. 0 Suggestions." at bounding box center [412, 241] width 6 height 6
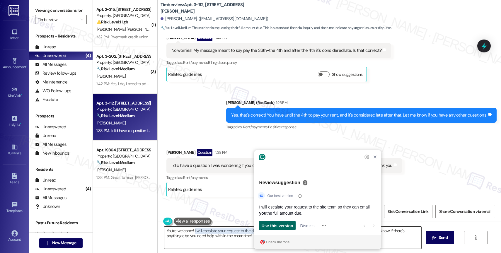
click at [271, 223] on span "Use this version" at bounding box center [277, 226] width 32 height 6
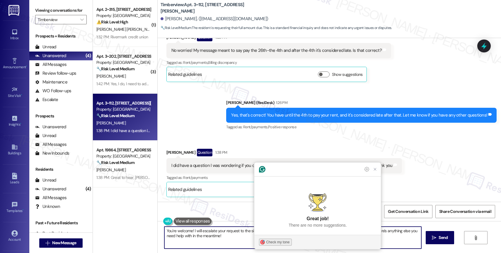
type textarea "You're welcome! I will escalate your request to the site team so they can email…"
click at [280, 241] on div "Check my tone" at bounding box center [277, 242] width 23 height 5
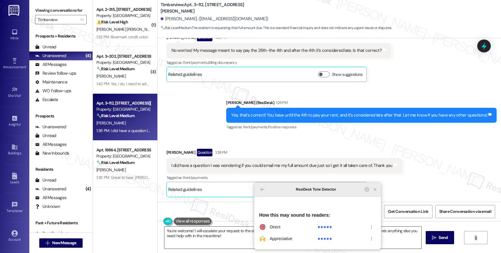
click at [374, 192] on icon "Close Grammarly Assistant" at bounding box center [375, 189] width 5 height 5
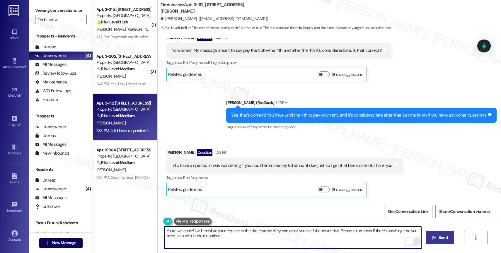
click at [435, 235] on span " Send" at bounding box center [440, 238] width 18 height 6
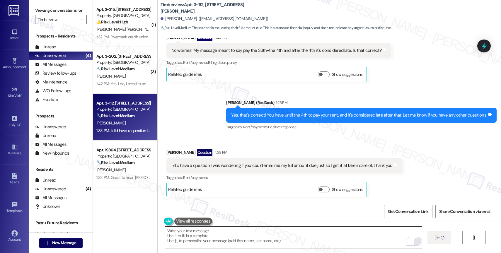
type textarea "Fetching suggested responses. Please feel free to read through the conversation…"
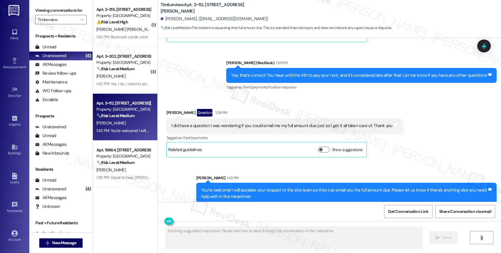
scroll to position [524, 0]
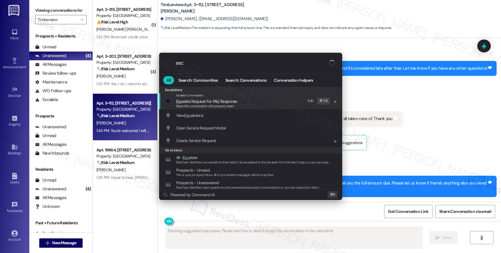
type input "esca"
type textarea "Updating..."
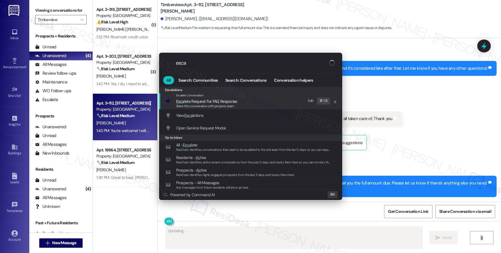
type input "escal"
type textarea "Hi"
type input "escala"
type textarea "Hi {{first_name}}, I'm happy"
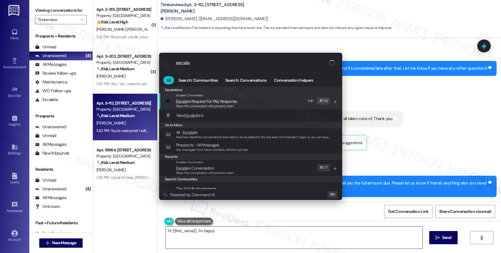
type input "escalat"
type textarea "Hi {{first_name}}, I'm happy to"
type input "escalate"
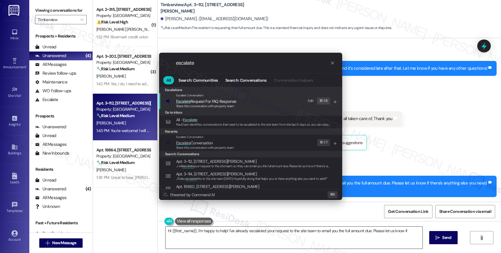
type textarea "Hi {{first_name}}, I'm happy to help! I've already escalated your request to th…"
type input "escalate"
click at [217, 142] on span "Escalate Conversation" at bounding box center [205, 143] width 58 height 6
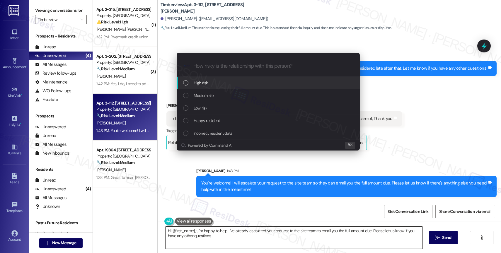
type textarea "Hi {{first_name}}, I'm happy to help! I've already escalated your request to th…"
click at [203, 141] on div "Powered by Command AI ⌘ K" at bounding box center [268, 145] width 183 height 11
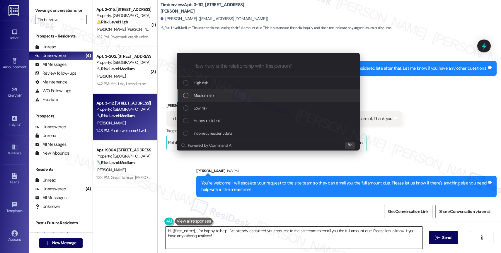
click at [205, 90] on div "Medium risk" at bounding box center [268, 95] width 183 height 13
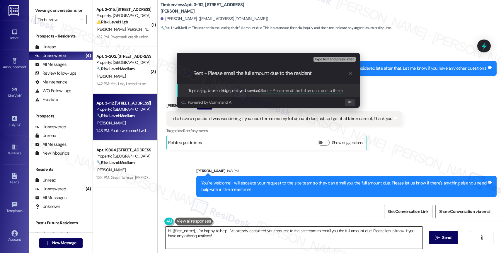
type input "Rent - Please email the full amount due to the resident."
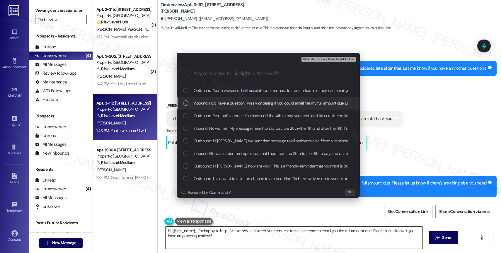
click at [235, 104] on span "Inbound: I did have a question I was wondering if you could email me my full am…" at bounding box center [304, 103] width 220 height 6
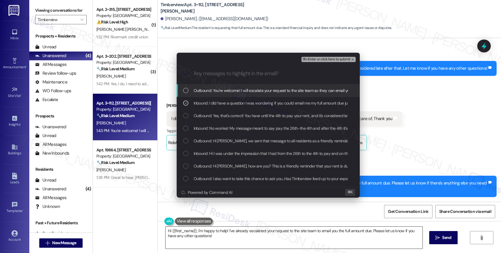
click at [337, 57] on span "⌘+Enter or click here to submit" at bounding box center [326, 59] width 47 height 4
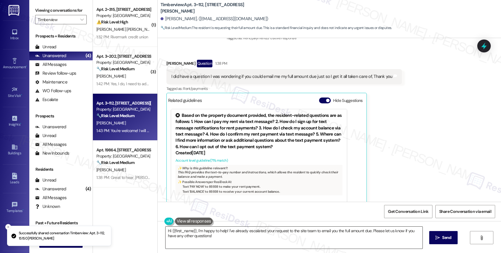
scroll to position [578, 0]
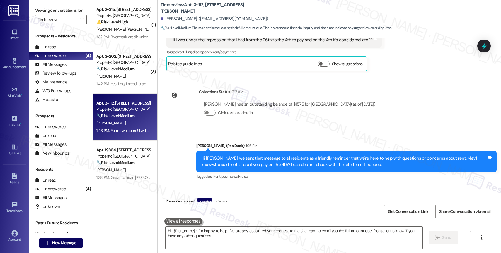
type textarea "Hi {{first_name}}, I'm happy to help! I've already escalated your request to th…"
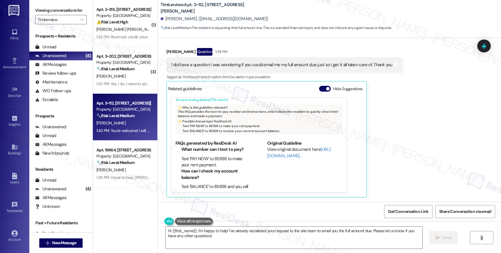
scroll to position [54, 0]
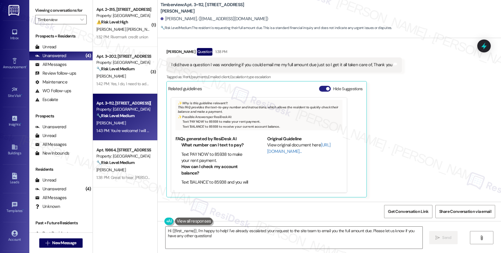
click at [319, 87] on button "Hide Suggestions" at bounding box center [325, 89] width 12 height 6
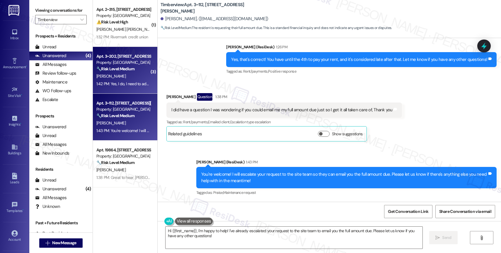
click at [117, 67] on strong "🔧 Risk Level: Medium" at bounding box center [115, 68] width 38 height 5
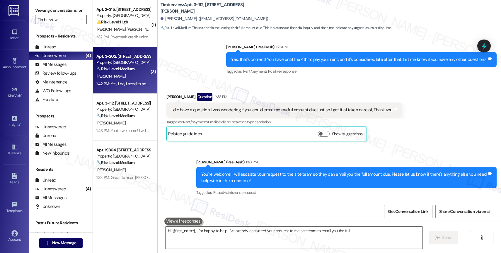
type textarea "Hi {{first_name}}, I'm happy to help! I've already escalated your request to th…"
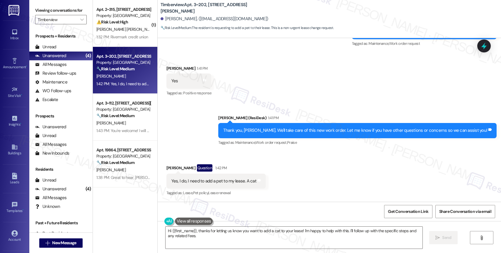
scroll to position [442, 0]
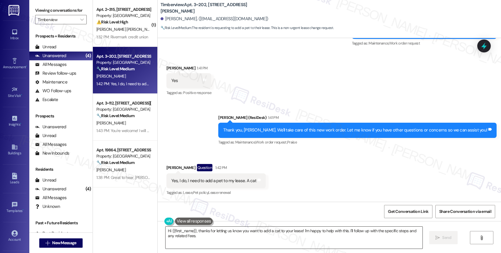
click at [194, 239] on textarea "Hi {{first_name}}, thanks for letting us know you want to add a cat to your lea…" at bounding box center [294, 238] width 257 height 22
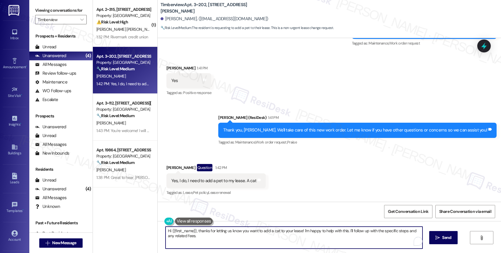
click at [194, 239] on textarea "Hi {{first_name}}, thanks for letting us know you want to add a cat to your lea…" at bounding box center [294, 238] width 257 height 22
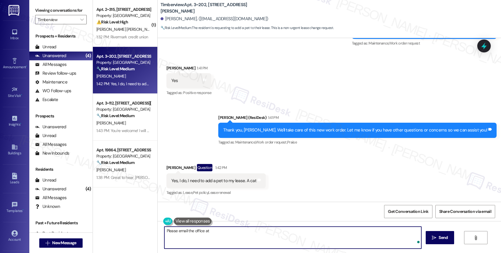
type textarea "Please email the office at"
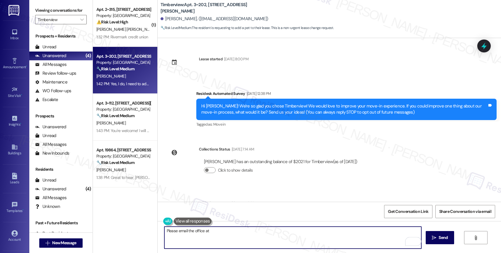
scroll to position [442, 0]
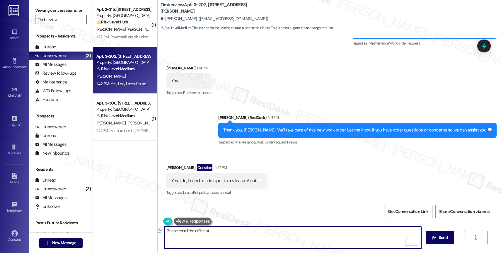
drag, startPoint x: 216, startPoint y: 230, endPoint x: 161, endPoint y: 228, distance: 55.4
click at [164, 228] on textarea "Please email the office at" at bounding box center [292, 238] width 257 height 22
click at [302, 234] on textarea "For adding a pet to your lease, I advise to contact the office directly at" at bounding box center [292, 238] width 257 height 22
paste textarea "[PHONE_NUMBER]"
click at [320, 232] on textarea "To add a pet to your lease, I advise contacting the office directly at [PHONE_N…" at bounding box center [292, 238] width 257 height 22
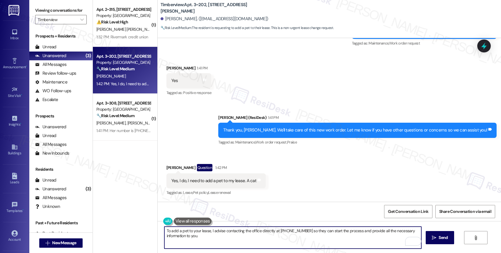
click at [217, 238] on textarea "To add a pet to your lease, I advise contacting the office directly at [PHONE_N…" at bounding box center [292, 238] width 257 height 22
click at [431, 240] on span " Send" at bounding box center [440, 238] width 18 height 6
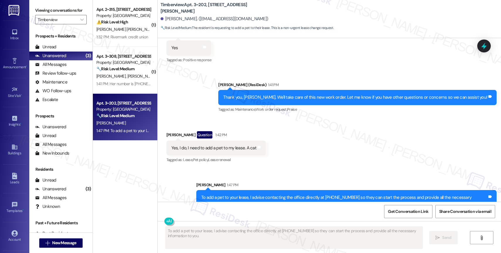
scroll to position [490, 0]
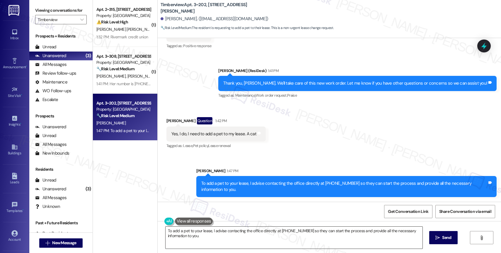
click at [232, 238] on textarea "Hey {{first_name}}! I'm happy to help you add a cat to your lease. Please conta…" at bounding box center [294, 238] width 257 height 22
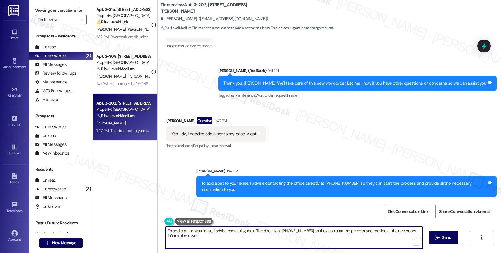
click at [232, 238] on textarea "Hey {{first_name}}! I'm happy to help you add a cat to your lease. Please conta…" at bounding box center [294, 238] width 257 height 22
paste textarea "If anything else comes up or you have more questions, feel free to reach out an…"
drag, startPoint x: 307, startPoint y: 231, endPoint x: 414, endPoint y: 237, distance: 106.9
click at [410, 237] on textarea "If anything else comes up or you have more questions, feel free to reach out an…" at bounding box center [292, 238] width 257 height 22
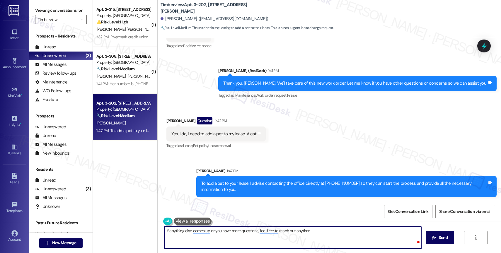
type textarea "If anything else comes up or you have more questions, feel free to reach out an…"
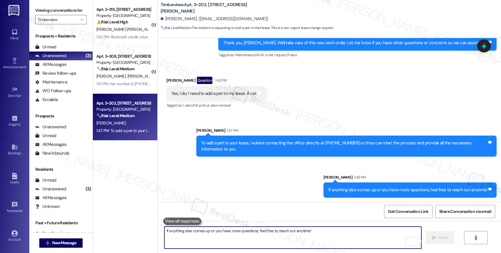
scroll to position [530, 0]
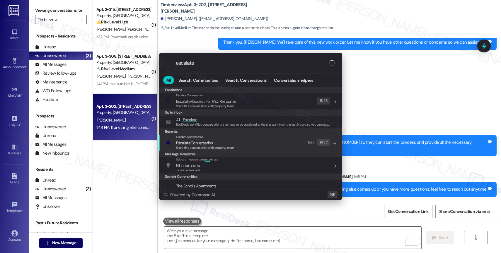
type input "escalate"
click at [209, 144] on span "Escalate Conversation" at bounding box center [194, 142] width 37 height 5
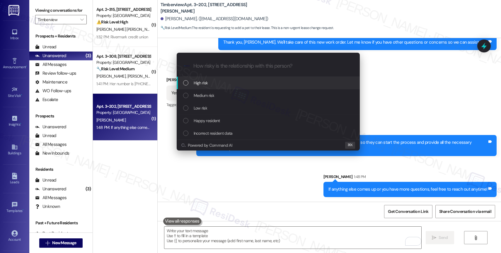
click at [214, 108] on div "Low risk" at bounding box center [268, 108] width 171 height 6
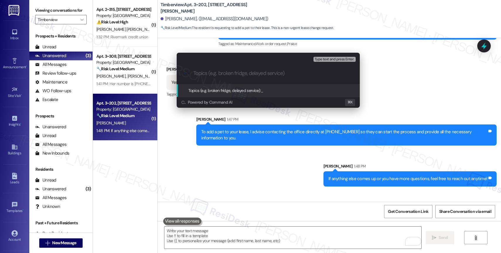
scroll to position [571, 0]
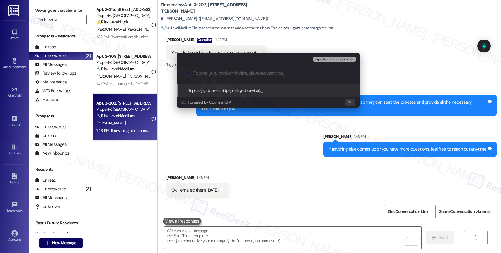
click at [213, 72] on input "Topics (e.g. broken fridge, delayed service)" at bounding box center [272, 73] width 159 height 6
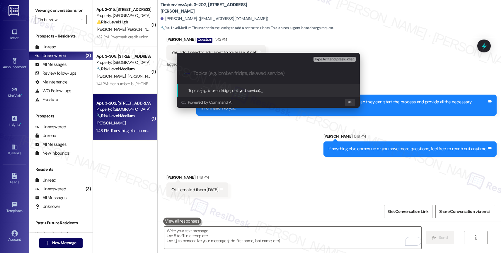
click at [268, 169] on div "Escalate Conversation Low risk Topics (e.g. broken fridge, delayed service) Any…" at bounding box center [250, 126] width 501 height 253
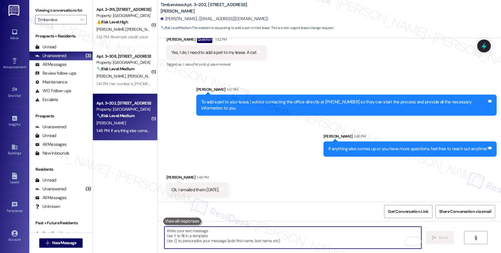
click at [196, 236] on textarea "To enrich screen reader interactions, please activate Accessibility in Grammarl…" at bounding box center [292, 238] width 257 height 22
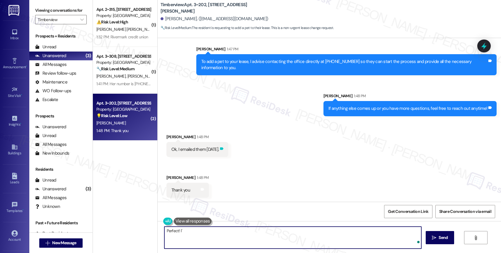
scroll to position [612, 0]
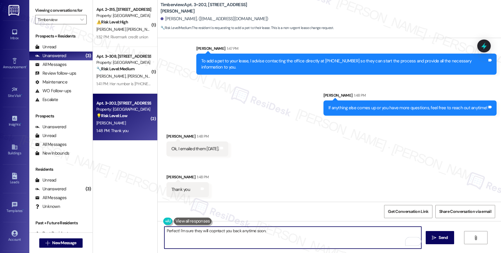
click at [212, 232] on textarea "Perfect! I'm sure they will copntact you back anytime soon." at bounding box center [292, 238] width 257 height 22
click at [273, 234] on textarea "Perfect! I'm sure they will contact you back anytime soon." at bounding box center [292, 238] width 257 height 22
drag, startPoint x: 261, startPoint y: 229, endPoint x: 357, endPoint y: 232, distance: 96.5
click at [357, 232] on textarea "Perfect! I'm sure they will contact you back anytime soon. We appreciate your p…" at bounding box center [292, 238] width 257 height 22
type textarea "Perfect! I'm sure they will contact you back anytime soon. Thank you for your p…"
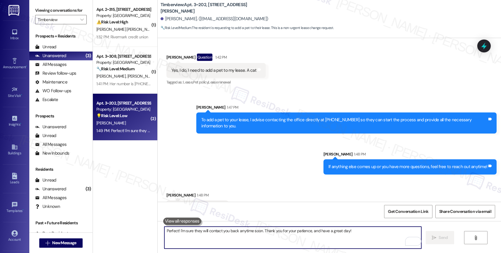
scroll to position [376, 0]
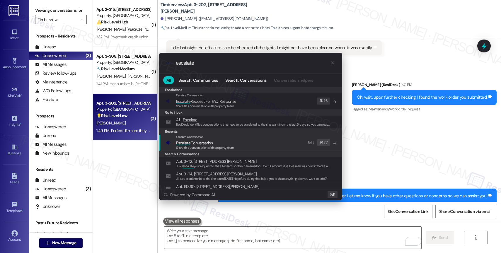
type input "escalate"
click at [216, 141] on span "Escalate Conversation" at bounding box center [205, 143] width 58 height 6
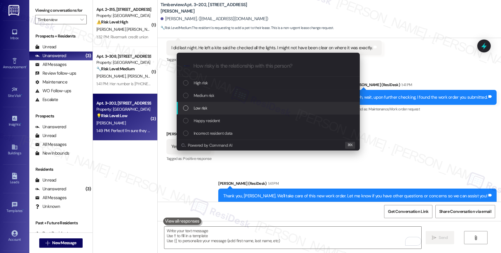
click at [220, 105] on div "Low risk" at bounding box center [268, 108] width 171 height 6
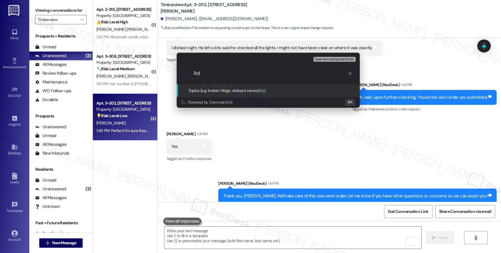
type input "A"
click at [205, 70] on div ".cls-1{fill:#0a055f;}.cls-2{fill:#0cc4c4;} resideskLogoBlueOrange" at bounding box center [268, 73] width 183 height 21
click at [233, 73] on input "Topics (e.g. broken fridge, delayed service)" at bounding box center [272, 73] width 159 height 6
drag, startPoint x: 232, startPoint y: 76, endPoint x: 187, endPoint y: 74, distance: 44.9
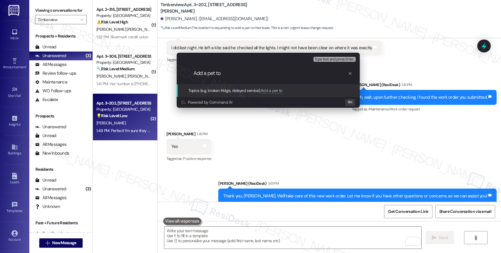
click at [188, 75] on div ".cls-1{fill:#0a055f;}.cls-2{fill:#0cc4c4;} resideskLogoBlueOrange Add a pet to" at bounding box center [268, 73] width 183 height 21
drag, startPoint x: 230, startPoint y: 73, endPoint x: 292, endPoint y: 76, distance: 61.9
click at [292, 76] on input "Email Follow-up: Adding a pet to the lease" at bounding box center [270, 73] width 154 height 6
click at [307, 73] on input "Email Follow-up: Adding a pet to the lease" at bounding box center [270, 73] width 154 height 6
drag, startPoint x: 297, startPoint y: 74, endPoint x: 231, endPoint y: 73, distance: 66.2
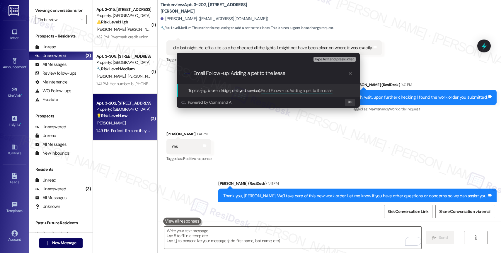
click at [231, 73] on input "Email Follow-up: Adding a pet to the lease" at bounding box center [270, 73] width 154 height 6
type input "Email Follow-up: Pet Registration"
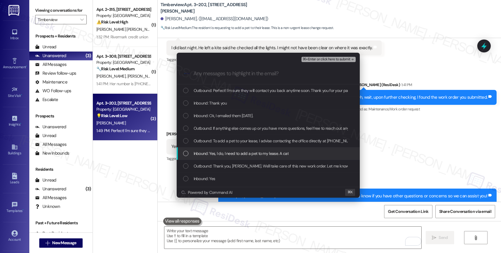
click at [239, 152] on span "Inbound: Yes, I do, I need to add a pet to my lease. A cat" at bounding box center [241, 153] width 95 height 6
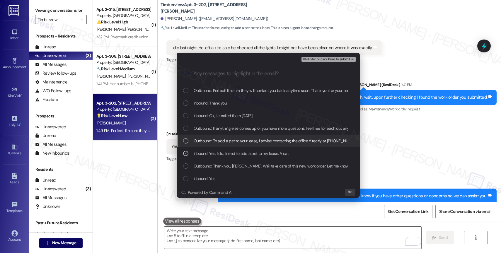
drag, startPoint x: 237, startPoint y: 141, endPoint x: 234, endPoint y: 130, distance: 11.1
click at [237, 141] on span "Outbound: To add a pet to your lease, I advise contacting the office directly a…" at bounding box center [344, 141] width 300 height 6
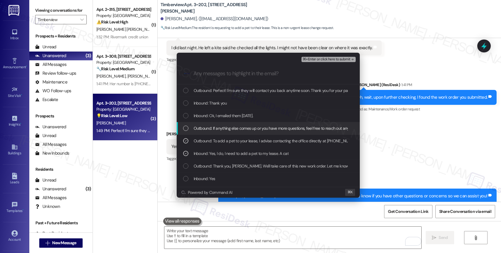
drag, startPoint x: 234, startPoint y: 130, endPoint x: 233, endPoint y: 123, distance: 7.6
click at [234, 128] on span "Outbound: If anything else comes up or you have more questions, feel free to re…" at bounding box center [276, 128] width 164 height 6
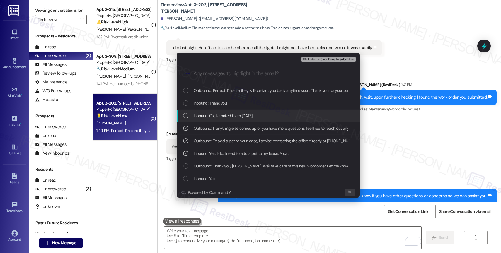
click at [232, 116] on span "Inbound: Ok, I emailed them [DATE]." at bounding box center [224, 116] width 60 height 6
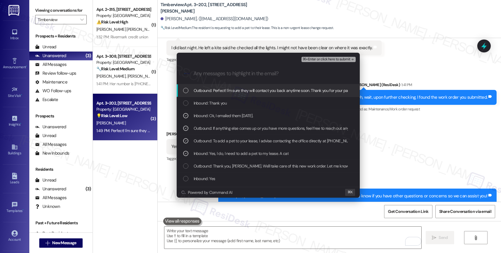
drag, startPoint x: 244, startPoint y: 89, endPoint x: 294, endPoint y: 83, distance: 49.9
click at [244, 89] on span "Outbound: Perfect! I'm sure they will contact you back anytime soon. Thank you …" at bounding box center [296, 90] width 204 height 6
click at [335, 60] on span "⌘+Enter or click here to submit" at bounding box center [326, 59] width 47 height 4
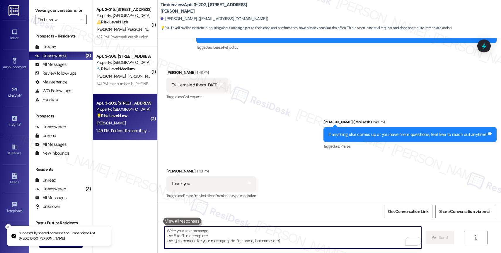
scroll to position [646, 0]
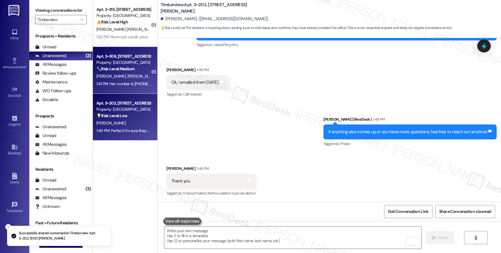
click at [112, 64] on div "Property: [GEOGRAPHIC_DATA]" at bounding box center [123, 63] width 54 height 6
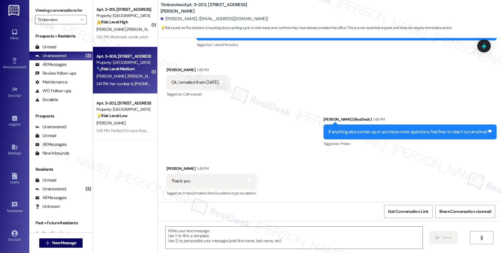
type textarea "Fetching suggested responses. Please feel free to read through the conversation…"
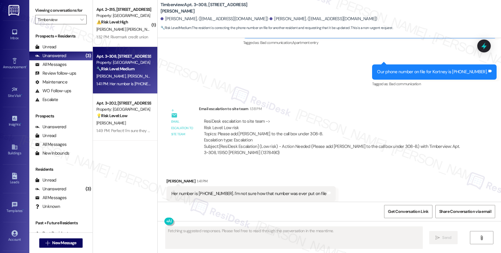
scroll to position [945, 0]
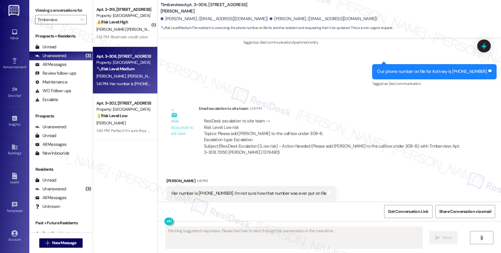
click at [285, 165] on div "Received via SMS [PERSON_NAME] 1:41 PM Her number is [PHONE_NUMBER]. I'm not su…" at bounding box center [330, 190] width 344 height 50
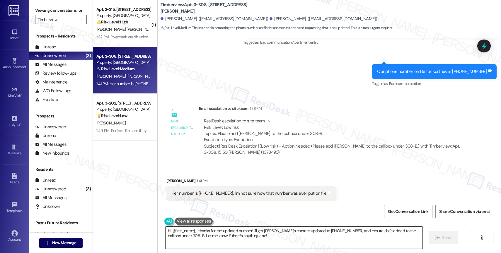
click at [227, 231] on textarea "Hi {{first_name}}, thanks for the updated number! I'll get [PERSON_NAME]'s cont…" at bounding box center [294, 238] width 257 height 22
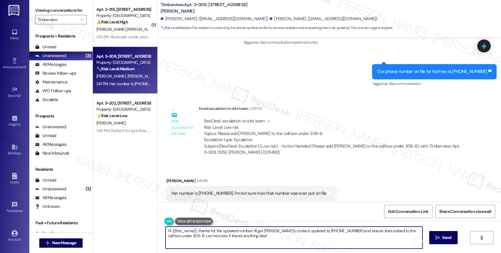
click at [227, 231] on textarea "Hi {{first_name}}, thanks for the updated number! I'll get [PERSON_NAME]'s cont…" at bounding box center [294, 238] width 257 height 22
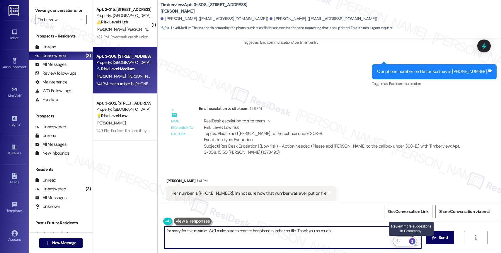
click at [414, 241] on div "1" at bounding box center [412, 241] width 6 height 6
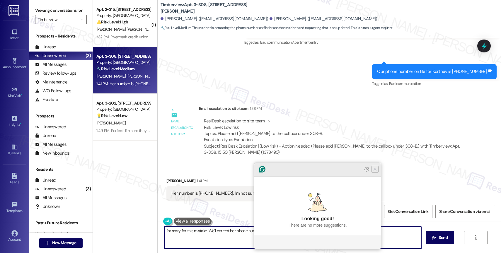
type textarea "I'm sorry for this mistake. We'll correct her phone number on file. Thank you s…"
click at [376, 172] on icon "Close Grammarly Assistant" at bounding box center [375, 169] width 5 height 5
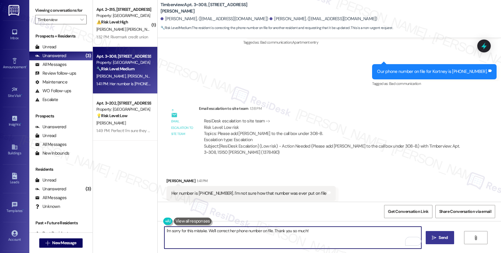
click at [445, 240] on span "Send" at bounding box center [443, 238] width 9 height 6
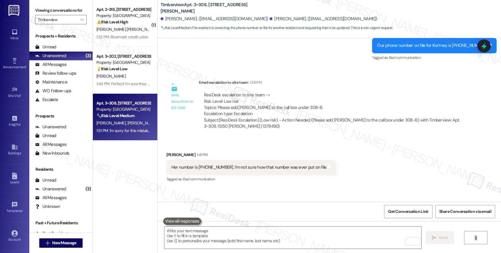
scroll to position [986, 0]
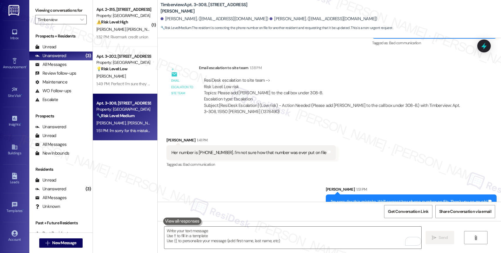
click at [162, 19] on div "[PERSON_NAME]. ([EMAIL_ADDRESS][DOMAIN_NAME])" at bounding box center [215, 19] width 108 height 6
drag, startPoint x: 160, startPoint y: 18, endPoint x: 190, endPoint y: 17, distance: 29.6
click at [190, 17] on div "[PERSON_NAME]. ([EMAIL_ADDRESS][DOMAIN_NAME])" at bounding box center [215, 19] width 108 height 6
copy div "[PERSON_NAME]"
click at [247, 150] on div "Her number is [PHONE_NUMBER]. I'm not sure how that number was ever put on file" at bounding box center [248, 153] width 155 height 6
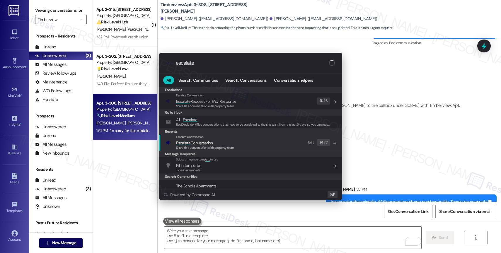
type input "escalate"
click at [211, 145] on span "Escalate Conversation" at bounding box center [194, 142] width 37 height 5
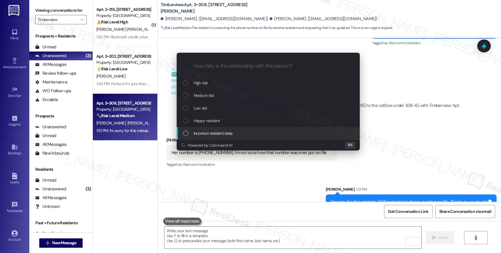
click at [210, 135] on span "Incorrect resident data" at bounding box center [213, 133] width 39 height 6
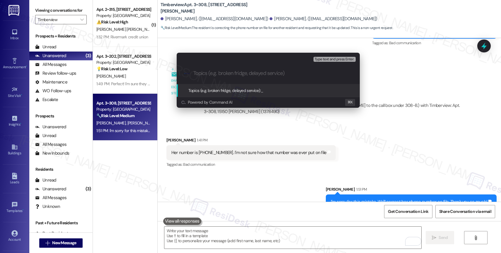
click at [211, 74] on input "Topics (e.g. broken fridge, delayed service)" at bounding box center [272, 73] width 159 height 6
paste input "[PERSON_NAME]"
click at [193, 72] on input "Phone Number for [PERSON_NAME]" at bounding box center [270, 73] width 154 height 6
click at [293, 74] on input "Wrong Phone Number for [PERSON_NAME]" at bounding box center [270, 73] width 154 height 6
type input "Wrong Phone Number for [PERSON_NAME] - Please update."
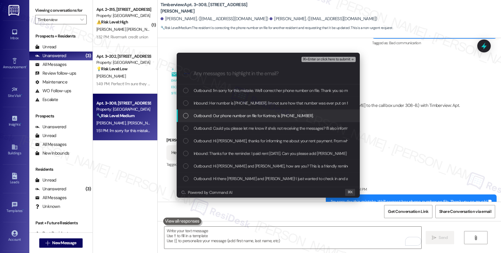
click at [244, 113] on span "Outbound: Our phone number on file for Kortney is [PHONE_NUMBER]." at bounding box center [254, 116] width 120 height 6
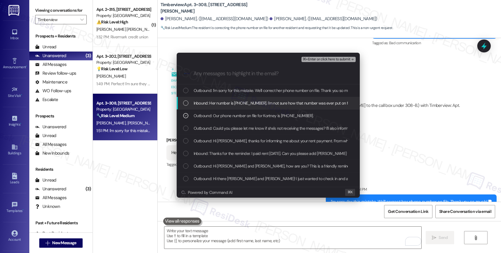
click at [247, 102] on span "Inbound: Her number is [PHONE_NUMBER]. I'm not sure how that number was ever pu…" at bounding box center [273, 103] width 158 height 6
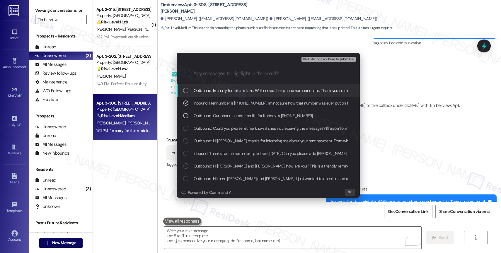
click at [254, 91] on span "Outbound: I'm sorry for this mistake. We'll correct her phone number on file. T…" at bounding box center [275, 90] width 162 height 6
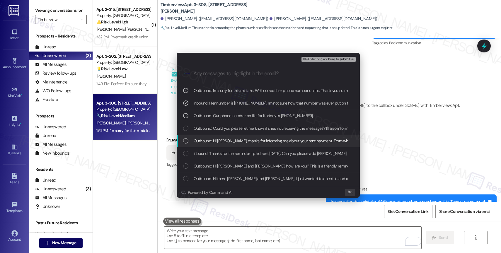
drag, startPoint x: 269, startPoint y: 140, endPoint x: 267, endPoint y: 130, distance: 10.7
click at [269, 138] on span "Outbound: Hi [PERSON_NAME], thanks for informing me about your rent payment. Fr…" at bounding box center [363, 141] width 338 height 6
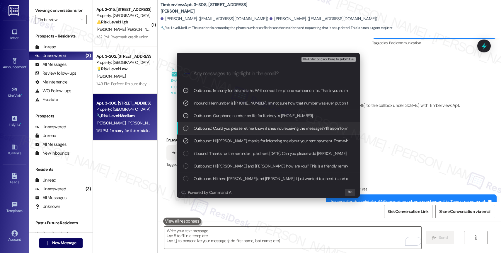
click at [267, 130] on span "Outbound: Could you please let me know if she's not receiving the messages? I'l…" at bounding box center [313, 128] width 238 height 6
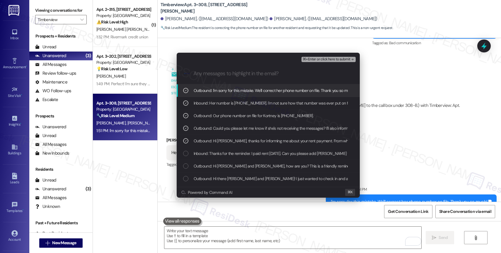
click at [341, 57] on span "⌘+Enter or click here to submit" at bounding box center [326, 59] width 47 height 4
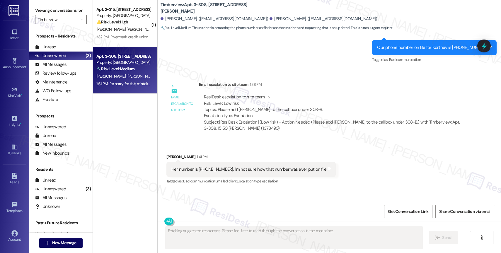
scroll to position [995, 0]
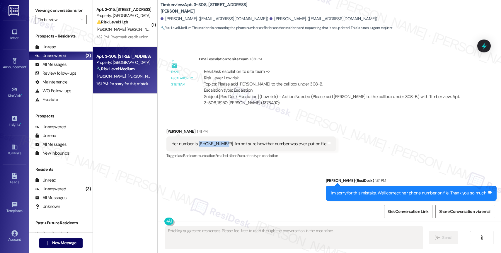
drag, startPoint x: 193, startPoint y: 130, endPoint x: 218, endPoint y: 130, distance: 24.9
click at [218, 141] on div "Her number is [PHONE_NUMBER]. I'm not sure how that number was ever put on file" at bounding box center [248, 144] width 155 height 6
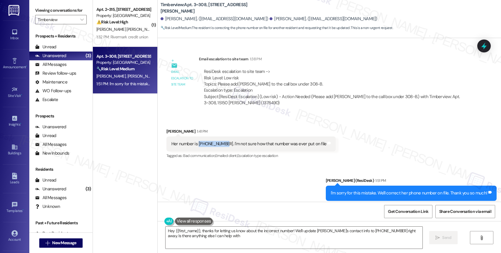
type textarea "Hey {{first_name}}, thanks for letting us know about the incorrect number! We'l…"
copy div "[PHONE_NUMBER]"
click at [276, 115] on div "Received via SMS [PERSON_NAME] 1:41 PM Her number is [PHONE_NUMBER]. I'm not su…" at bounding box center [330, 140] width 344 height 50
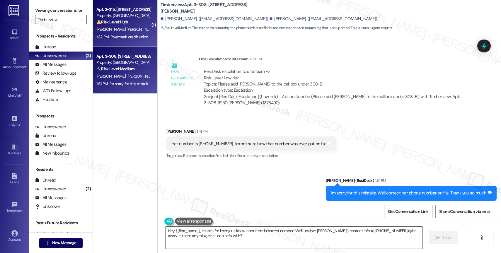
click at [128, 23] on div "⚠️ Risk Level: High The resident is unable to set up automatic payments due to …" at bounding box center [123, 22] width 54 height 6
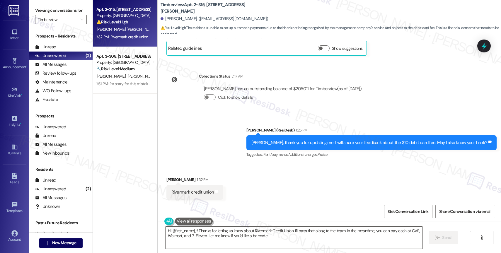
scroll to position [243, 0]
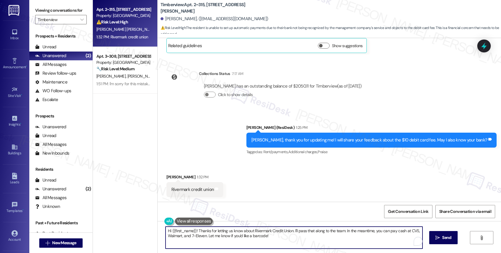
click at [198, 233] on textarea "Hi {{first_name}}! Thanks for letting us know about Rivermark Credit Union. I'l…" at bounding box center [294, 238] width 257 height 22
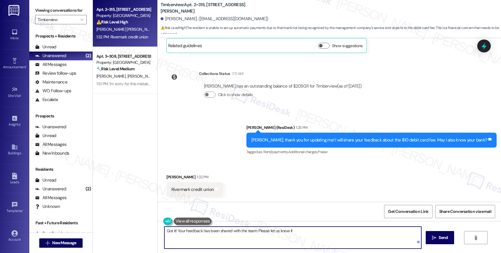
type textarea "Got it! Your feedback has been shared with the team. Please let us know if y"
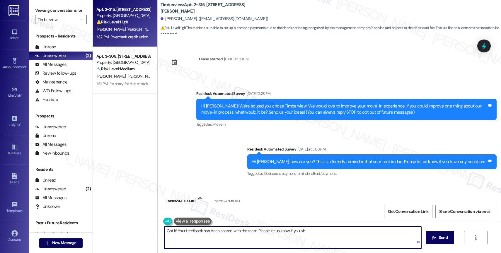
scroll to position [243, 0]
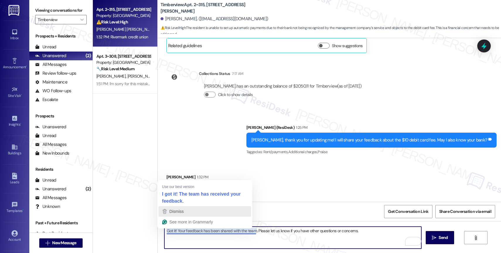
click at [190, 213] on div "Dismiss" at bounding box center [204, 211] width 87 height 9
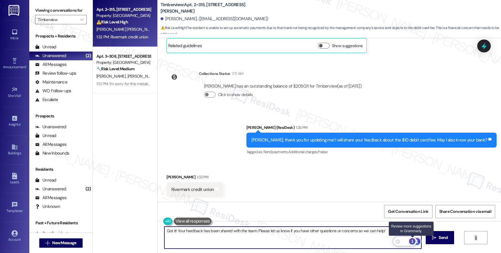
type textarea "Got it! Your feedback has been shared with the team. Please let us know if you …"
click at [414, 242] on div "1" at bounding box center [412, 241] width 6 height 6
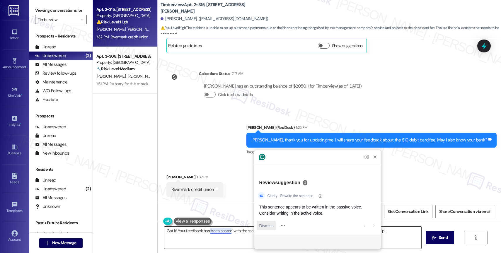
click at [266, 225] on span "Dismiss" at bounding box center [266, 226] width 14 height 6
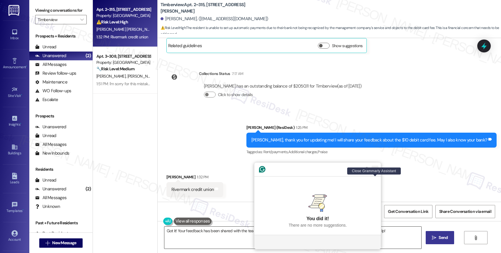
drag, startPoint x: 375, startPoint y: 178, endPoint x: 438, endPoint y: 233, distance: 83.9
click at [376, 172] on icon "Close Grammarly Assistant" at bounding box center [375, 169] width 5 height 5
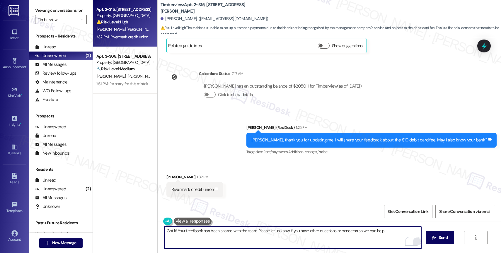
click at [442, 239] on span "Send" at bounding box center [443, 238] width 9 height 6
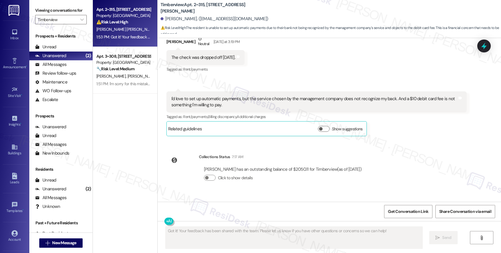
scroll to position [117, 0]
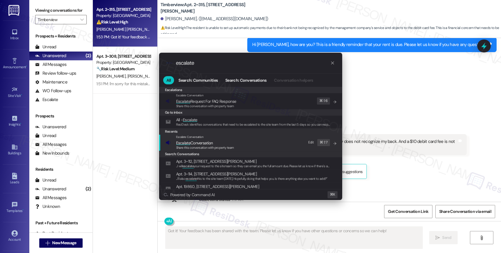
type input "escalate"
click at [202, 143] on span "Escalate Conversation" at bounding box center [194, 142] width 37 height 5
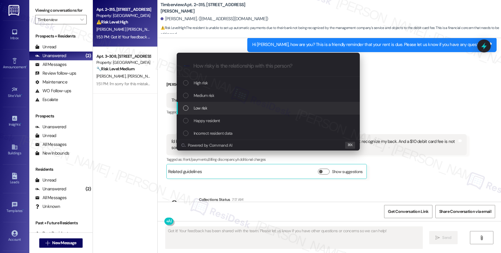
click at [214, 109] on div "Low risk" at bounding box center [268, 108] width 171 height 6
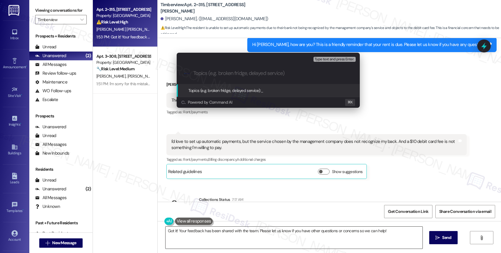
click at [209, 72] on input "Topics (e.g. broken fridge, delayed service)" at bounding box center [272, 73] width 159 height 6
type input "Feedback about the Automatic Payments"
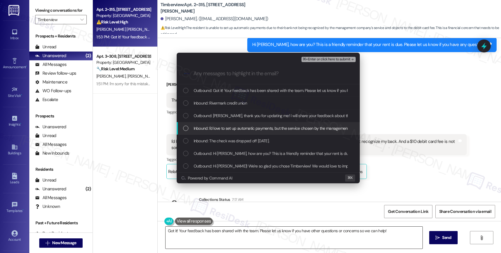
click at [232, 131] on span "Inbound: I'd love to set up automatic payments, but the service chosen by the m…" at bounding box center [356, 128] width 324 height 6
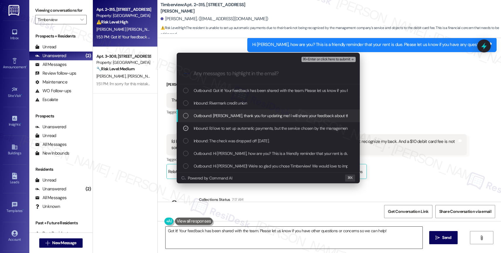
click at [232, 118] on span "Outbound: [PERSON_NAME], thank you for updating me! I will share your feedback …" at bounding box center [313, 116] width 239 height 6
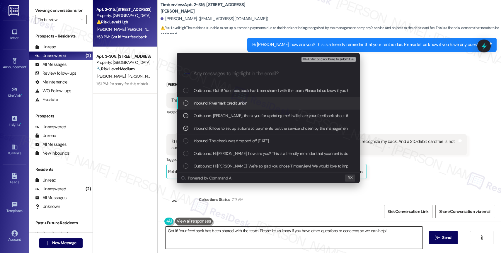
drag, startPoint x: 232, startPoint y: 103, endPoint x: 253, endPoint y: 94, distance: 22.3
click at [232, 103] on span "Inbound: Rivermark credit union" at bounding box center [220, 103] width 53 height 6
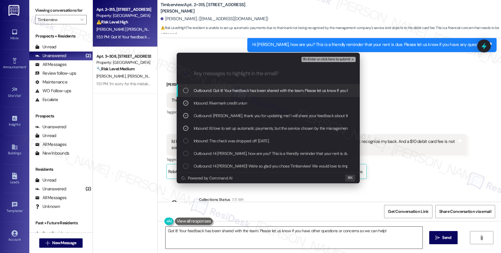
click at [258, 92] on span "Outbound: Got it! Your feedback has been shared with the team. Please let us kn…" at bounding box center [313, 90] width 238 height 6
click at [347, 58] on span "⌘+Enter or click here to submit" at bounding box center [326, 59] width 47 height 4
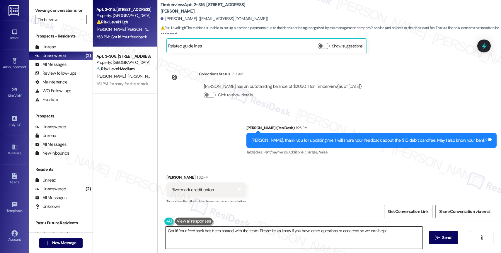
scroll to position [301, 0]
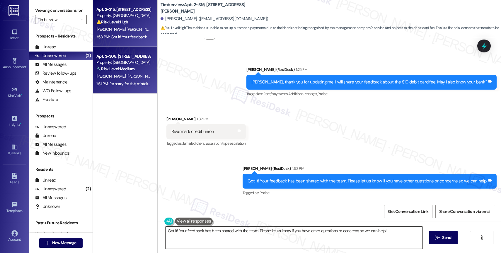
click at [127, 74] on span "[PERSON_NAME]" at bounding box center [141, 76] width 29 height 5
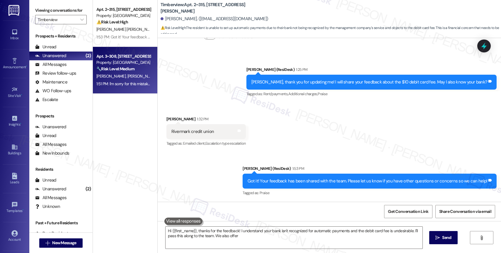
type textarea "Hi {{first_name}}, thanks for the feedback! I understand your bank isn't recogn…"
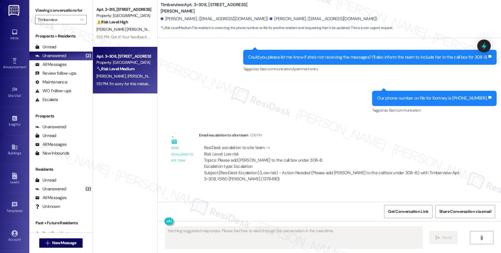
scroll to position [1067, 0]
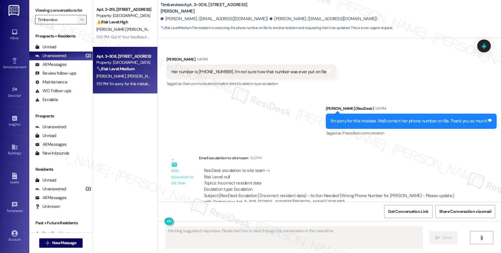
click at [79, 23] on span "" at bounding box center [82, 19] width 6 height 9
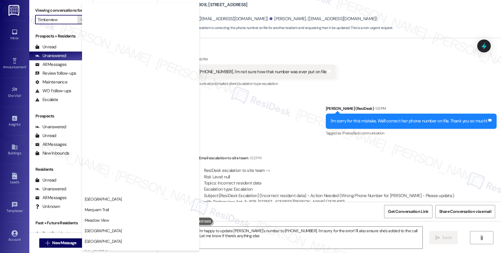
type textarea "Hi {{first_name}}, I'm happy to update [PERSON_NAME]'s number to [PHONE_NUMBER]…"
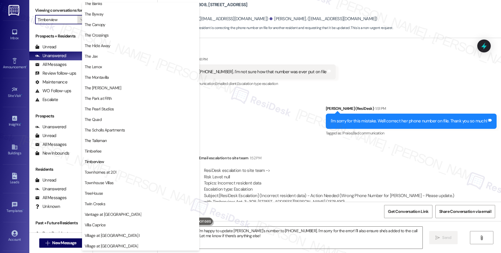
scroll to position [1081, 0]
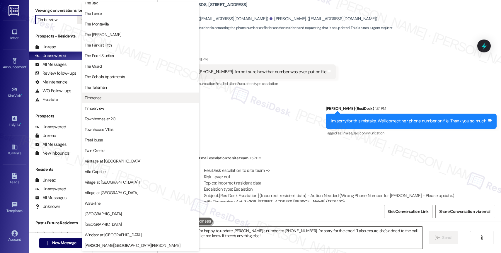
click at [111, 96] on span "Timberlee" at bounding box center [141, 98] width 112 height 6
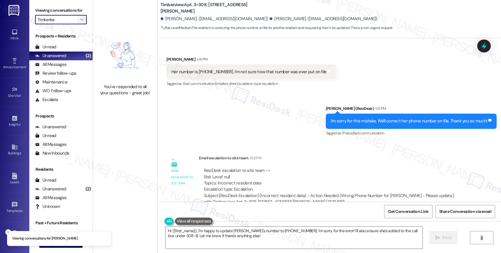
click at [80, 22] on icon "" at bounding box center [81, 19] width 3 height 5
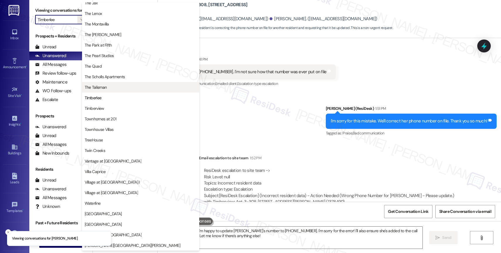
scroll to position [1058, 0]
click at [105, 86] on span "The Talisman" at bounding box center [96, 87] width 22 height 6
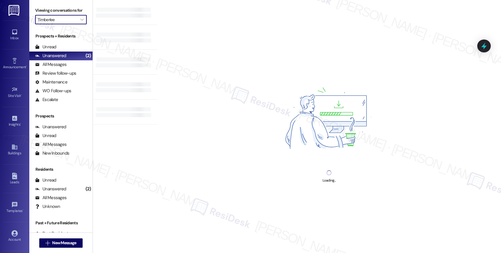
type input "The Talisman"
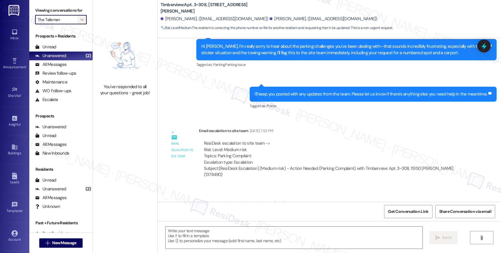
type textarea "Fetching suggested responses. Please feel free to read through the conversation…"
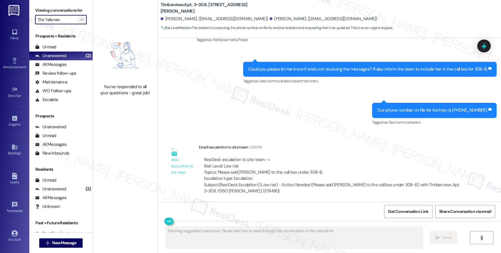
scroll to position [945, 0]
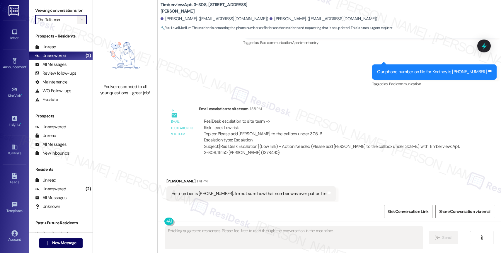
click at [79, 24] on span "" at bounding box center [82, 19] width 6 height 9
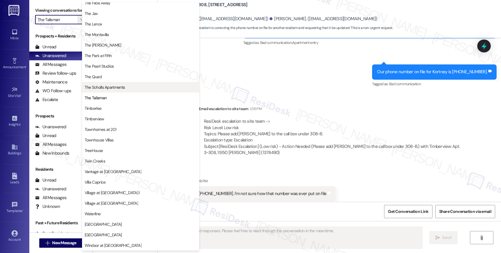
scroll to position [1053, 0]
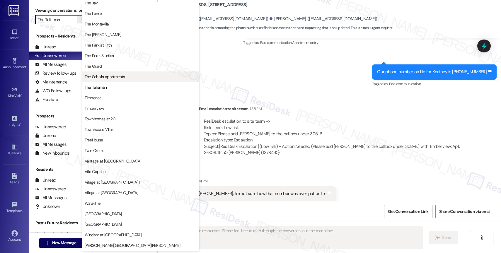
click at [112, 74] on span "The Scholls Apartments" at bounding box center [105, 77] width 40 height 6
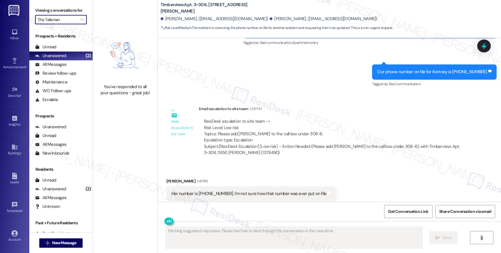
type input "The Scholls Apartments"
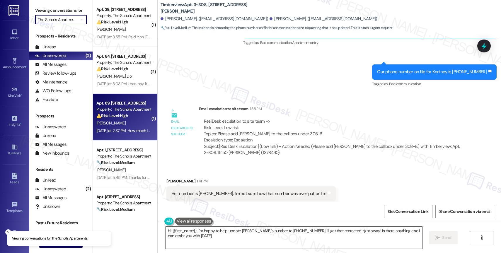
type textarea "Hi {{first_name}}, I'm happy to help update [PERSON_NAME]'s number to [PHONE_NU…"
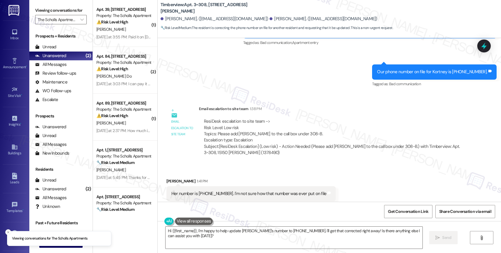
click at [74, 15] on label "Viewing conversations for" at bounding box center [61, 10] width 52 height 9
click at [80, 22] on icon "" at bounding box center [81, 19] width 3 height 5
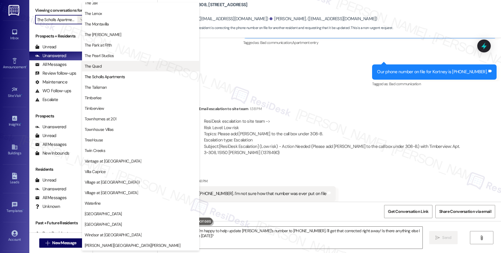
scroll to position [1065, 0]
click at [105, 64] on span "The Quad" at bounding box center [141, 66] width 112 height 6
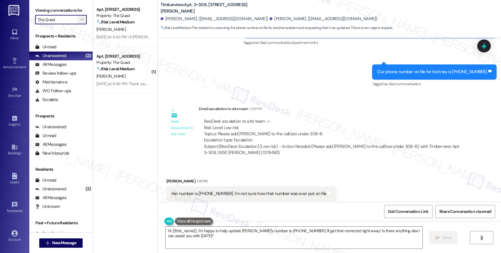
click at [80, 22] on icon "" at bounding box center [81, 19] width 3 height 5
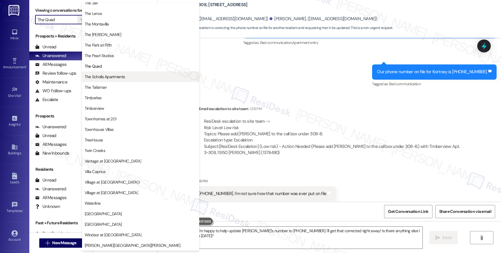
scroll to position [1068, 0]
click at [116, 78] on span "The Scholls Apartments" at bounding box center [105, 77] width 40 height 6
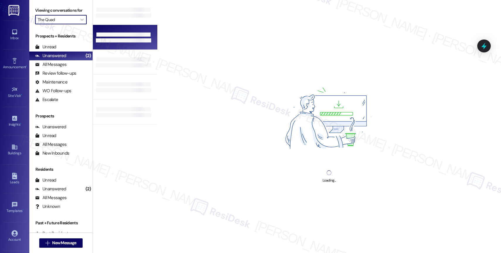
type input "The Scholls Apartments"
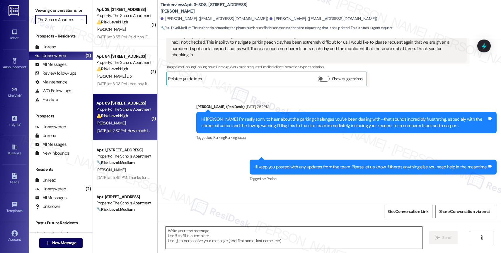
type textarea "Fetching suggested responses. Please feel free to read through the conversation…"
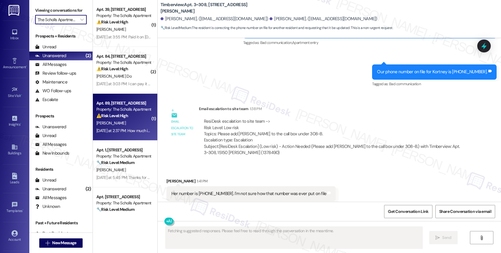
click at [111, 130] on div "[DATE] at 2:37 PM: How much is my rent for this month? [DATE] at 2:37 PM: How m…" at bounding box center [143, 130] width 94 height 5
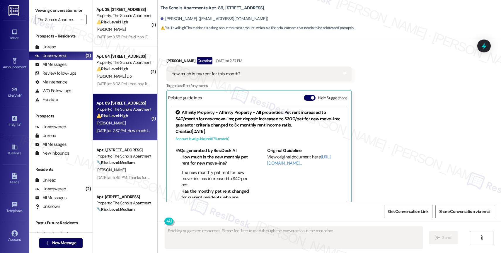
scroll to position [664, 0]
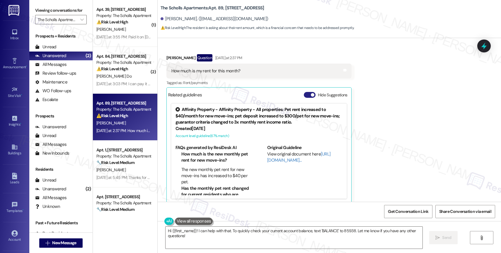
click at [304, 92] on button "Hide Suggestions" at bounding box center [310, 95] width 12 height 6
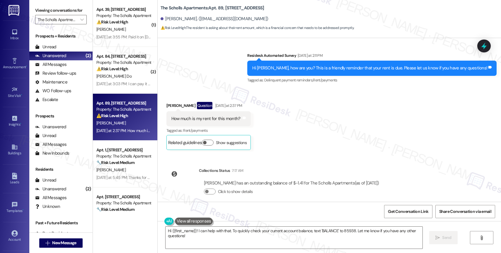
scroll to position [616, 0]
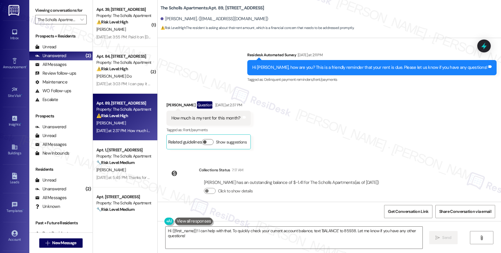
click at [294, 135] on div "Received via SMS [PERSON_NAME] Question [DATE] at 2:37 PM How much is my rent f…" at bounding box center [330, 121] width 344 height 66
click at [198, 239] on textarea "Hi {{first_name}}! I can help with that. To quickly check your current account …" at bounding box center [294, 238] width 257 height 22
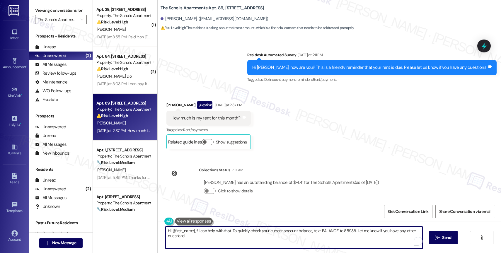
click at [198, 239] on textarea "Hi {{first_name}}! I can help with that. To quickly check your current account …" at bounding box center [294, 238] width 257 height 22
drag, startPoint x: 229, startPoint y: 229, endPoint x: 324, endPoint y: 230, distance: 95.3
click at [324, 230] on textarea "Hi [PERSON_NAME], I hope your day is going well. It looks like your account is …" at bounding box center [292, 238] width 257 height 22
drag, startPoint x: 228, startPoint y: 229, endPoint x: 323, endPoint y: 232, distance: 94.7
click at [323, 232] on textarea "Hi [PERSON_NAME], I hope your day is going well. Your account is current. Have" at bounding box center [292, 238] width 257 height 22
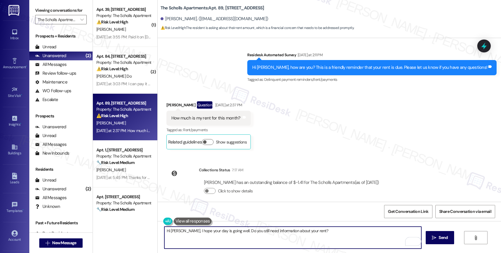
type textarea "Hi [PERSON_NAME], I hope your day is going well. Do you still need information …"
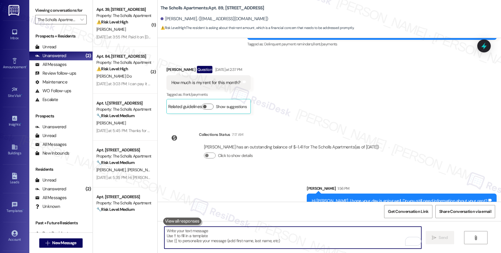
scroll to position [657, 0]
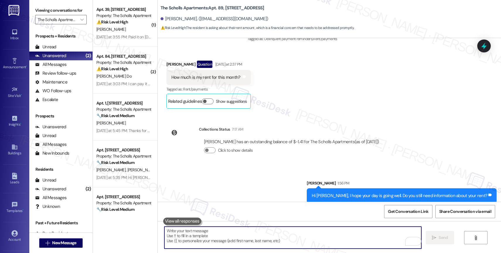
click at [182, 242] on textarea "To enrich screen reader interactions, please activate Accessibility in Grammarl…" at bounding box center [292, 238] width 257 height 22
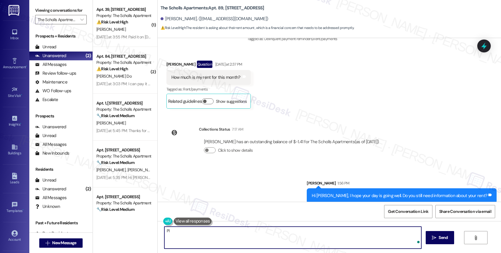
type textarea "P"
type textarea "Let me know!"
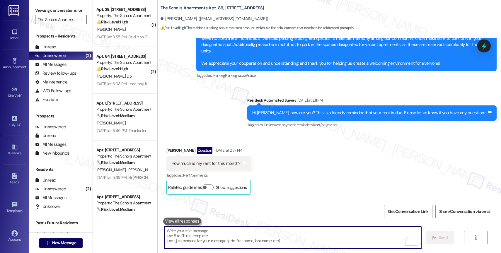
scroll to position [698, 0]
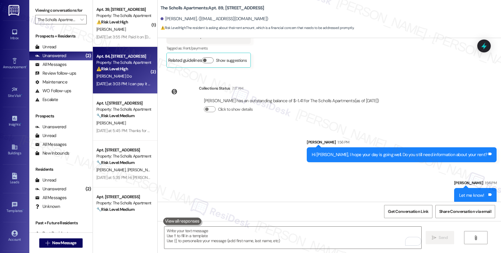
click at [119, 68] on strong "⚠️ Risk Level: High" at bounding box center [112, 68] width 32 height 5
type textarea "Fetching suggested responses. Please feel free to read through the conversation…"
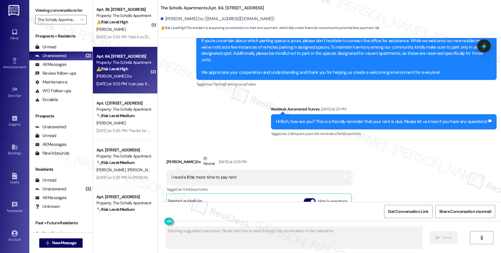
scroll to position [2542, 0]
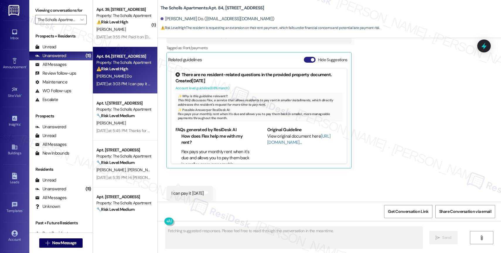
click at [304, 57] on button "Hide Suggestions" at bounding box center [310, 60] width 12 height 6
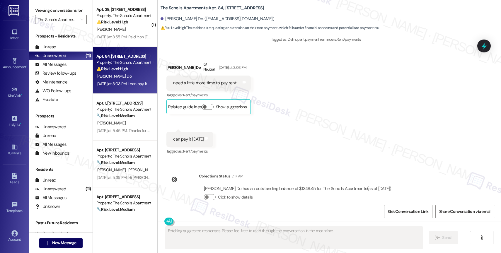
click at [262, 127] on div "Received via SMS [PERSON_NAME] Do Neutral [DATE] at 3:03 PM I need a little mor…" at bounding box center [330, 104] width 344 height 112
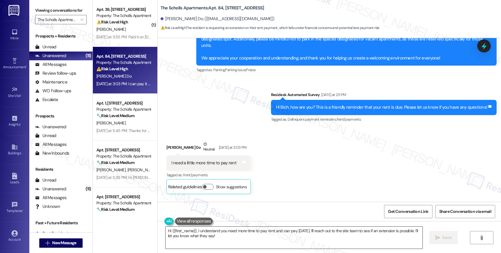
click at [229, 242] on textarea "Hi {{first_name}}, I understand you need more time to pay rent and can pay [DAT…" at bounding box center [294, 238] width 257 height 22
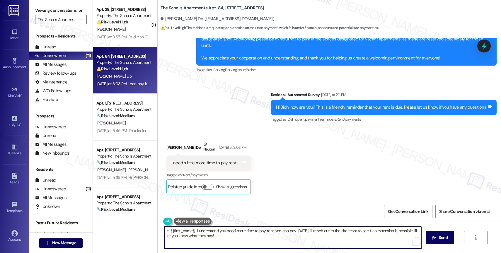
click at [275, 242] on textarea "Hi {{first_name}}, I understand you need more time to pay rent and can pay [DAT…" at bounding box center [292, 238] width 257 height 22
click at [232, 239] on textarea "Hi {{first_name}}, I understand you need more time to pay rent and can pay [DAT…" at bounding box center [292, 238] width 257 height 22
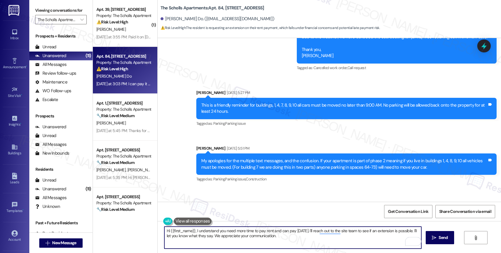
scroll to position [2495, 0]
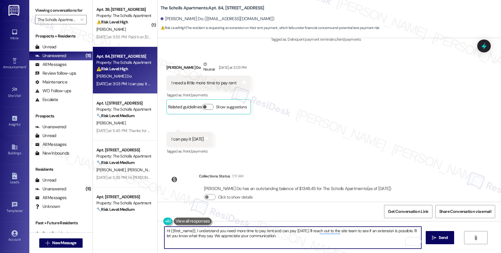
drag, startPoint x: 214, startPoint y: 237, endPoint x: 312, endPoint y: 239, distance: 98.8
click at [312, 239] on textarea "Hi {{first_name}}, I understand you need more time to pay rent and can pay [DAT…" at bounding box center [292, 238] width 257 height 22
type textarea "Hi {{first_name}}, I understand you need more time to pay rent and can pay [DAT…"
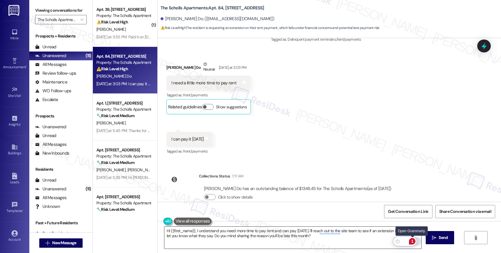
click at [414, 240] on div "1" at bounding box center [412, 241] width 6 height 6
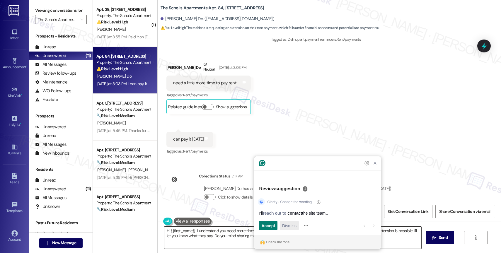
click at [292, 226] on span "Dismiss" at bounding box center [289, 226] width 14 height 6
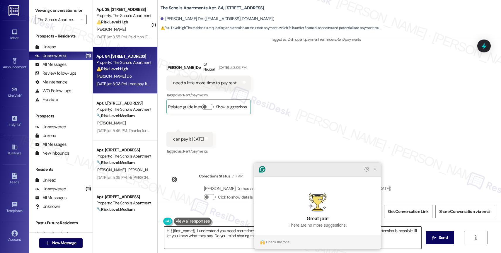
click at [377, 172] on icon "Close Grammarly Assistant" at bounding box center [375, 169] width 5 height 5
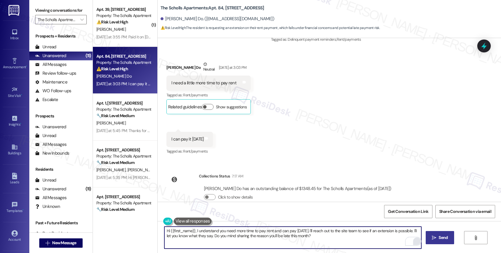
click at [436, 241] on span " Send" at bounding box center [440, 238] width 18 height 6
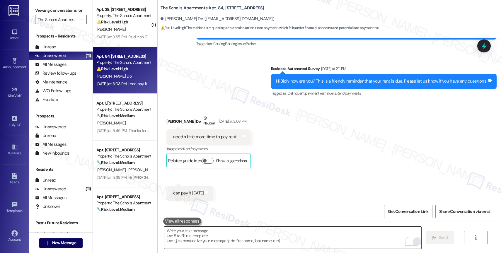
scroll to position [2542, 0]
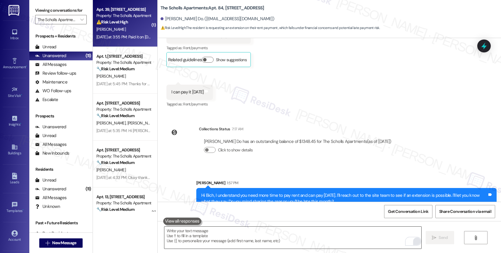
click at [116, 35] on div "[DATE] at 3:55 PM: Paid it on [DATE] when [PERSON_NAME] was at the office, and …" at bounding box center [262, 36] width 332 height 5
type textarea "Fetching suggested responses. Please feel free to read through the conversation…"
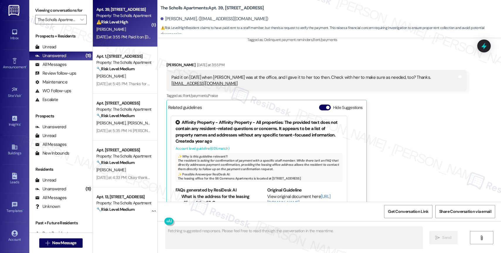
scroll to position [1364, 0]
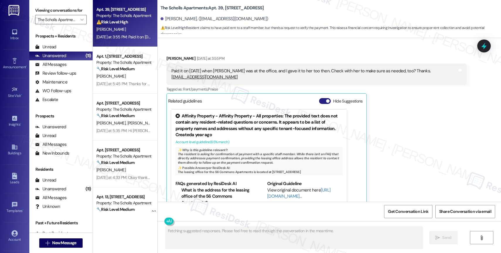
click at [319, 98] on button "Hide Suggestions" at bounding box center [325, 101] width 12 height 6
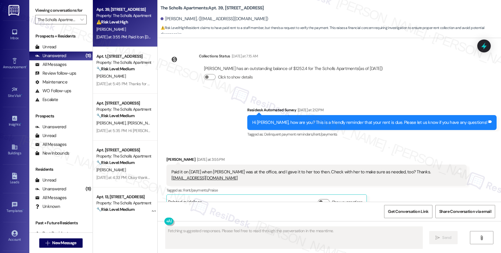
click at [207, 115] on div "Survey, sent via SMS Residesk Automated Survey [DATE] at 2:12 PM Hi [PERSON_NAM…" at bounding box center [330, 119] width 344 height 50
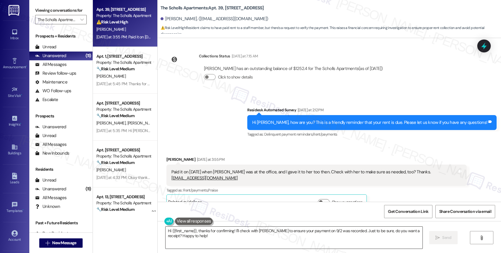
click at [213, 241] on textarea "Hi {{first_name}}, thanks for confirming! I'll check with [PERSON_NAME] to ensu…" at bounding box center [294, 238] width 257 height 22
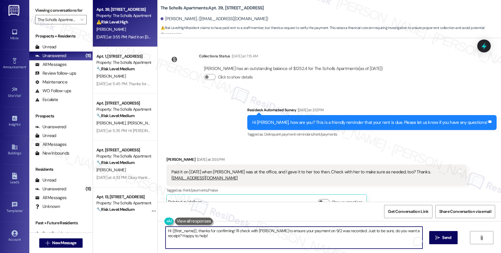
click at [213, 241] on textarea "Hi {{first_name}}, thanks for confirming! I'll check with [PERSON_NAME] to ensu…" at bounding box center [294, 238] width 257 height 22
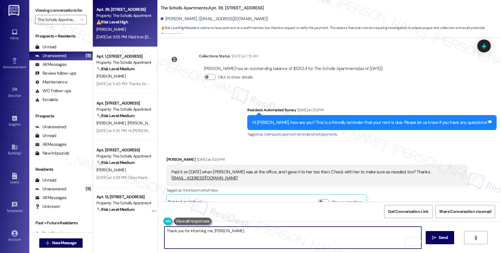
paste textarea "We sent that message to all residents as a friendly reminder that we're here to…"
click at [229, 230] on textarea "Thank you for informing me, [PERSON_NAME]. We sent that message to all resident…" at bounding box center [292, 238] width 257 height 22
click at [288, 244] on textarea "Thank you for informing me, [PERSON_NAME]. We sent that message to all resident…" at bounding box center [292, 238] width 257 height 22
drag, startPoint x: 182, startPoint y: 234, endPoint x: 295, endPoint y: 235, distance: 113.5
click at [295, 235] on textarea "Thank you for informing me, William. We sent that message to all residents as a…" at bounding box center [292, 238] width 257 height 22
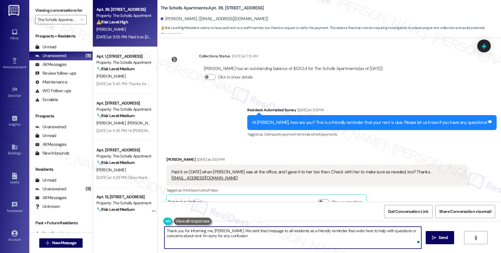
type textarea "Thank you for informing me, William. We sent that message to all residents as a…"
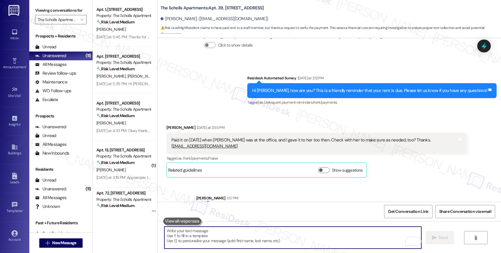
scroll to position [1310, 0]
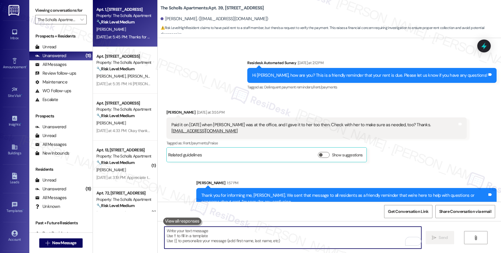
click at [114, 30] on div "[PERSON_NAME]" at bounding box center [123, 29] width 55 height 7
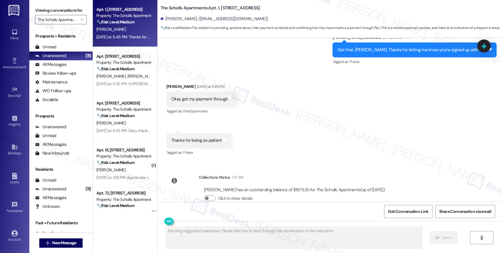
scroll to position [2062, 0]
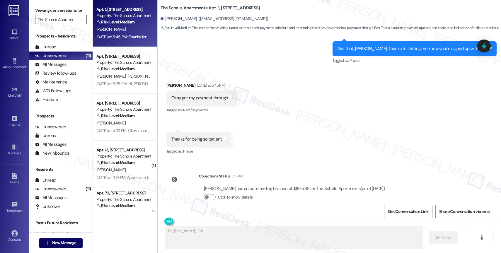
click at [274, 136] on div "Received via SMS Crandle Cockman Yesterday at 5:45 PM Okay got my payment throu…" at bounding box center [330, 114] width 344 height 91
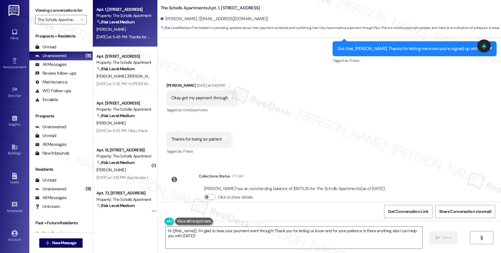
click at [283, 126] on div "Received via SMS Crandle Cockman Yesterday at 5:45 PM Okay got my payment throu…" at bounding box center [330, 114] width 344 height 91
click at [207, 234] on textarea "Hi {{first_name}}, I'm glad to hear your payment went through! Thank you for le…" at bounding box center [294, 238] width 257 height 22
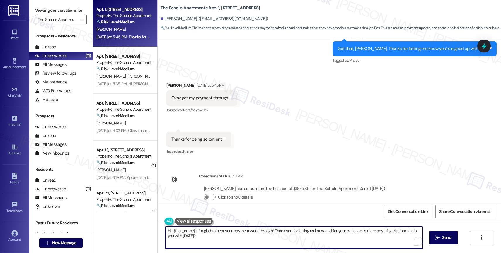
click at [207, 234] on textarea "Hi {{first_name}}, I'm glad to hear your payment went through! Thank you for le…" at bounding box center [294, 238] width 257 height 22
click at [200, 241] on textarea "Hi {{first_name}}, I'm glad to hear your payment went through! Thank you for le…" at bounding box center [292, 238] width 257 height 22
click at [273, 237] on textarea "Hi {{first_name}}, I'm glad to hear your payment went through! Thank you for le…" at bounding box center [292, 238] width 257 height 22
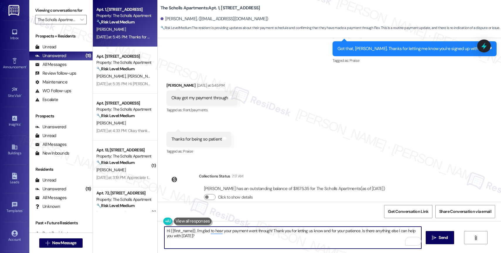
click at [273, 237] on textarea "Hi {{first_name}}, I'm glad to hear your payment went through! Thank you for le…" at bounding box center [292, 238] width 257 height 22
click at [274, 237] on textarea "Hi {{first_name}}, I'm glad to hear your payment went through! Thank you for le…" at bounding box center [292, 238] width 257 height 22
drag, startPoint x: 192, startPoint y: 230, endPoint x: 230, endPoint y: 242, distance: 40.2
click at [230, 242] on textarea "Hi {{first_name}}, I'm glad to hear your payment went through! Thank you for le…" at bounding box center [292, 238] width 257 height 22
drag, startPoint x: 193, startPoint y: 232, endPoint x: 356, endPoint y: 244, distance: 163.4
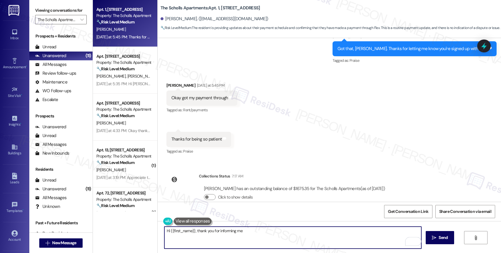
click at [356, 244] on textarea "Hi {{first_name}}, thank you for informing me" at bounding box center [292, 238] width 257 height 22
click at [247, 233] on textarea "Hi {{first_name}}, I appreciate this update." at bounding box center [292, 238] width 257 height 22
paste textarea "Feel free to let us know if you have other questions or concerns so we can assi…"
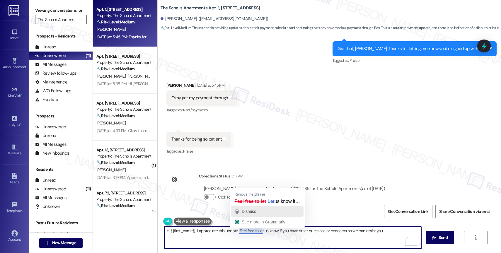
click at [259, 213] on div "Dismiss" at bounding box center [267, 211] width 67 height 9
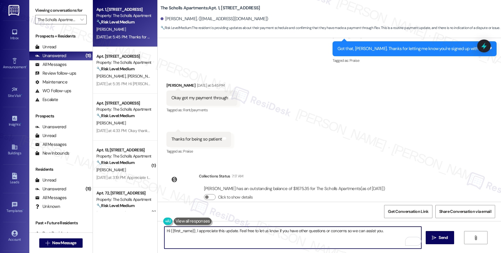
click at [390, 235] on textarea "Hi {{first_name}}, I appreciate this update. Feel free to let us know if you ha…" at bounding box center [292, 238] width 257 height 22
type textarea "Hi {{first_name}}, I appreciate this update. Feel free to let us know if you ha…"
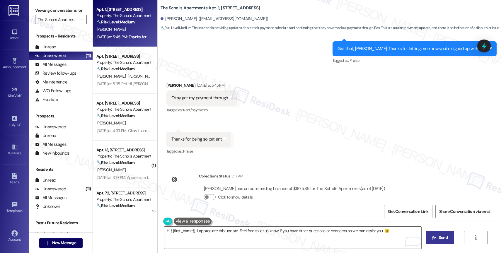
click at [439, 235] on button " Send" at bounding box center [440, 237] width 28 height 13
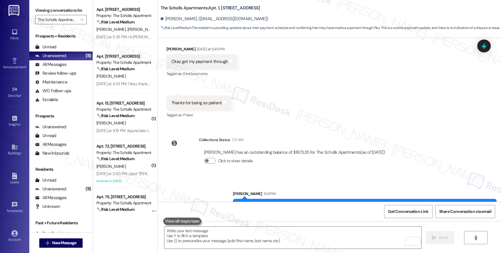
scroll to position [2102, 0]
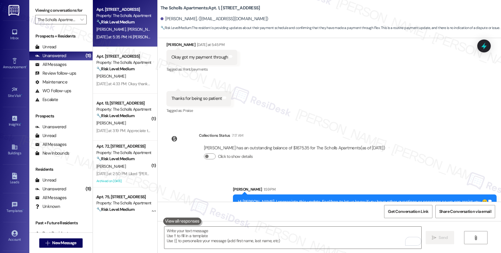
click at [115, 22] on strong "🔧 Risk Level: Medium" at bounding box center [115, 21] width 38 height 5
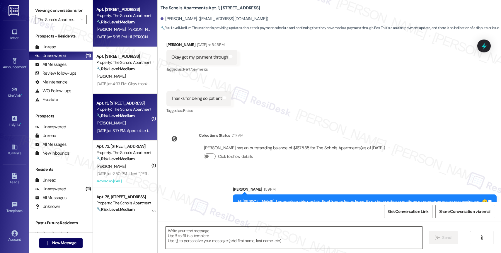
type textarea "Fetching suggested responses. Please feel free to read through the conversation…"
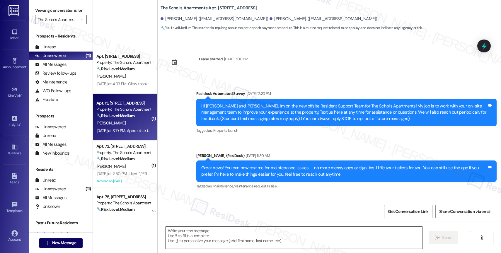
scroll to position [304, 0]
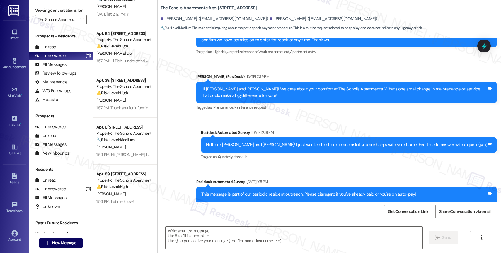
type textarea "Fetching suggested responses. Please feel free to read through the conversation…"
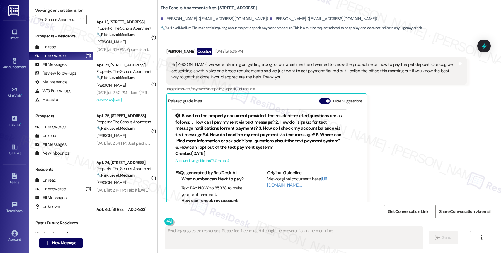
scroll to position [0, 0]
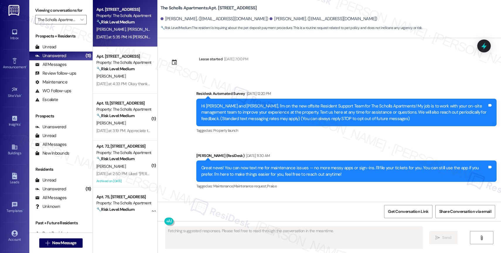
scroll to position [1439, 0]
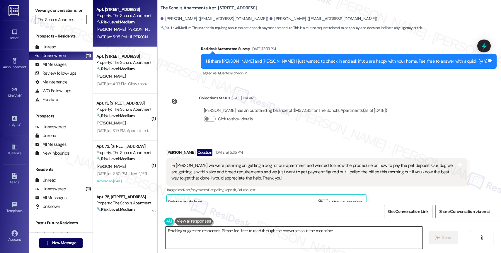
click at [199, 234] on textarea "Hi [PERSON_NAME] and [PERSON_NAME]! I'm happy to help with your pet deposit pay…" at bounding box center [294, 238] width 257 height 22
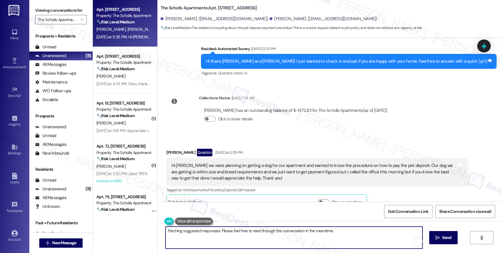
click at [199, 234] on textarea "Hi [PERSON_NAME] and [PERSON_NAME]! I'm happy to help with your pet deposit pay…" at bounding box center [294, 238] width 257 height 22
drag, startPoint x: 237, startPoint y: 229, endPoint x: 345, endPoint y: 230, distance: 108.8
click at [345, 230] on textarea "Hi [PERSON_NAME], thank you for getting in touch. The best way to add your pet …" at bounding box center [292, 238] width 257 height 22
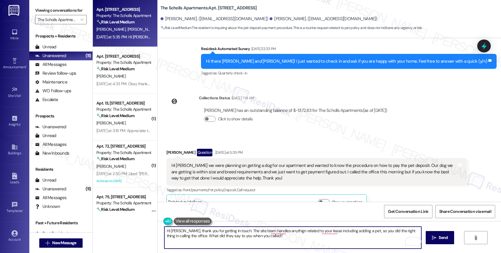
drag, startPoint x: 222, startPoint y: 237, endPoint x: 366, endPoint y: 243, distance: 143.2
click at [364, 244] on textarea "Hi [PERSON_NAME], thank you for getting in touch. The site team handles anythig…" at bounding box center [292, 238] width 257 height 22
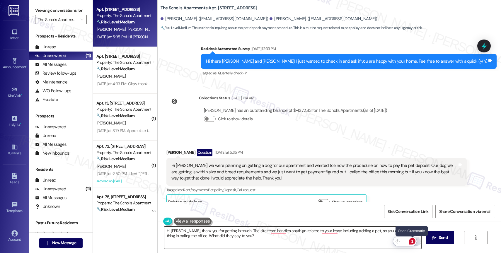
click at [414, 240] on div "1" at bounding box center [412, 241] width 6 height 6
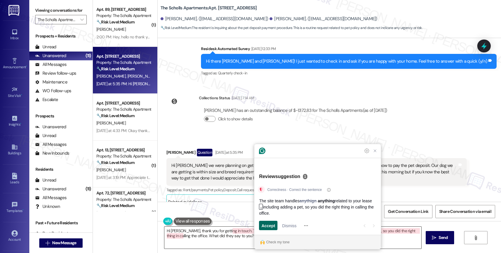
click at [270, 224] on span "Accept" at bounding box center [268, 226] width 14 height 6
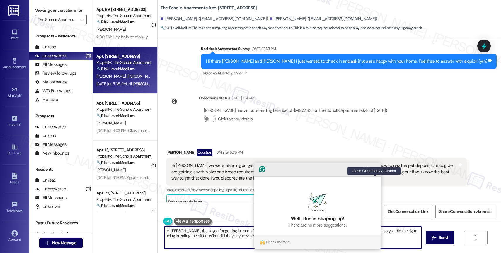
click at [378, 173] on icon "Close Grammarly Assistant" at bounding box center [375, 169] width 7 height 7
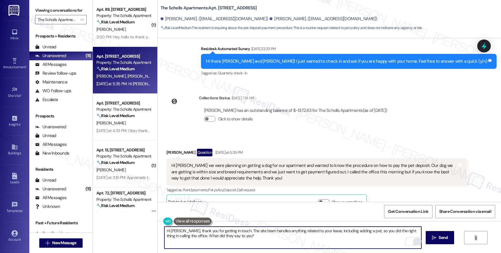
click at [236, 239] on textarea "Hi [PERSON_NAME], thank you for getting in touch. The site team handles anythin…" at bounding box center [292, 238] width 257 height 22
click at [178, 236] on textarea "Hi [PERSON_NAME], thank you for getting in touch. The site team handles anythin…" at bounding box center [292, 238] width 257 height 22
click at [230, 241] on textarea "Hi [PERSON_NAME], thank you for getting in touch. The site team handles anythin…" at bounding box center [292, 238] width 257 height 22
click at [215, 235] on textarea "Hi [PERSON_NAME], thank you for getting in touch. The site team handles anythin…" at bounding box center [292, 238] width 257 height 22
type textarea "Hi [PERSON_NAME], thank you for getting in touch. The site team handles anythin…"
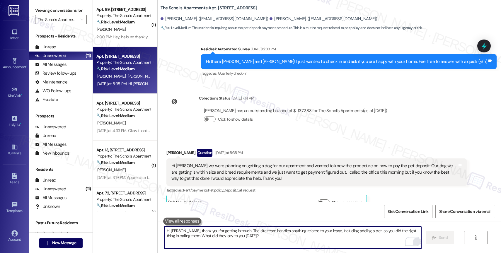
scroll to position [1486, 0]
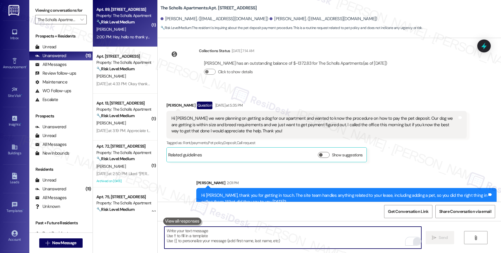
click at [123, 34] on div "2:00 PM: Hey, hello no thank you I already paid them 2:00 PM: Hey, hello no tha…" at bounding box center [123, 36] width 55 height 7
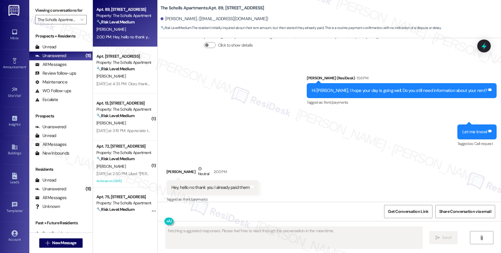
scroll to position [763, 0]
click at [290, 164] on div "Received via SMS [PERSON_NAME] Neutral 2:00 PM Hey, hello no thank you I alread…" at bounding box center [330, 180] width 344 height 56
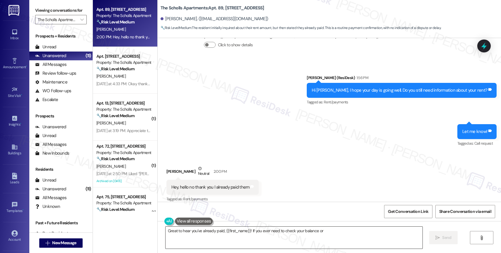
click at [209, 239] on textarea "Great to hear" at bounding box center [294, 238] width 257 height 22
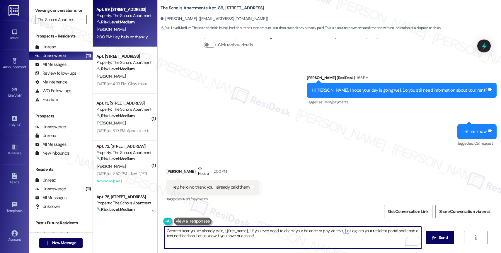
drag, startPoint x: 275, startPoint y: 230, endPoint x: 281, endPoint y: 243, distance: 14.2
click at [281, 243] on textarea "Great to hear you've already paid, {{first_name}}! If you ever need to check yo…" at bounding box center [292, 238] width 257 height 22
drag, startPoint x: 274, startPoint y: 228, endPoint x: 287, endPoint y: 251, distance: 25.9
click at [287, 251] on div "Great to hear you've already paid, {{first_name}}! If you ever need to check yo…" at bounding box center [330, 243] width 344 height 44
click at [274, 235] on textarea "Great to hear you've already paid, {{first_name}}! If you ever need to check yo…" at bounding box center [292, 238] width 257 height 22
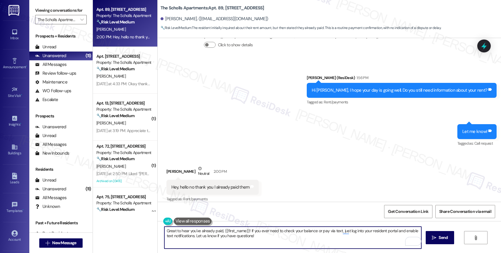
click at [286, 233] on textarea "Great to hear you've already paid, {{first_name}}! If you ever need to check yo…" at bounding box center [292, 238] width 257 height 22
drag, startPoint x: 275, startPoint y: 230, endPoint x: 286, endPoint y: 243, distance: 16.6
click at [286, 243] on textarea "Great to hear you've already paid, {{first_name}}! If you ever need to check yo…" at bounding box center [292, 238] width 257 height 22
type textarea "Great to hear you've already paid, {{first_name}}! If you ever need help with a…"
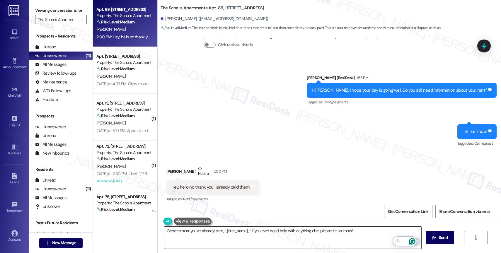
click at [413, 240] on icon "Open Grammarly. 0 Suggestions." at bounding box center [412, 241] width 6 height 6
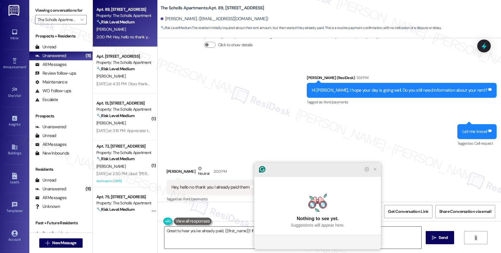
click at [377, 172] on icon "Close Grammarly Assistant" at bounding box center [375, 169] width 5 height 5
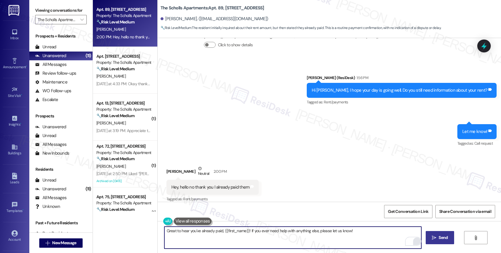
click at [441, 236] on span "Send" at bounding box center [443, 238] width 9 height 6
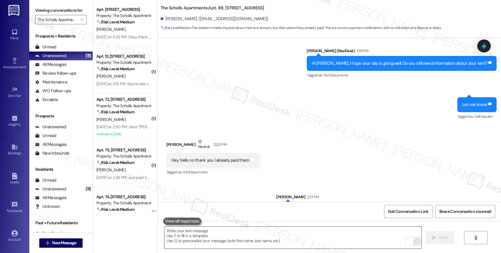
scroll to position [804, 0]
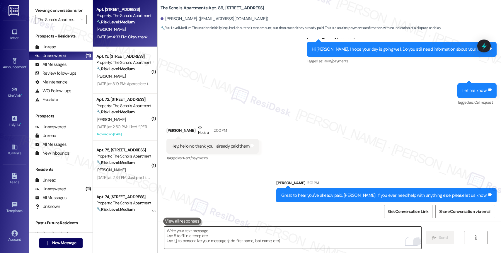
click at [116, 26] on div "[PERSON_NAME]" at bounding box center [123, 29] width 55 height 7
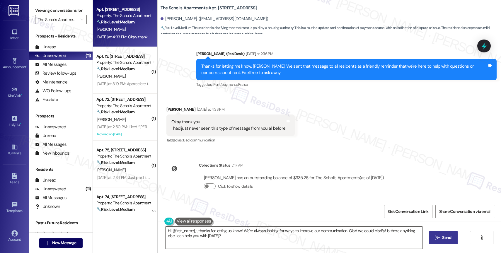
scroll to position [154, 0]
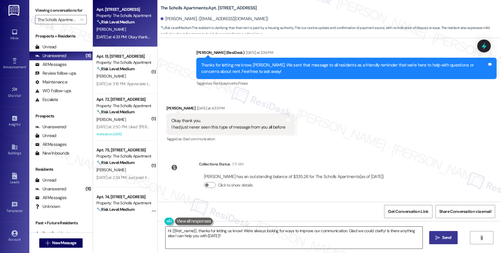
click at [202, 238] on textarea "Hi {{first_name}}, thanks for letting us know! We're always looking for ways to…" at bounding box center [294, 238] width 257 height 22
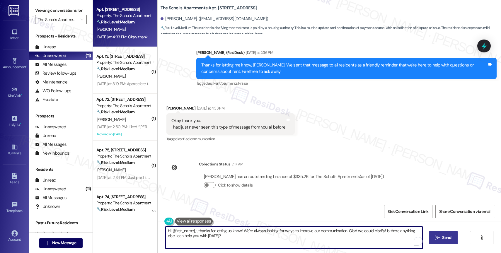
click at [202, 238] on textarea "Hi {{first_name}}, thanks for letting us know! We're always looking for ways to…" at bounding box center [294, 238] width 257 height 22
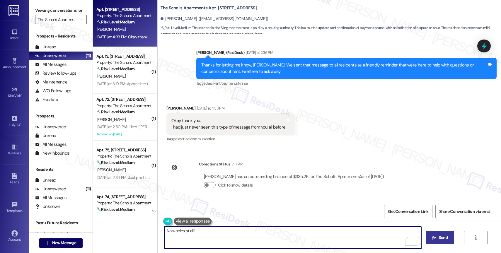
drag, startPoint x: 168, startPoint y: 229, endPoint x: 237, endPoint y: 232, distance: 68.4
click at [237, 232] on textarea "No worries at all!" at bounding box center [292, 238] width 257 height 22
type textarea "No problem!"
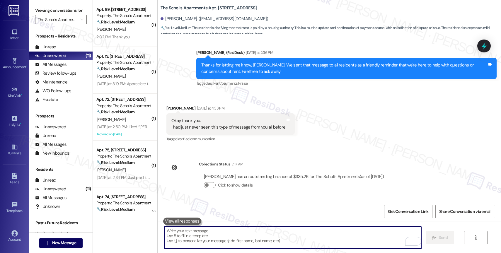
click at [222, 239] on textarea "To enrich screen reader interactions, please activate Accessibility in Grammarl…" at bounding box center [292, 238] width 257 height 22
paste textarea "Feel free to let us know if you have other questions or concerns so we can assi…"
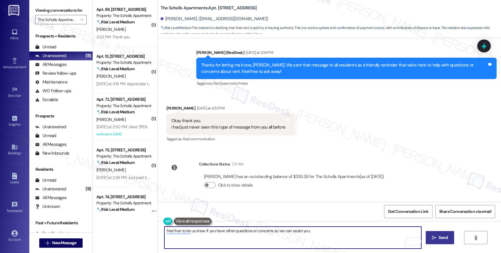
click at [316, 234] on textarea "Feel free to let us know if you have other questions or concerns so we can assi…" at bounding box center [292, 238] width 257 height 22
type textarea "Feel free to let us know if you have other questions or concerns so we can assi…"
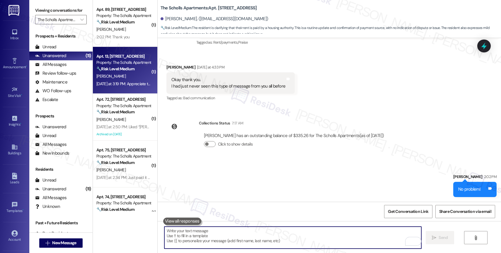
click at [122, 69] on strong "🔧 Risk Level: Medium" at bounding box center [115, 68] width 38 height 5
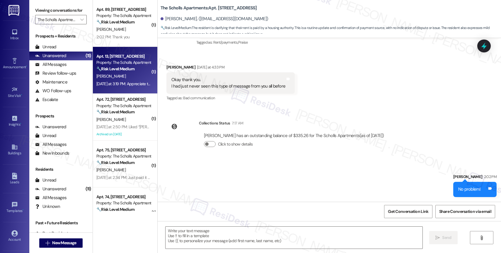
type textarea "Fetching suggested responses. Please feel free to read through the conversation…"
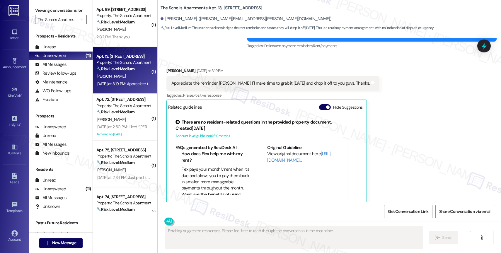
scroll to position [321, 0]
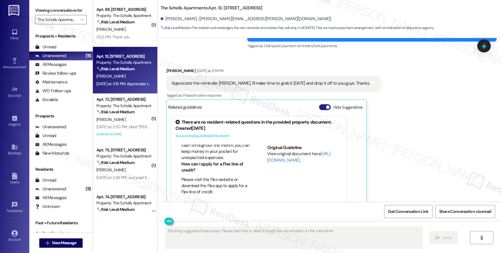
click at [319, 104] on button "Hide Suggestions" at bounding box center [325, 107] width 12 height 6
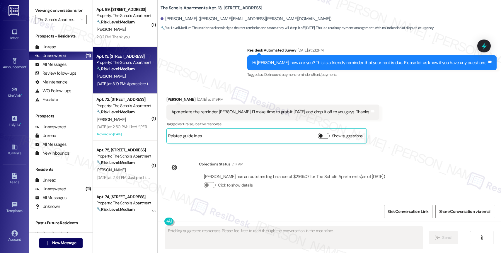
scroll to position [1346, 0]
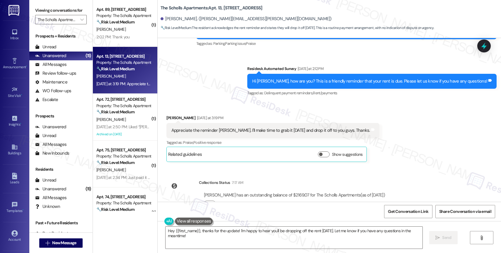
click at [269, 192] on div "[PERSON_NAME] has an outstanding balance of $2169.07 for The Scholls Apartments…" at bounding box center [294, 195] width 181 height 6
click at [207, 235] on textarea "Hey {{first_name}}, thanks for the update! I'm happy to hear you'll be dropping…" at bounding box center [294, 238] width 257 height 22
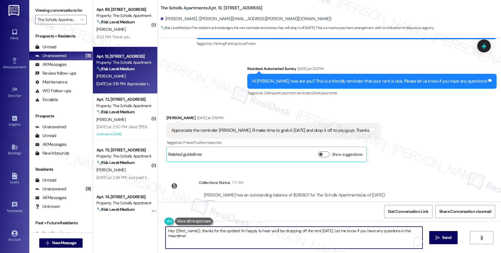
click at [207, 235] on textarea "Hey {{first_name}}, thanks for the update! I'm happy to hear you'll be dropping…" at bounding box center [294, 238] width 257 height 22
click at [207, 235] on textarea "Hey {{first_name}}, thanks for the update! I'm happy to hear you'll be dropping…" at bounding box center [292, 238] width 257 height 22
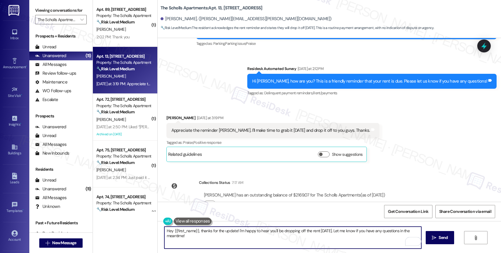
click at [207, 235] on textarea "Hey {{first_name}}, thanks for the update! I'm happy to hear you'll be dropping…" at bounding box center [292, 238] width 257 height 22
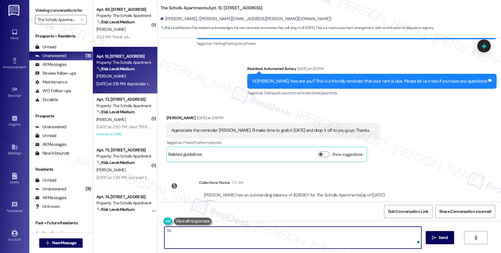
type textarea "T"
type textarea "You're welcome, [PERSON_NAME]!!"
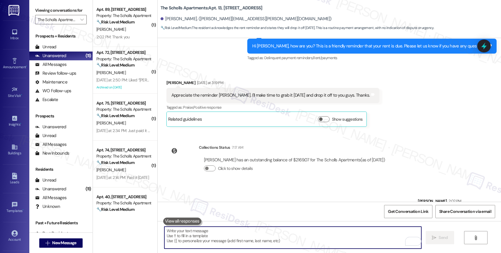
scroll to position [1387, 0]
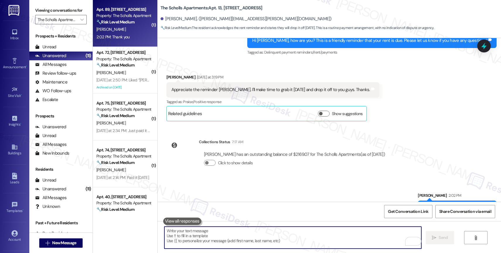
click at [122, 31] on span "[PERSON_NAME]" at bounding box center [110, 29] width 29 height 5
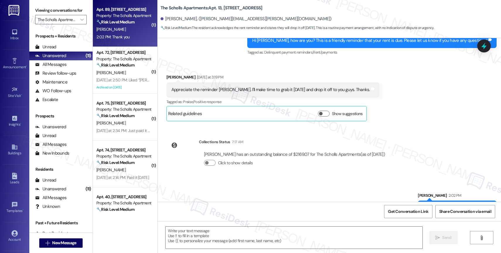
type textarea "Fetching suggested responses. Please feel free to read through the conversation…"
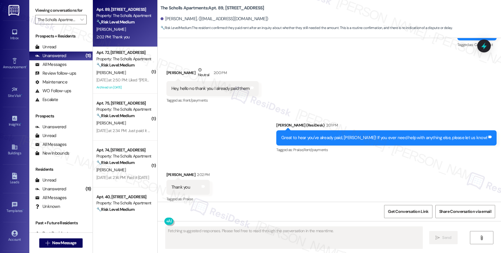
click at [259, 159] on div "Received via SMS [PERSON_NAME] 2:02 PM Thank you Tags and notes Tagged as: Prai…" at bounding box center [330, 184] width 344 height 50
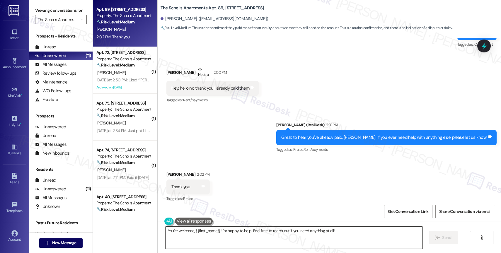
click at [199, 238] on textarea "You're welcome, {{first_name}}! I'm happy to help. Feel free to reach out if yo…" at bounding box center [294, 238] width 257 height 22
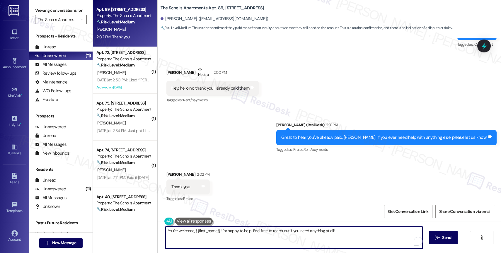
click at [199, 238] on textarea "You're welcome, {{first_name}}! I'm happy to help. Feel free to reach out if yo…" at bounding box center [294, 238] width 257 height 22
drag, startPoint x: 184, startPoint y: 232, endPoint x: 137, endPoint y: 229, distance: 47.0
click at [139, 229] on div "Apt. 89, [STREET_ADDRESS] Property: The Scholls Apartments 🔧 Risk Level: Medium…" at bounding box center [297, 126] width 408 height 253
type textarea "You're welcome! Have a great day!"
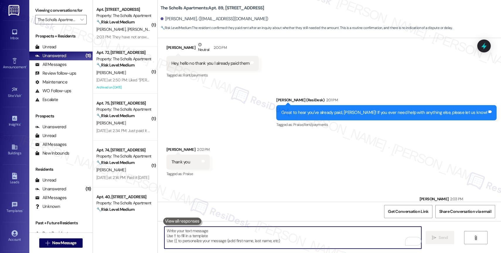
scroll to position [903, 0]
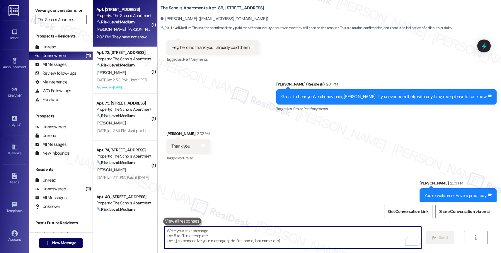
click at [113, 18] on div "Property: The Scholls Apartments" at bounding box center [123, 16] width 54 height 6
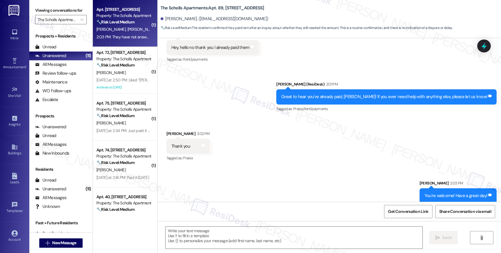
type textarea "Fetching suggested responses. Please feel free to read through the conversation…"
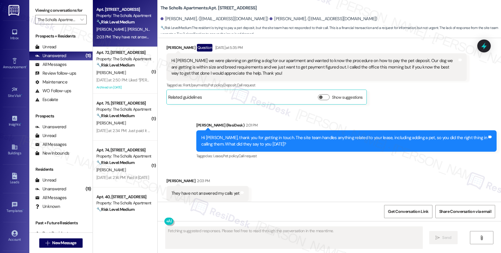
scroll to position [1544, 0]
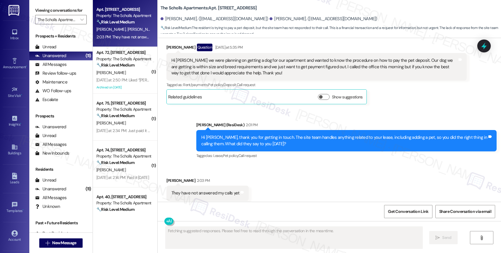
click at [259, 165] on div "Received via SMS [PERSON_NAME] 2:03 PM They have not answered my calls yet Tags…" at bounding box center [330, 189] width 344 height 50
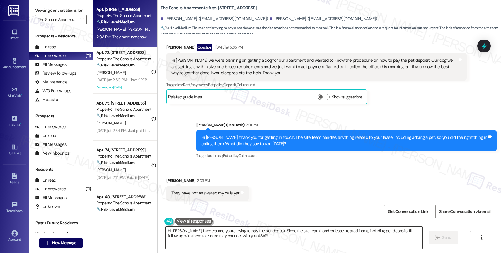
click at [191, 231] on textarea "Hi [PERSON_NAME], I understand you're trying to pay the pet deposit. Since the …" at bounding box center [294, 238] width 257 height 22
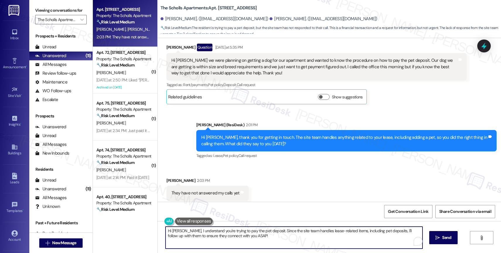
click at [191, 231] on textarea "Hi [PERSON_NAME], I understand you're trying to pay the pet deposit. Since the …" at bounding box center [294, 238] width 257 height 22
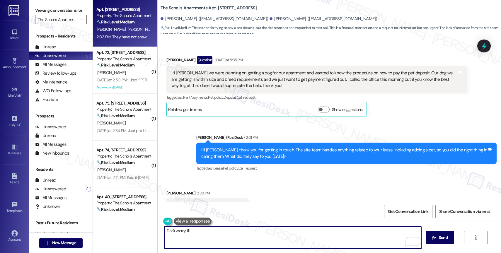
scroll to position [1531, 0]
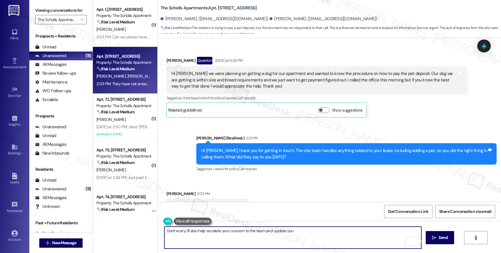
drag, startPoint x: 262, startPoint y: 230, endPoint x: 346, endPoint y: 231, distance: 84.1
click at [346, 231] on textarea "Don't worry. I'll also help escalate your concern to the team and update you" at bounding box center [292, 238] width 257 height 22
type textarea "Don't worry. I'll also help escalate your concern to the team"
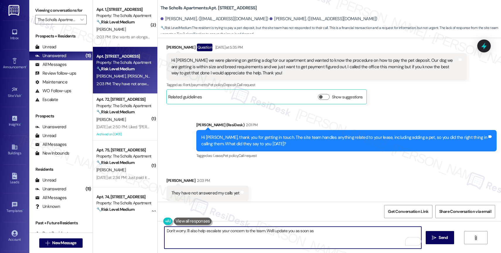
drag, startPoint x: 162, startPoint y: 230, endPoint x: 216, endPoint y: 210, distance: 57.4
click at [164, 230] on textarea "Don't worry. I'll also help escalate your concern to the team. We'll update you…" at bounding box center [292, 238] width 257 height 22
click at [215, 231] on textarea "They might be working on soemthing urgent, but don't worry. I'll also help esca…" at bounding box center [292, 238] width 257 height 22
click at [276, 234] on textarea "They might be working on something urgent, but don't worry. I'll also help esca…" at bounding box center [292, 238] width 257 height 22
click at [277, 233] on textarea "They might be working on something urgent, but don't worry. I'll also help esca…" at bounding box center [292, 238] width 257 height 22
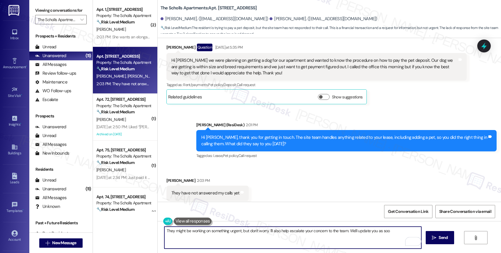
click at [276, 229] on textarea "They might be working on something urgent, but don't worry. I'll also help esca…" at bounding box center [292, 238] width 257 height 22
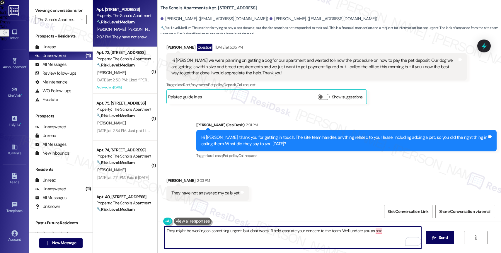
click at [388, 233] on textarea "They might be working on something urgent, but don't worry. I'll help escalate …" at bounding box center [292, 238] width 257 height 22
click at [417, 231] on textarea "They might be working on something urgent, but don't worry. I'll help escalate …" at bounding box center [292, 238] width 257 height 22
type textarea "They might be working on something urgent, but don't worry. I'll help escalate …"
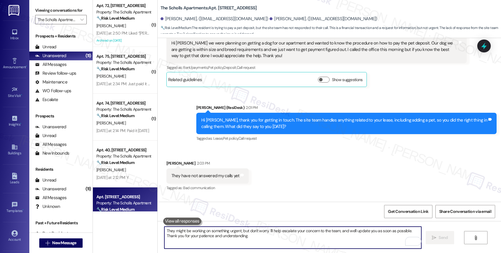
scroll to position [1528, 0]
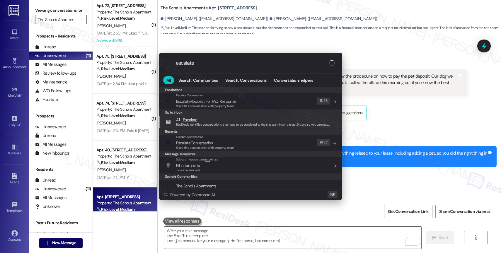
type input "escalate"
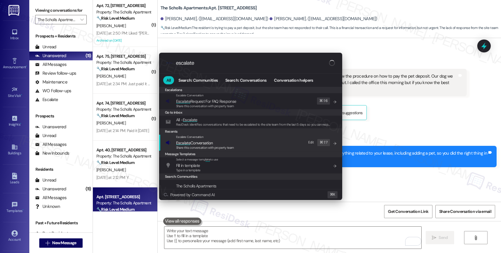
click at [210, 143] on span "Escalate Conversation" at bounding box center [194, 142] width 37 height 5
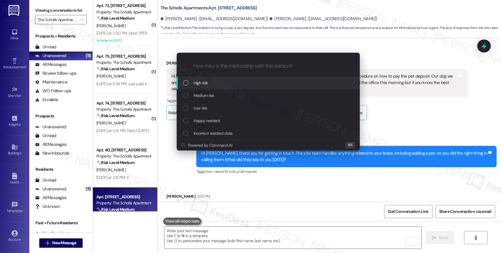
click at [207, 81] on span "High risk" at bounding box center [201, 83] width 14 height 6
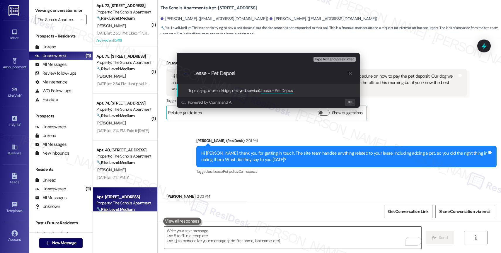
type input "Lease - Pet Deposit"
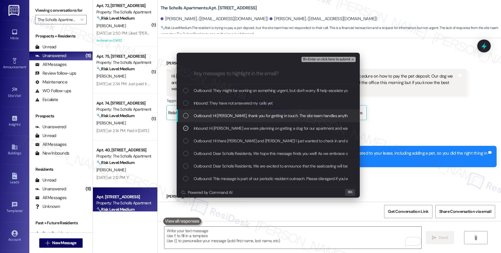
click at [236, 112] on div "Outbound: Hi Olivia, thank you for getting in touch. The site team handles anyt…" at bounding box center [268, 116] width 183 height 13
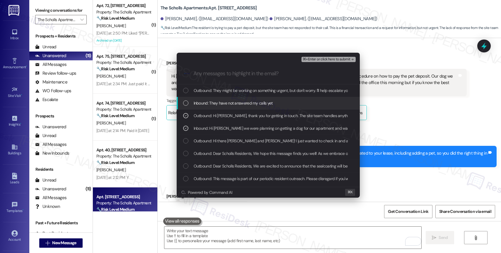
drag, startPoint x: 238, startPoint y: 104, endPoint x: 252, endPoint y: 90, distance: 20.1
click at [241, 102] on span "Inbound: They have not answered my calls yet" at bounding box center [233, 103] width 79 height 6
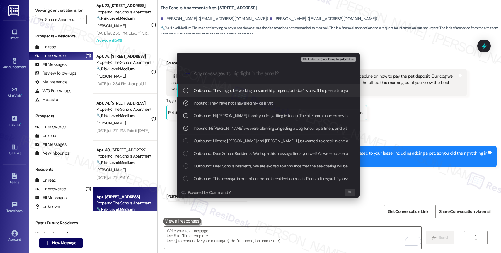
drag, startPoint x: 252, startPoint y: 90, endPoint x: 340, endPoint y: 54, distance: 94.9
click at [257, 88] on span "Outbound: They might be working on something urgent, but don't worry. I'll help…" at bounding box center [368, 90] width 348 height 6
click at [339, 58] on span "⌘+Enter or click here to submit" at bounding box center [326, 59] width 47 height 4
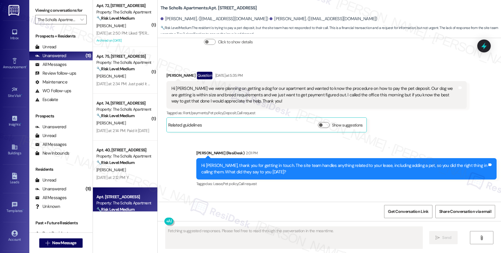
scroll to position [1544, 0]
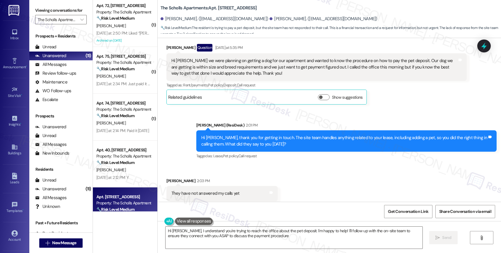
type textarea "Hi Olivia, I understand you're trying to reach the office about the pet deposit…"
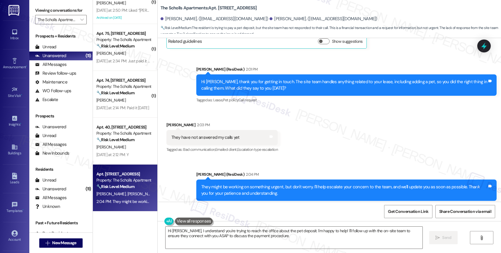
scroll to position [0, 0]
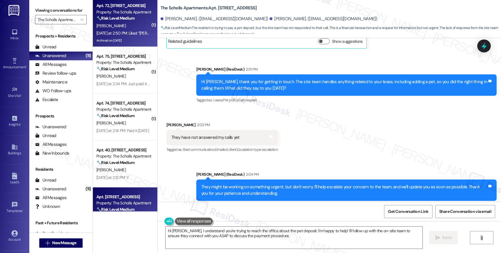
click at [125, 23] on div "H. Farnham" at bounding box center [123, 25] width 55 height 7
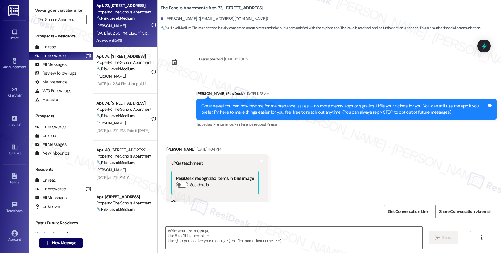
scroll to position [4858, 0]
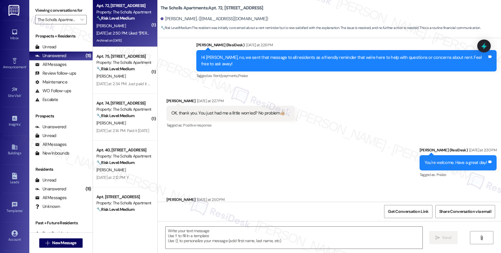
type textarea "Fetching suggested responses. Please feel free to read through the conversation…"
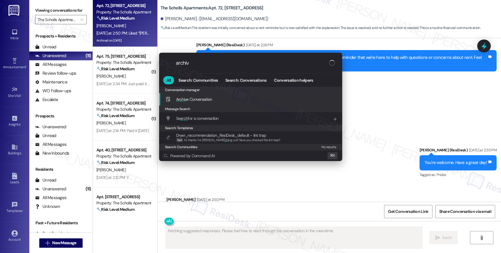
type input "archive"
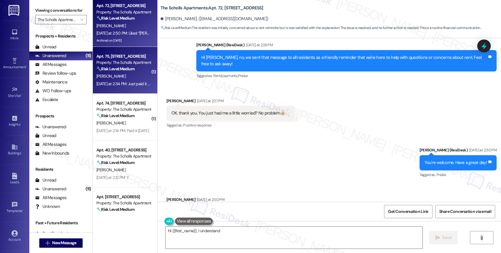
type textarea "Hi {{first_name}}, I understand"
click at [118, 77] on div "J. Tuosto" at bounding box center [123, 76] width 55 height 7
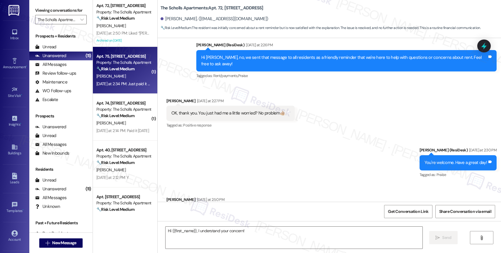
click at [124, 70] on strong "🔧 Risk Level: Medium" at bounding box center [115, 68] width 38 height 5
type textarea "Fetching suggested responses. Please feel free to read through the conversation…"
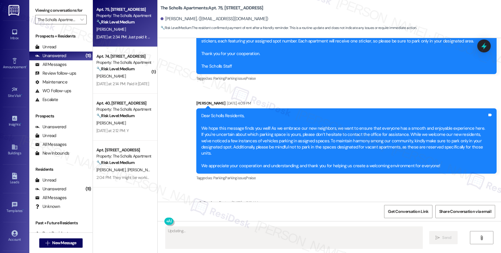
scroll to position [718, 0]
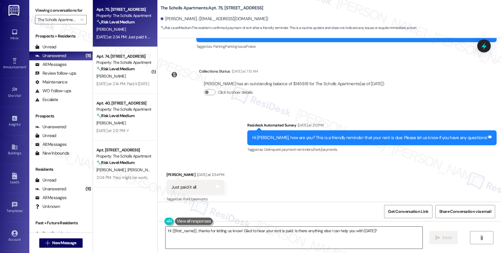
click at [217, 235] on textarea "Hi {{first_name}}, thanks for letting us know! Glad to hear your rent is paid. …" at bounding box center [294, 238] width 257 height 22
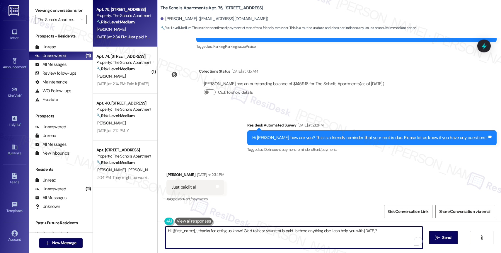
click at [217, 235] on textarea "Hi {{first_name}}, thanks for letting us know! Glad to hear your rent is paid. …" at bounding box center [294, 238] width 257 height 22
paste textarea "Thank you for informing me, {{first_name}}. If you have no further questions, p…"
type textarea "Thank you for informing me, {{first_name}}. If you have no further questions, p…"
click at [434, 237] on icon "" at bounding box center [434, 238] width 4 height 5
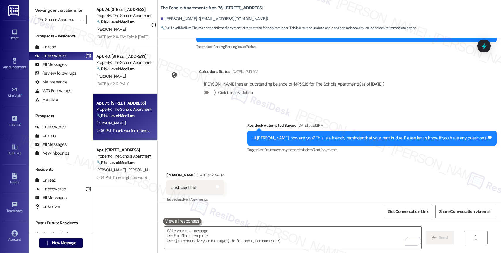
scroll to position [765, 0]
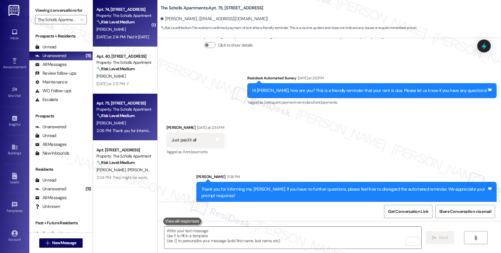
click at [123, 23] on strong "🔧 Risk Level: Medium" at bounding box center [115, 21] width 38 height 5
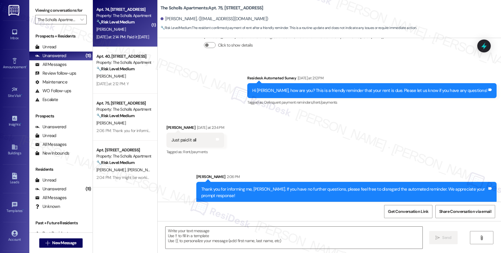
type textarea "Fetching suggested responses. Please feel free to read through the conversation…"
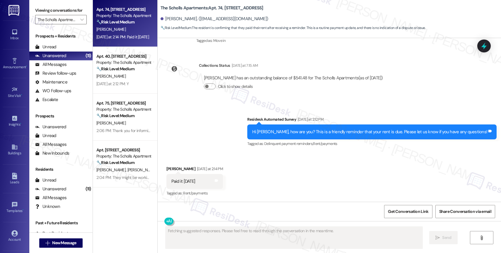
scroll to position [84, 0]
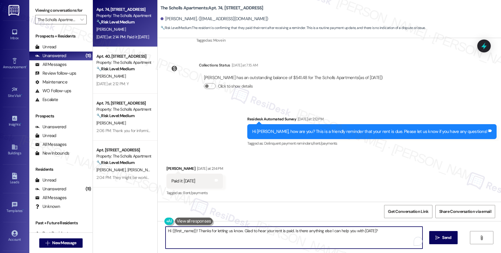
click at [195, 234] on textarea "Hi {{first_name}}! Thanks for letting us know. Glad to hear your rent is paid. …" at bounding box center [294, 238] width 257 height 22
paste textarea "Thank you for informing me, {{first_name}}. If you have no further questions, p…"
type textarea "Thank you for informing me, {{first_name}}. If you have no further questions, p…"
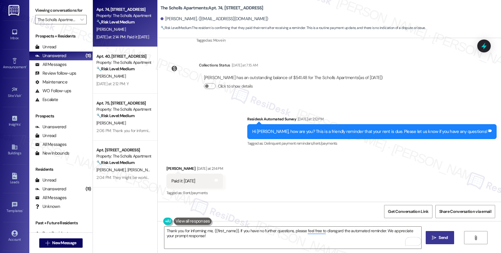
click at [433, 235] on span " Send" at bounding box center [440, 238] width 18 height 6
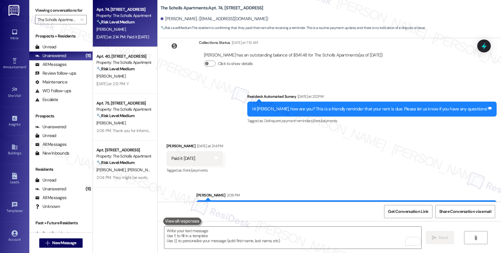
scroll to position [131, 0]
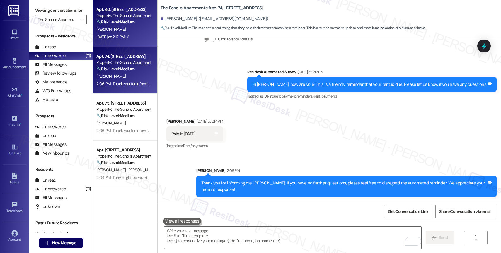
click at [121, 24] on strong "🔧 Risk Level: Medium" at bounding box center [115, 21] width 38 height 5
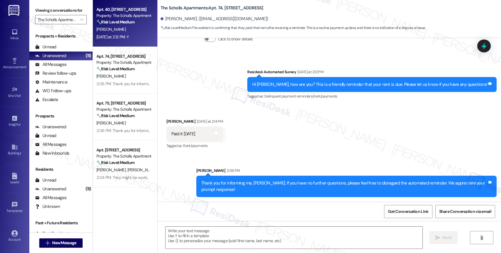
type textarea "Fetching suggested responses. Please feel free to read through the conversation…"
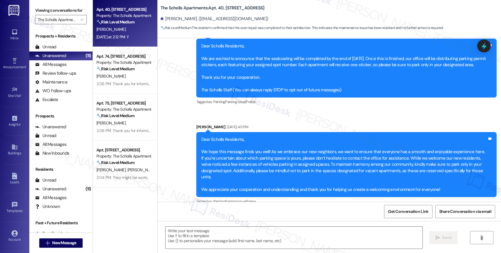
scroll to position [222, 0]
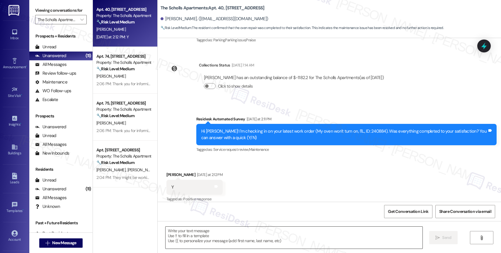
click at [207, 240] on textarea at bounding box center [294, 238] width 257 height 22
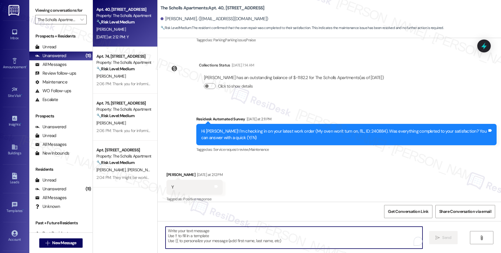
paste textarea "Hi {{first_name}}, thank you for confirming that the work order has been comple…"
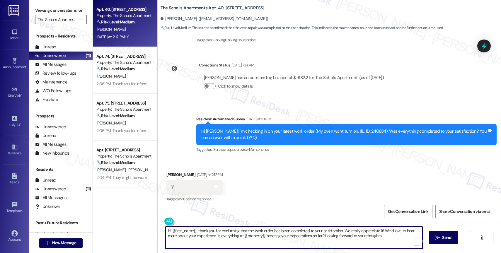
click at [167, 230] on textarea "Hi {{first_name}}, thank you for confirming that the work order has been comple…" at bounding box center [294, 238] width 257 height 22
type textarea "Hey {{first_name}}, thank you for confirming that the work order has been compl…"
click at [439, 235] on span "Send" at bounding box center [443, 238] width 9 height 6
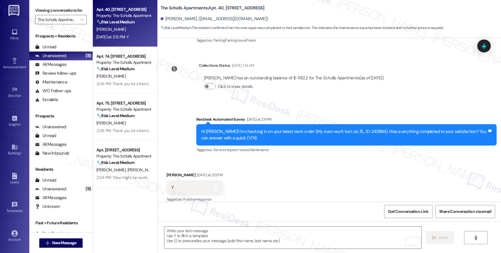
scroll to position [269, 0]
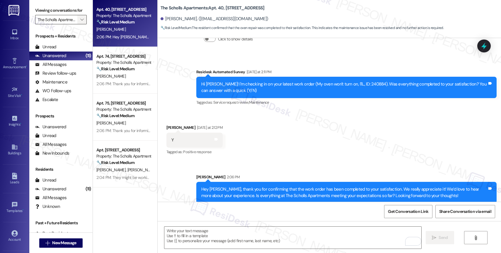
click at [80, 22] on icon "" at bounding box center [81, 19] width 3 height 5
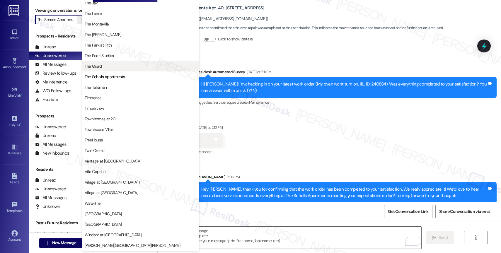
scroll to position [1054, 0]
click at [109, 62] on button "The Quad" at bounding box center [140, 66] width 117 height 11
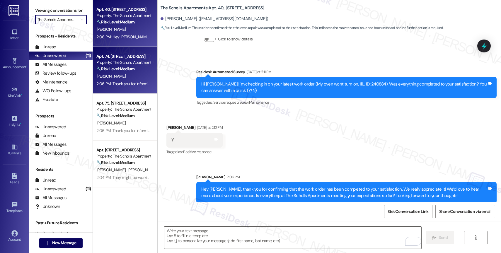
type input "The Quad"
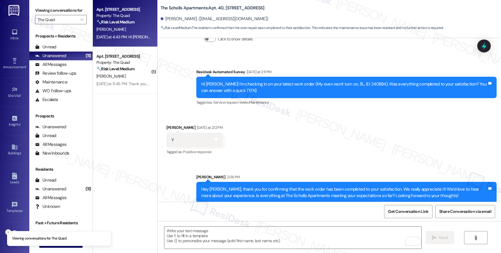
click at [119, 32] on div "[PERSON_NAME]" at bounding box center [123, 29] width 55 height 7
type textarea "Fetching suggested responses. Please feel free to read through the conversation…"
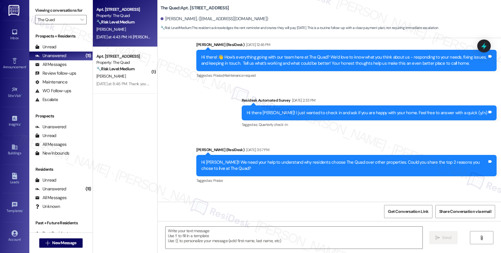
type textarea "Fetching suggested responses. Please feel free to read through the conversation…"
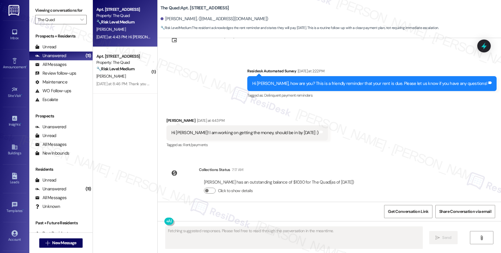
scroll to position [449, 0]
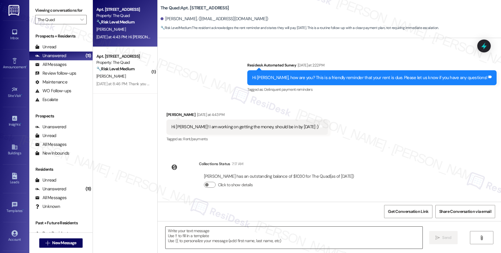
click at [208, 239] on textarea at bounding box center [294, 238] width 257 height 22
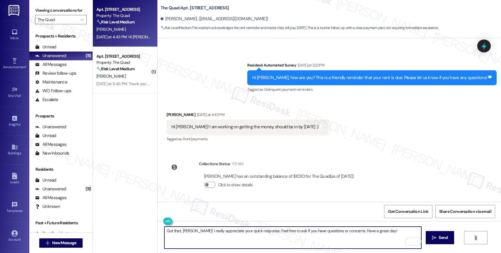
click at [379, 235] on textarea "Got that, [PERSON_NAME]! I really appreciate your quick response. Feel free to …" at bounding box center [292, 238] width 257 height 22
type textarea "Got that, [PERSON_NAME]! I really appreciate your quick response. Feel free to …"
click at [414, 240] on icon "Open Grammarly. 0 Suggestions." at bounding box center [412, 241] width 6 height 6
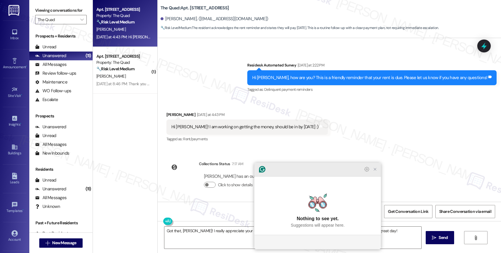
click at [376, 172] on icon "Close Grammarly Assistant" at bounding box center [375, 169] width 5 height 5
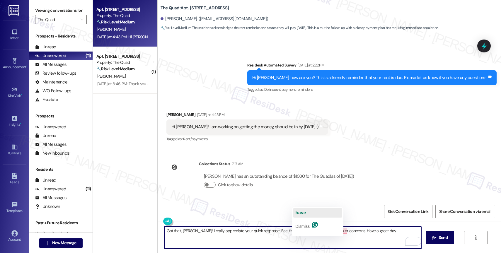
click at [306, 213] on span "have" at bounding box center [300, 212] width 11 height 5
click at [378, 232] on textarea "Got that, [PERSON_NAME]! I really appreciate your quick response. Feel free to …" at bounding box center [292, 238] width 257 height 22
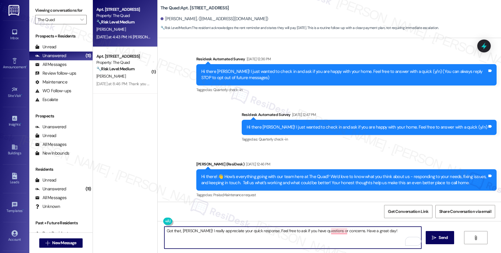
scroll to position [449, 0]
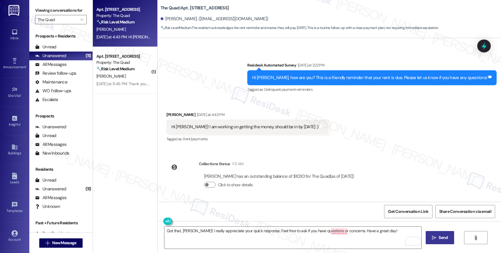
click at [436, 239] on span " Send" at bounding box center [440, 238] width 18 height 6
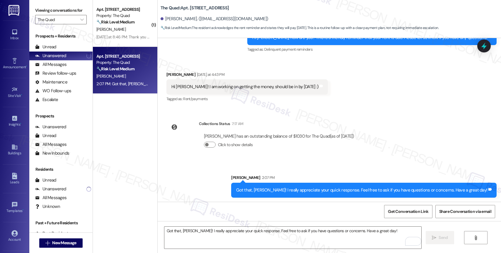
scroll to position [490, 0]
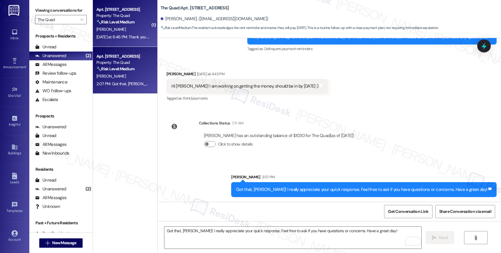
click at [119, 13] on div "Property: The Quad" at bounding box center [123, 16] width 54 height 6
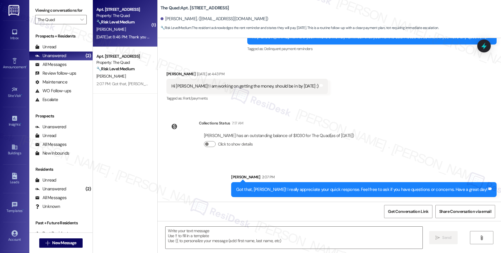
type textarea "Fetching suggested responses. Please feel free to read through the conversation…"
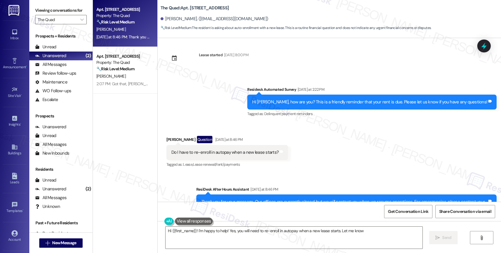
scroll to position [506, 0]
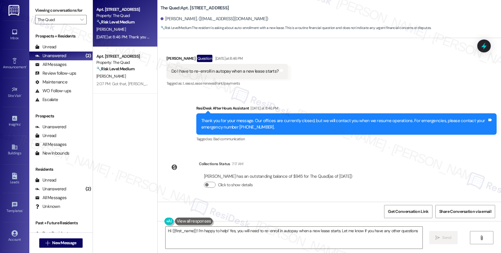
type textarea "Hi {{first_name}}! I'm happy to help! Yes, you will need to re-enroll in autopa…"
click at [418, 232] on textarea "Hi {{first_name}}! I'm happy to help! Yes, you will need to re-enroll in autopa…" at bounding box center [294, 238] width 257 height 22
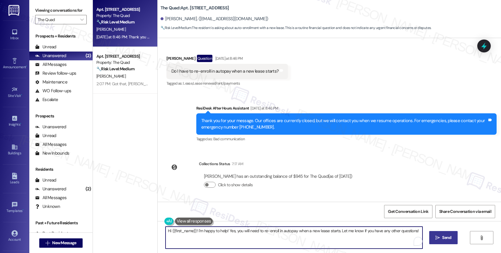
click at [439, 236] on icon "" at bounding box center [438, 238] width 4 height 5
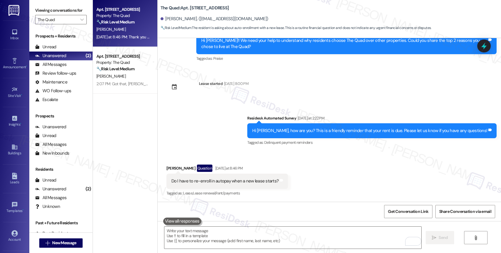
scroll to position [547, 0]
